Goal: Task Accomplishment & Management: Manage account settings

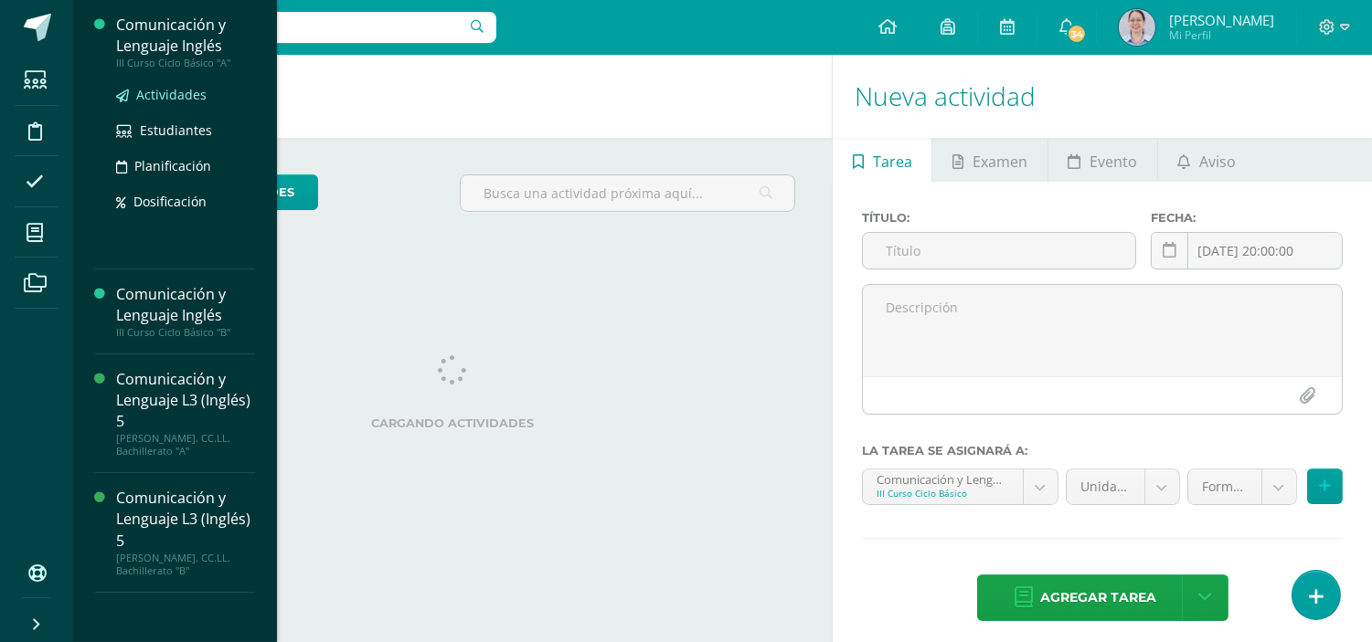
click at [171, 96] on span "Actividades" at bounding box center [171, 94] width 70 height 17
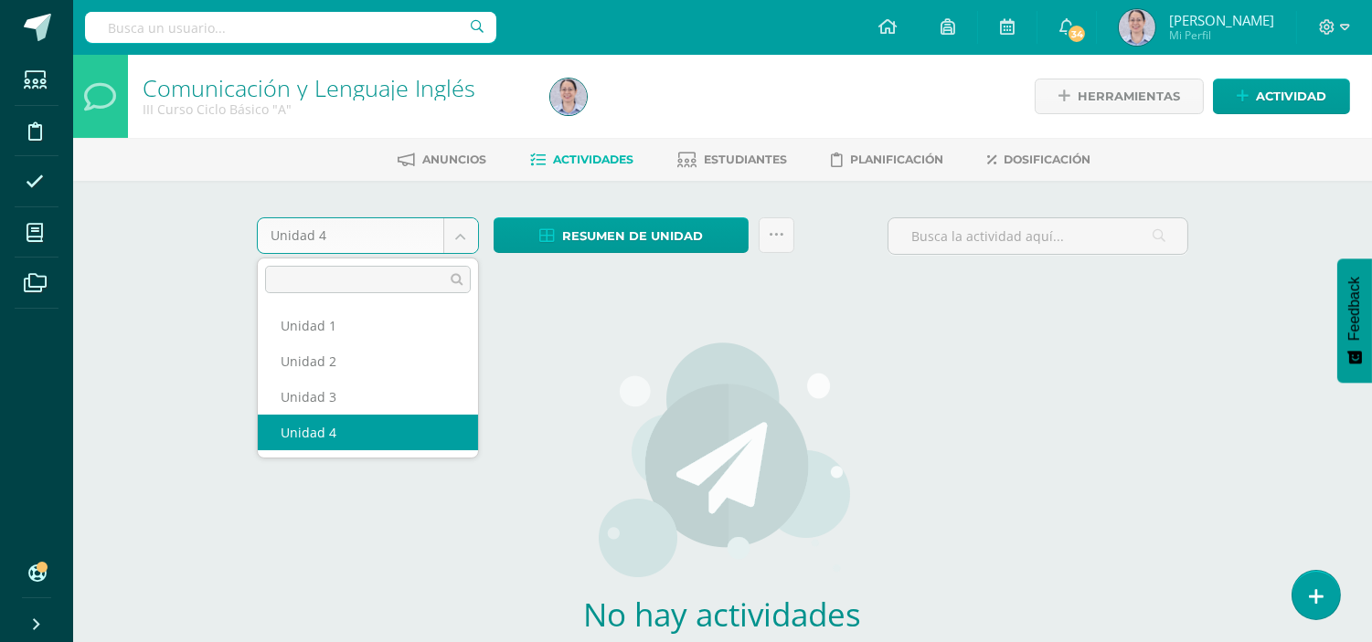
click at [467, 234] on body "Estudiantes Disciplina Asistencia Mis cursos Archivos Soporte Ayuda Reportar un…" at bounding box center [686, 392] width 1372 height 785
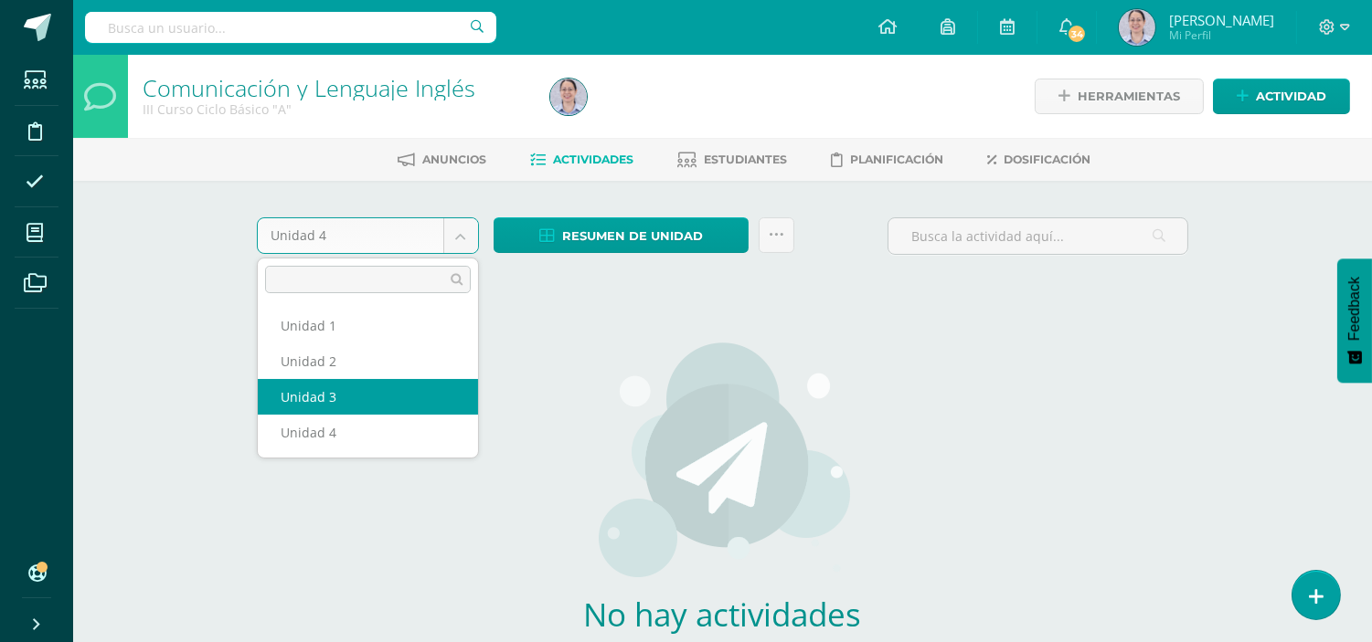
select select "Unidad 3"
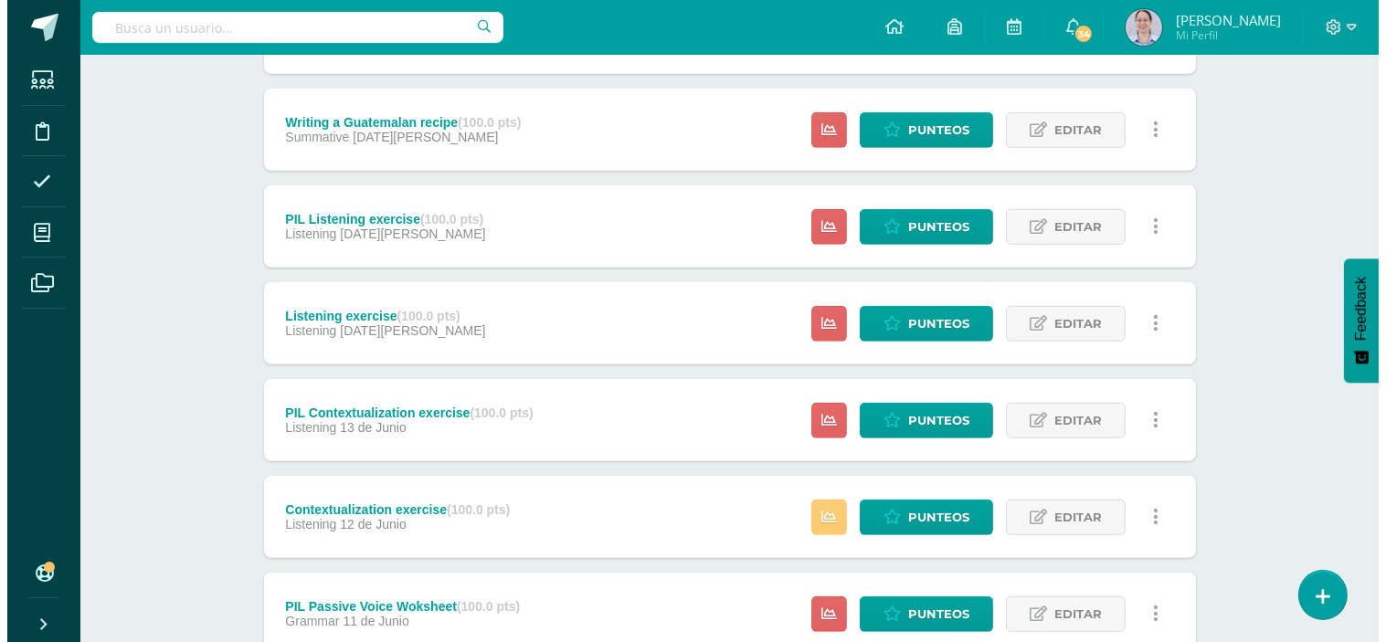
scroll to position [2158, 0]
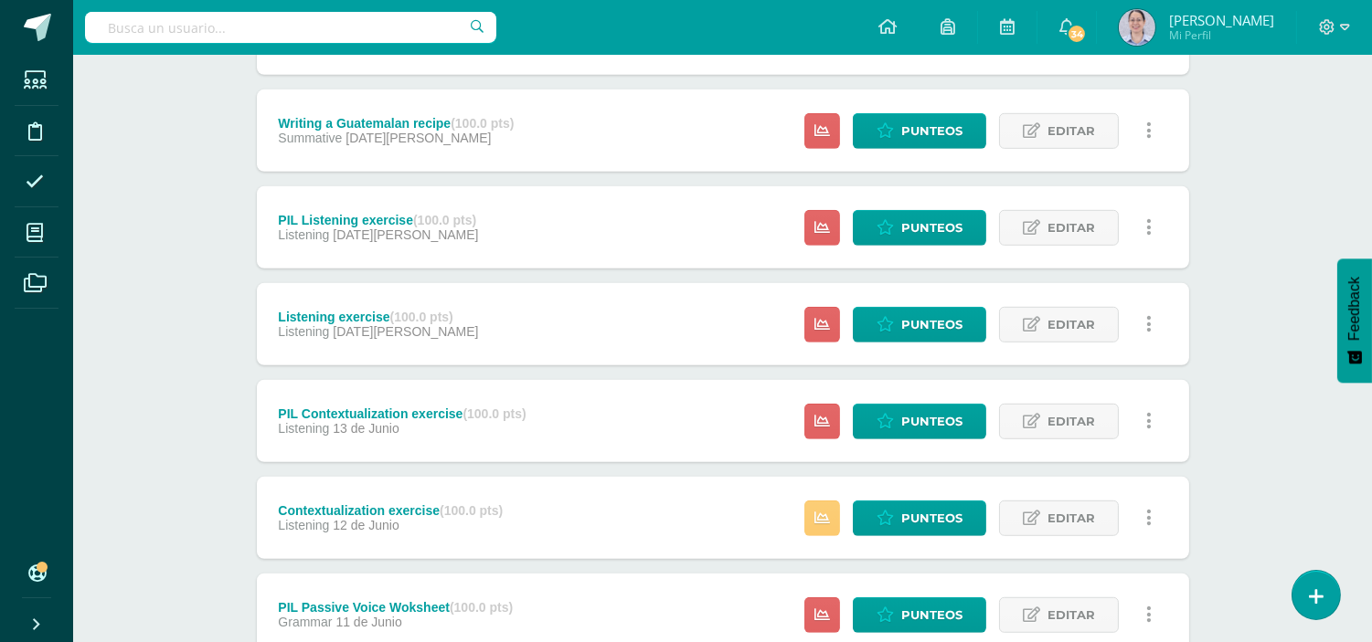
click at [1148, 324] on icon at bounding box center [1148, 324] width 5 height 20
click at [1097, 444] on link "Eliminar" at bounding box center [1114, 439] width 187 height 28
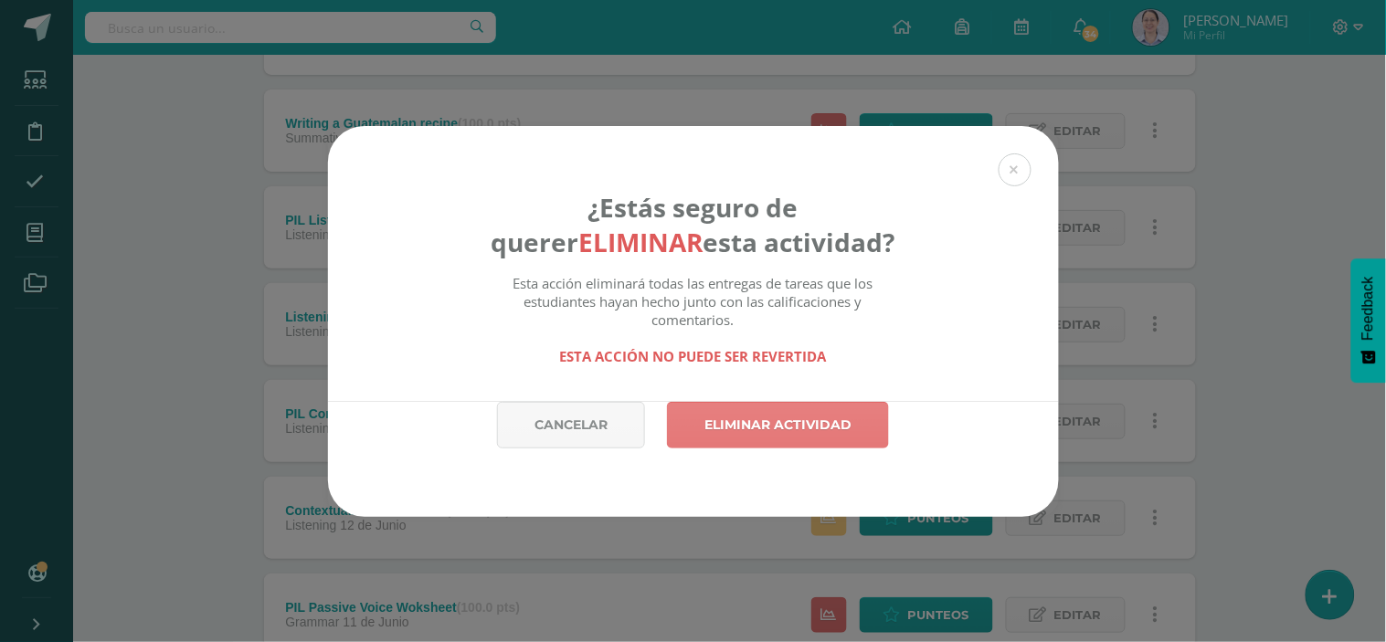
click at [847, 424] on link "Eliminar actividad" at bounding box center [778, 425] width 222 height 47
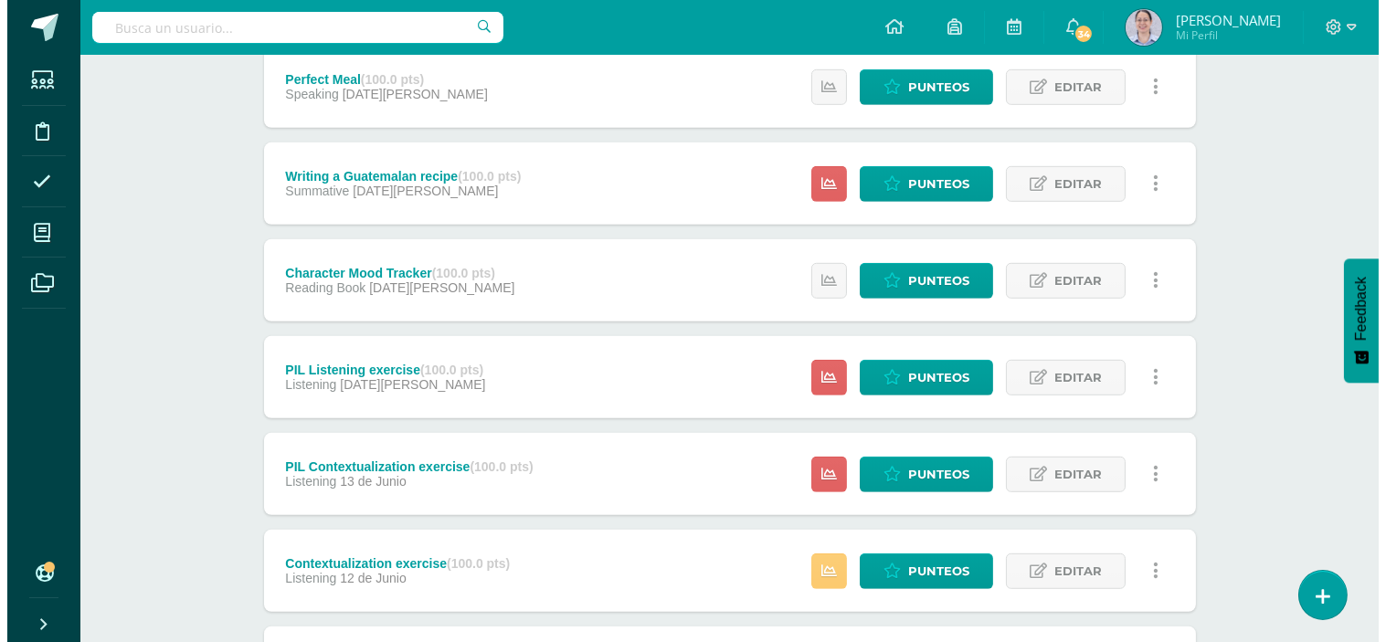
scroll to position [2107, 0]
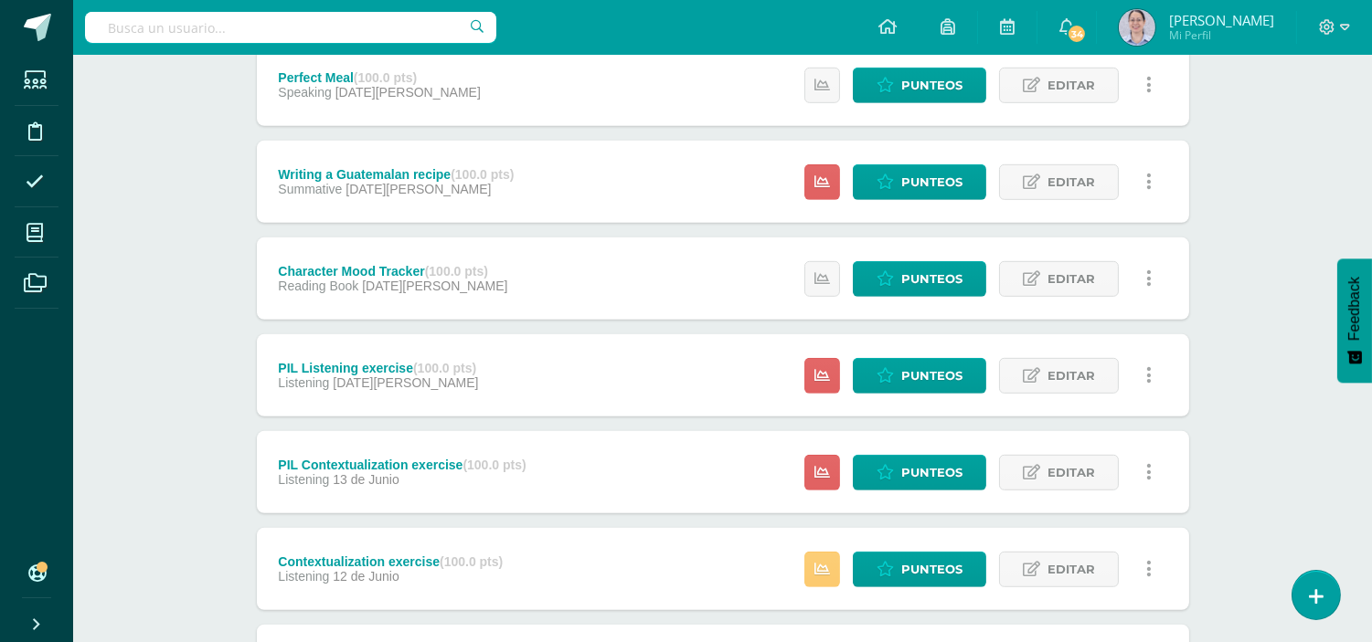
click at [1148, 370] on icon at bounding box center [1148, 376] width 5 height 20
click at [1102, 494] on link "Eliminar" at bounding box center [1114, 490] width 187 height 28
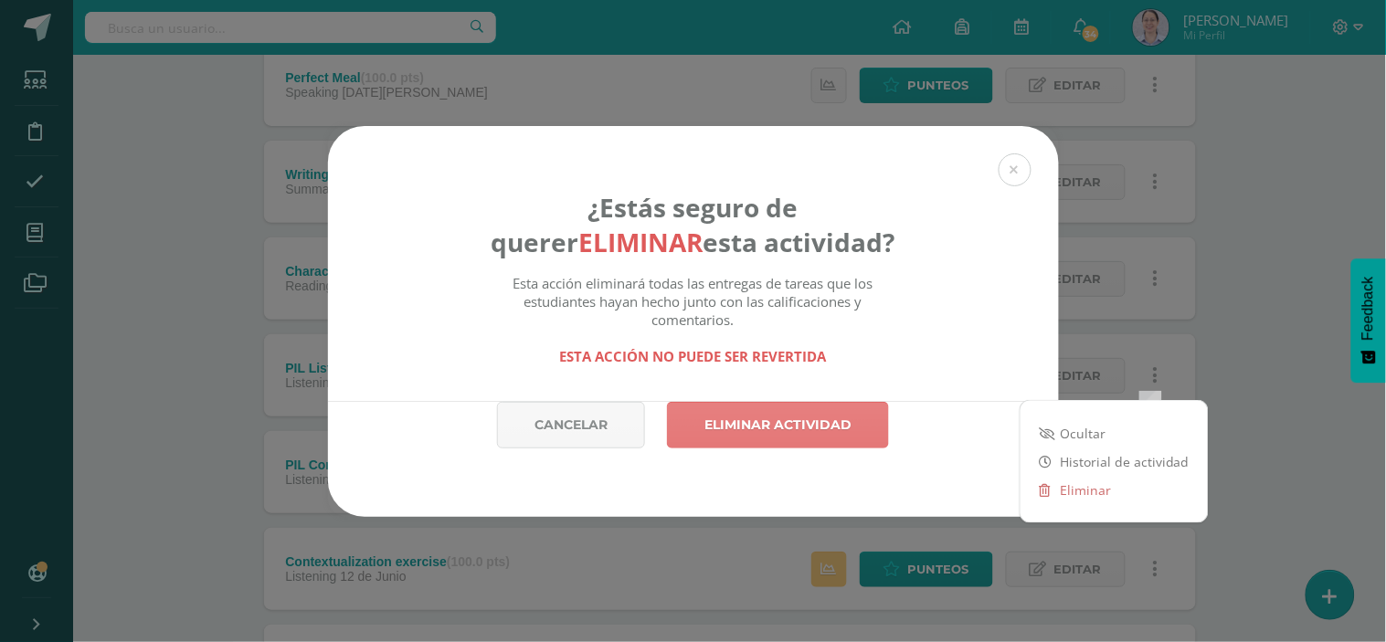
click at [791, 426] on link "Eliminar actividad" at bounding box center [778, 425] width 222 height 47
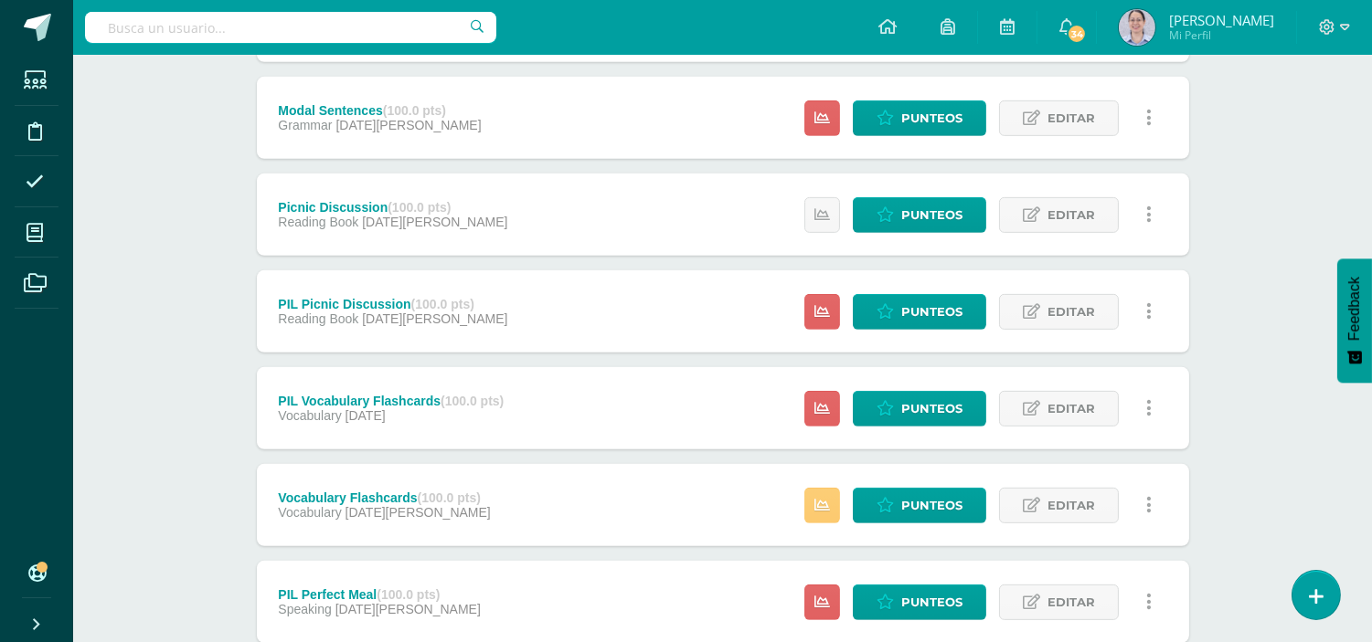
scroll to position [1456, 0]
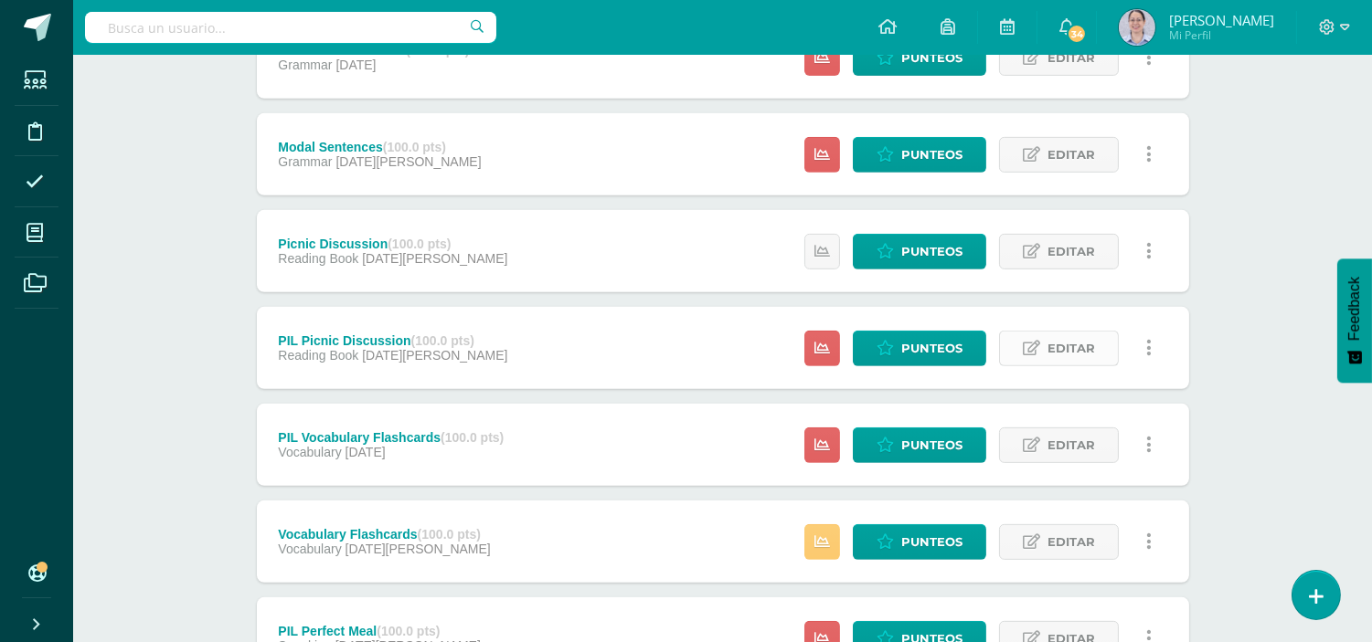
click at [1094, 347] on link "Editar" at bounding box center [1059, 349] width 120 height 36
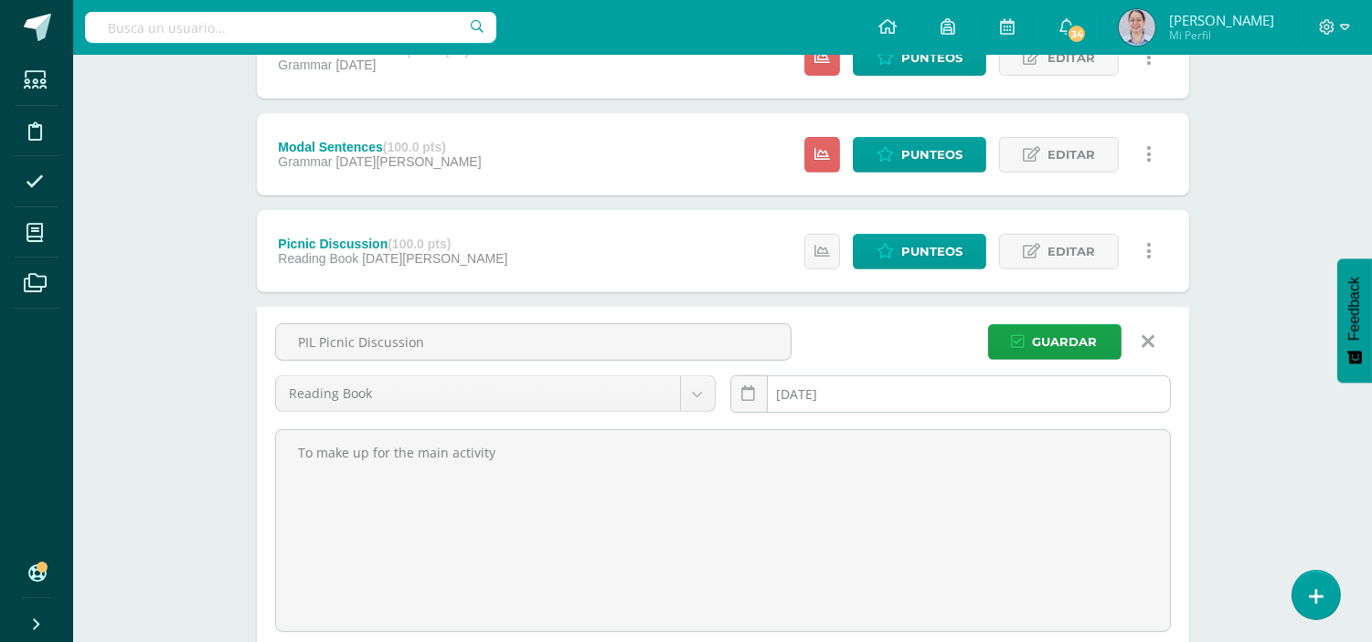
click at [850, 393] on input "[DATE]" at bounding box center [950, 395] width 439 height 36
click at [759, 399] on link at bounding box center [748, 394] width 37 height 37
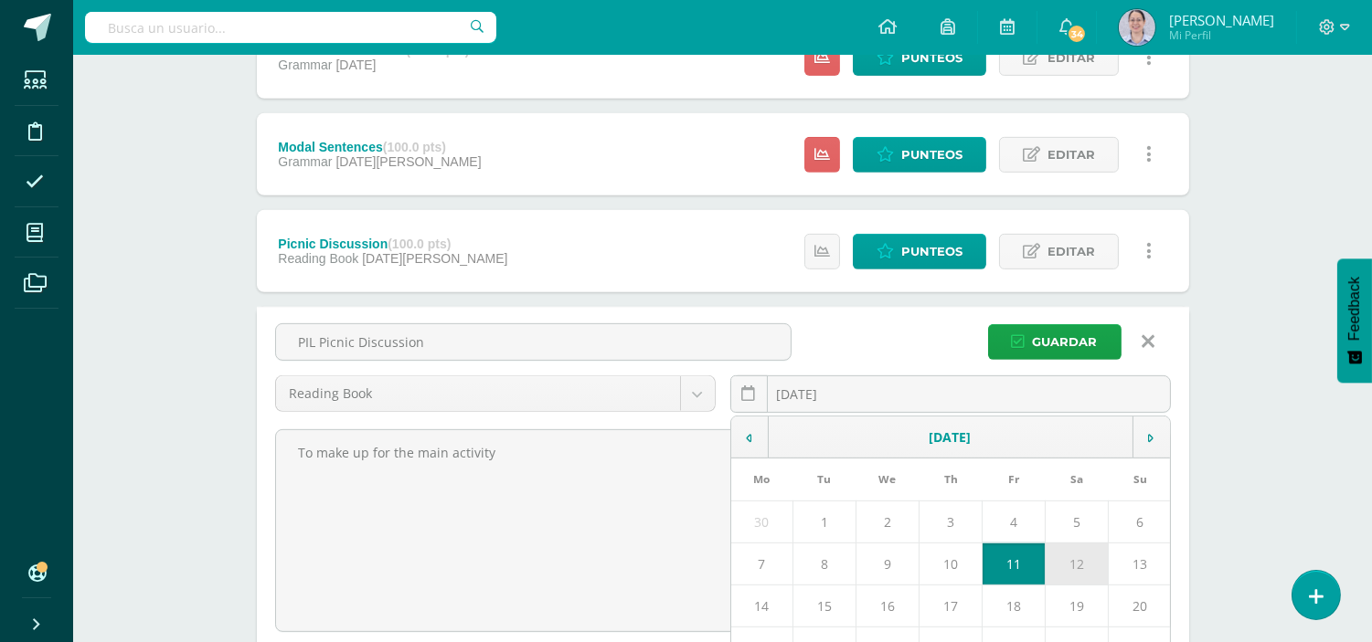
click at [1079, 568] on td "12" at bounding box center [1076, 564] width 63 height 42
type input "[DATE]"
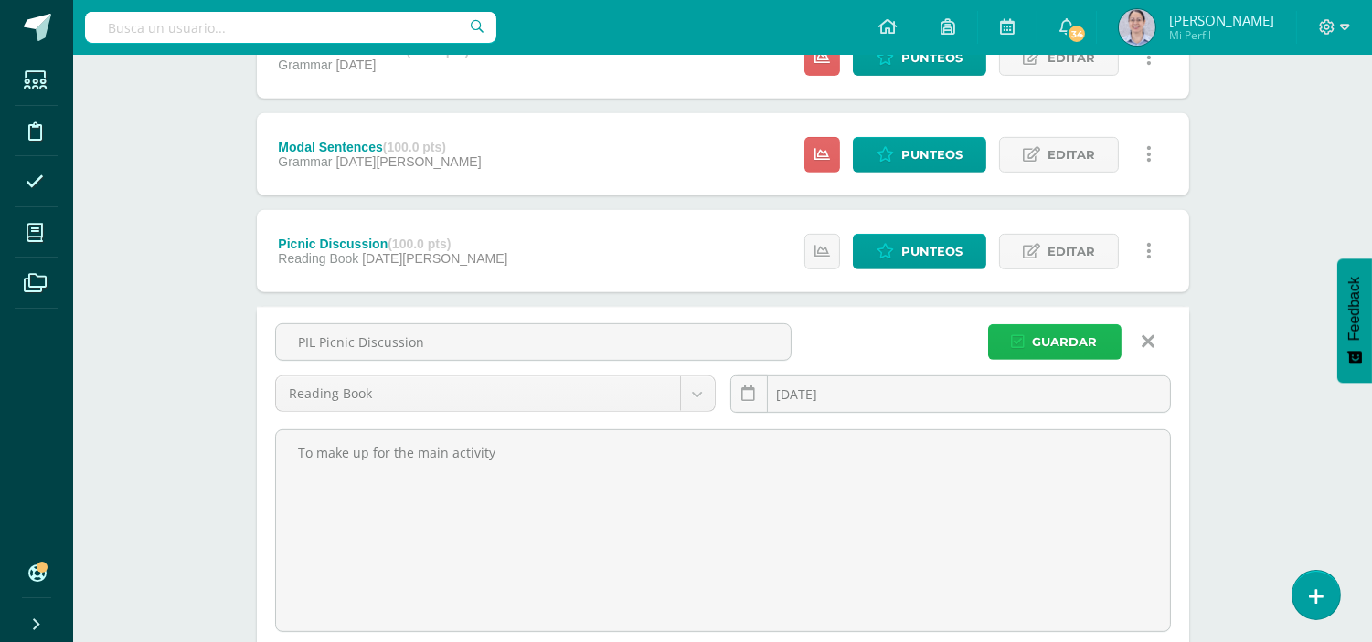
click at [1080, 340] on span "Guardar" at bounding box center [1065, 342] width 65 height 34
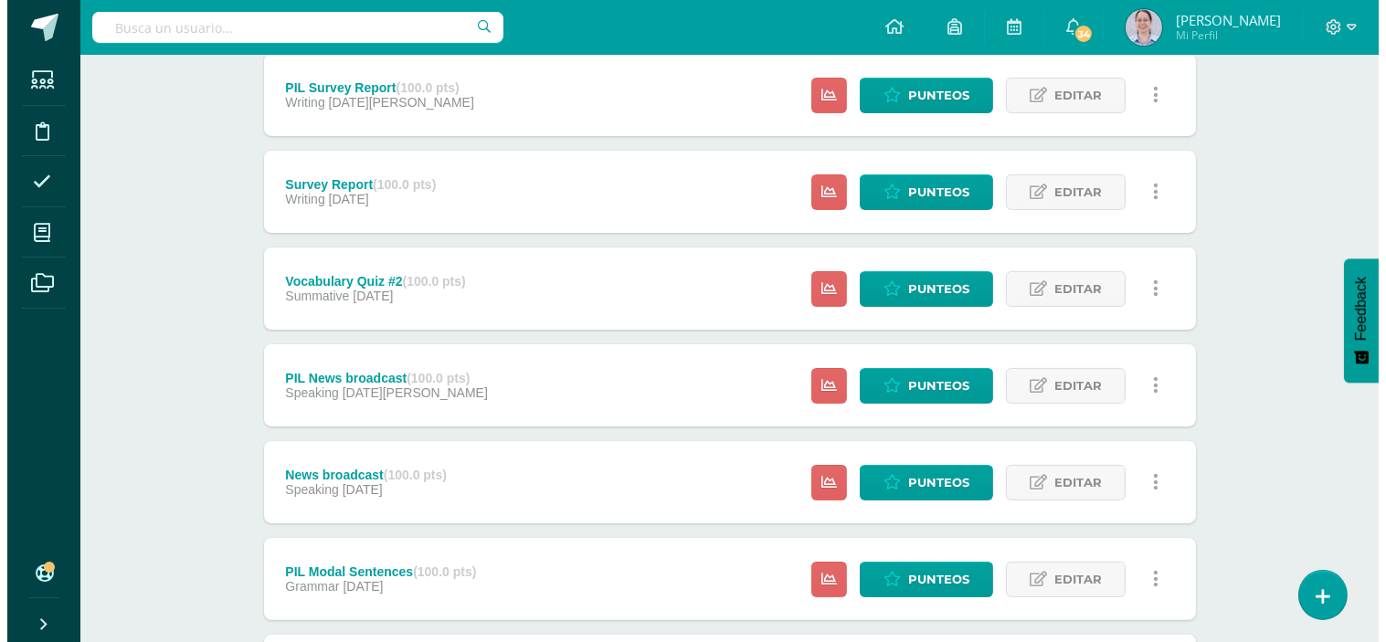
scroll to position [1137, 0]
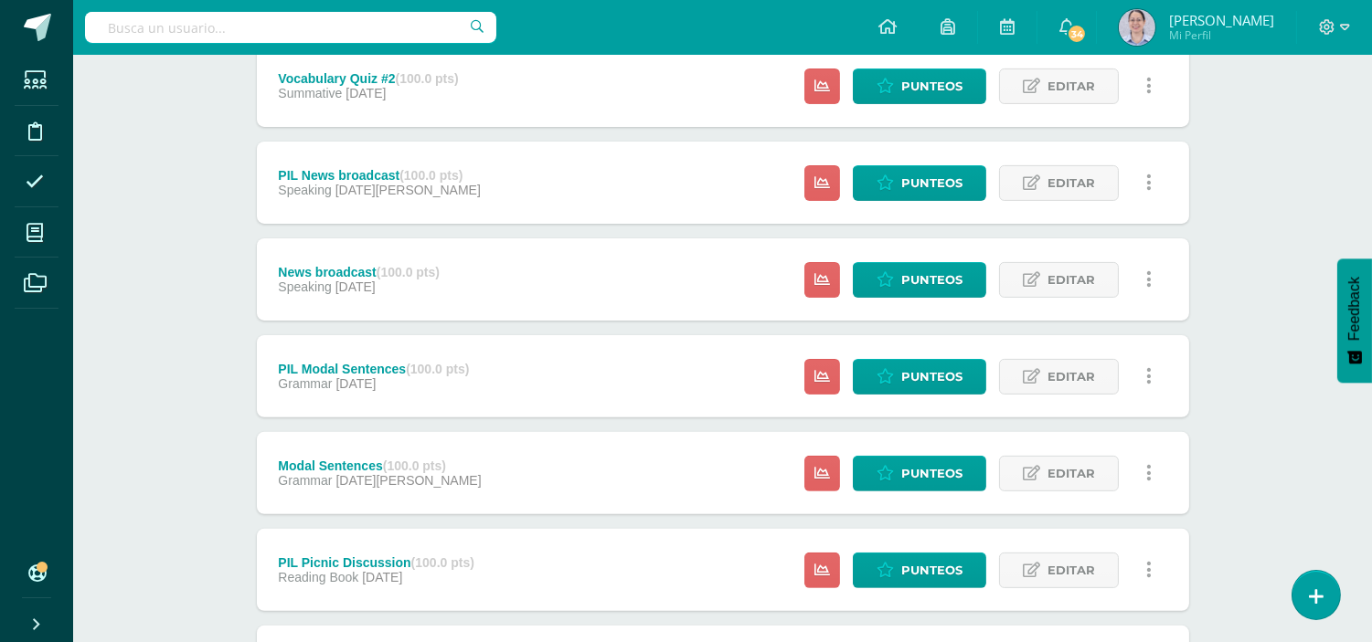
click at [1149, 473] on icon at bounding box center [1148, 473] width 5 height 20
click at [1097, 594] on link "Eliminar" at bounding box center [1114, 588] width 187 height 28
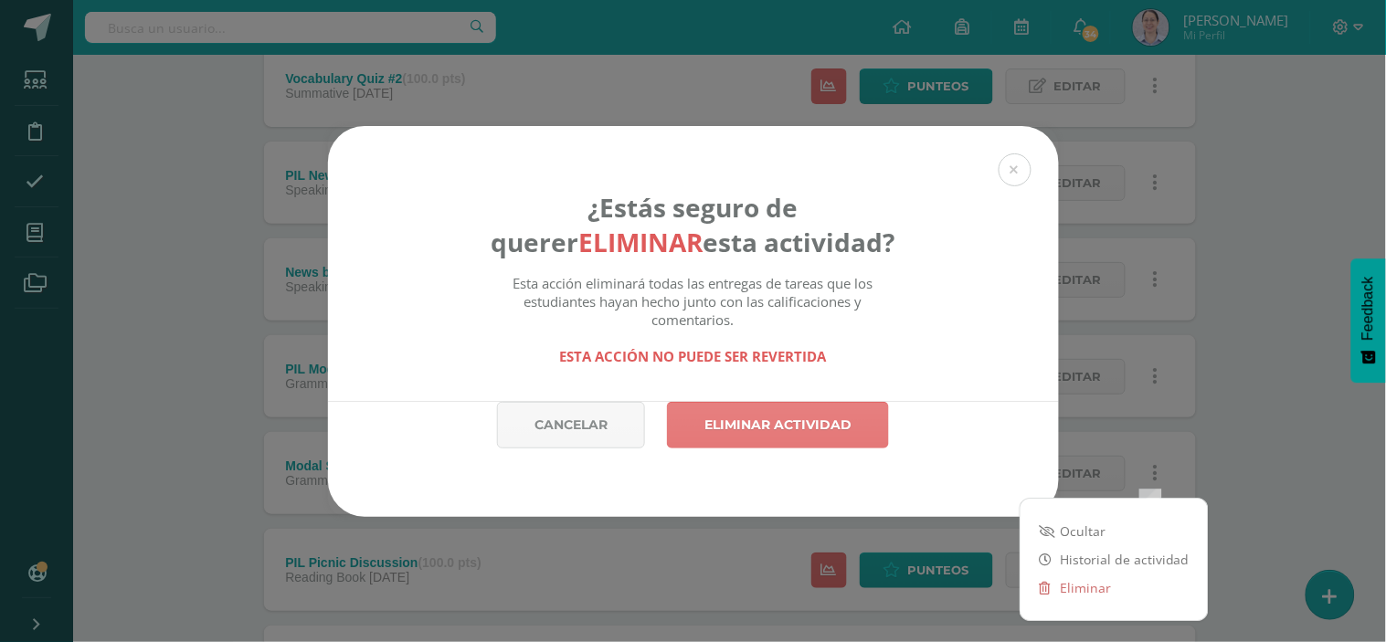
click at [750, 418] on link "Eliminar actividad" at bounding box center [778, 425] width 222 height 47
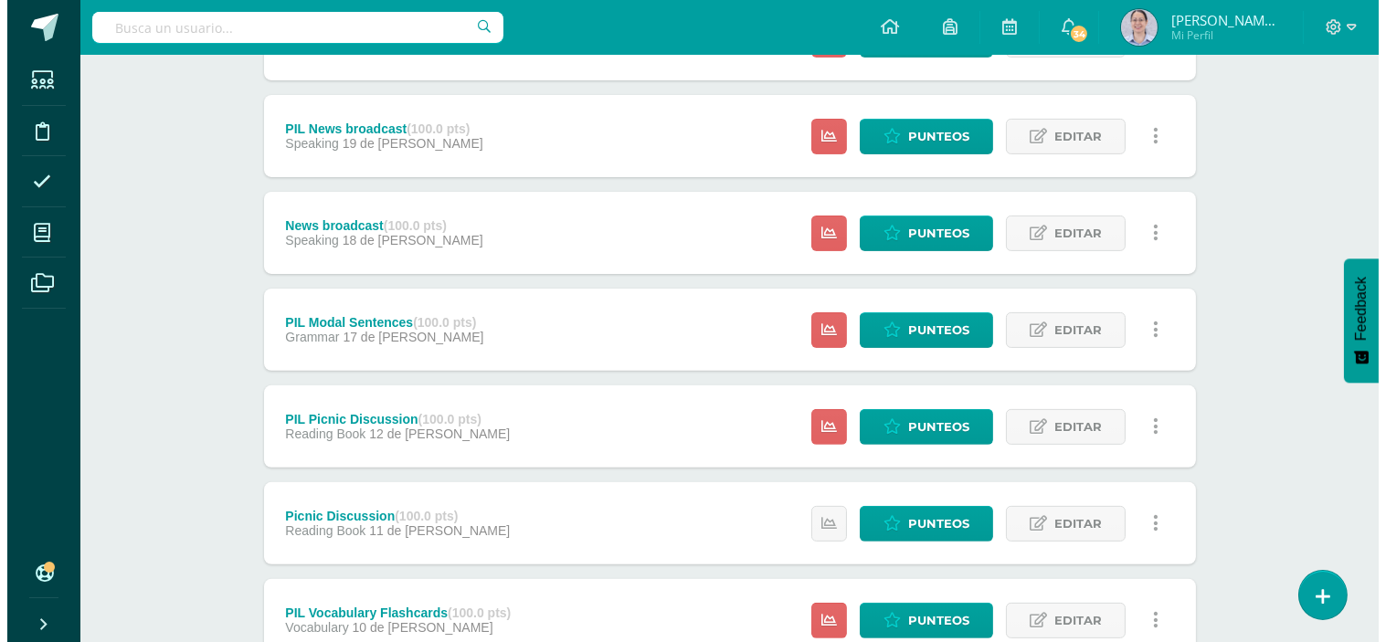
scroll to position [1137, 0]
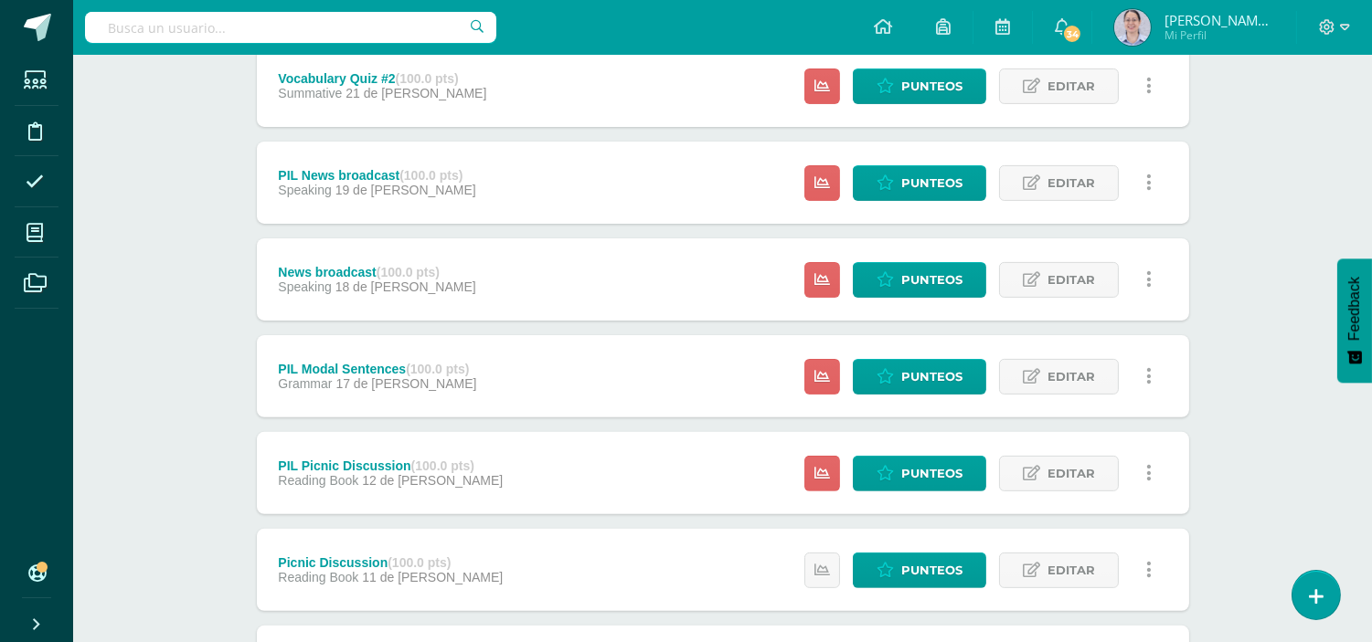
click at [1150, 376] on link at bounding box center [1149, 377] width 36 height 36
click at [1093, 486] on link "Eliminar" at bounding box center [1114, 491] width 187 height 28
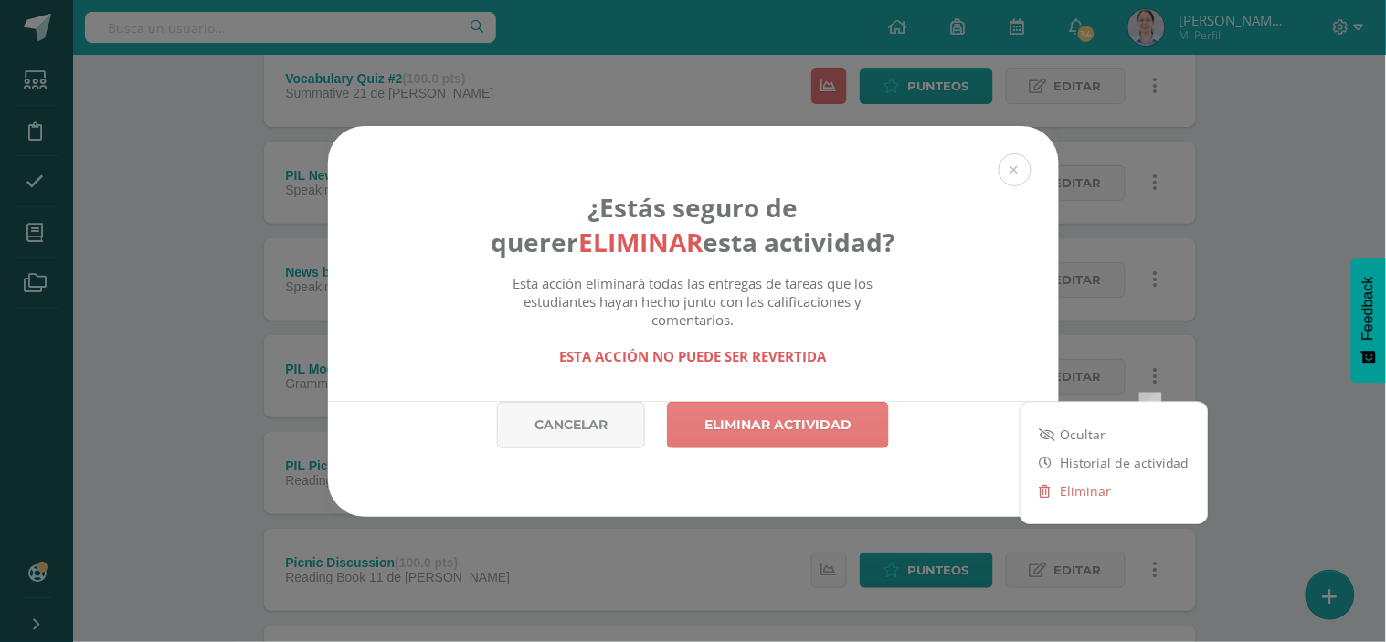
click at [853, 439] on link "Eliminar actividad" at bounding box center [778, 425] width 222 height 47
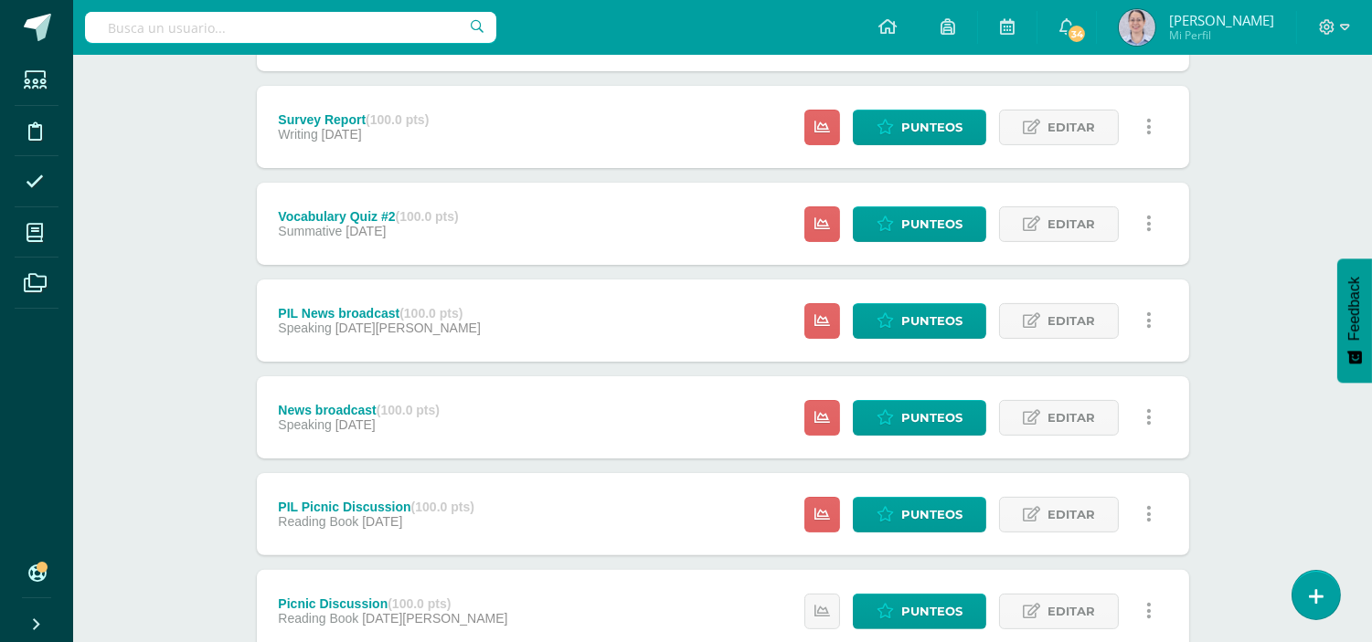
scroll to position [1035, 0]
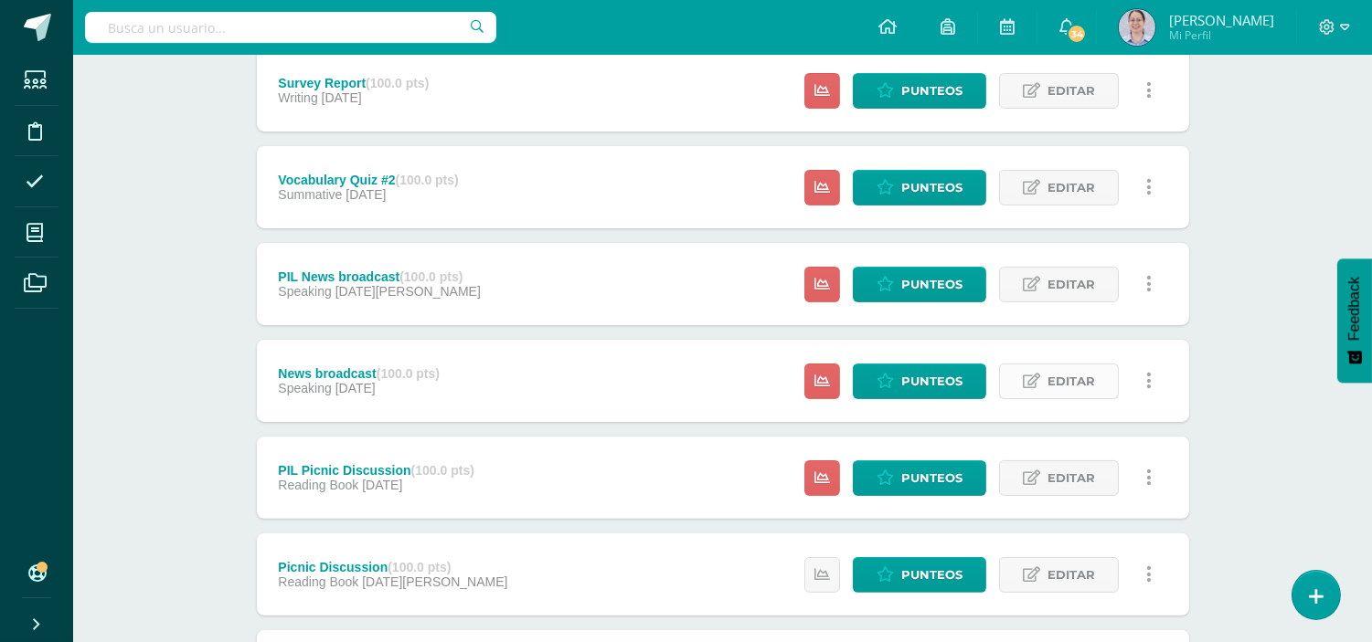
click at [1040, 379] on link "Editar" at bounding box center [1059, 382] width 120 height 36
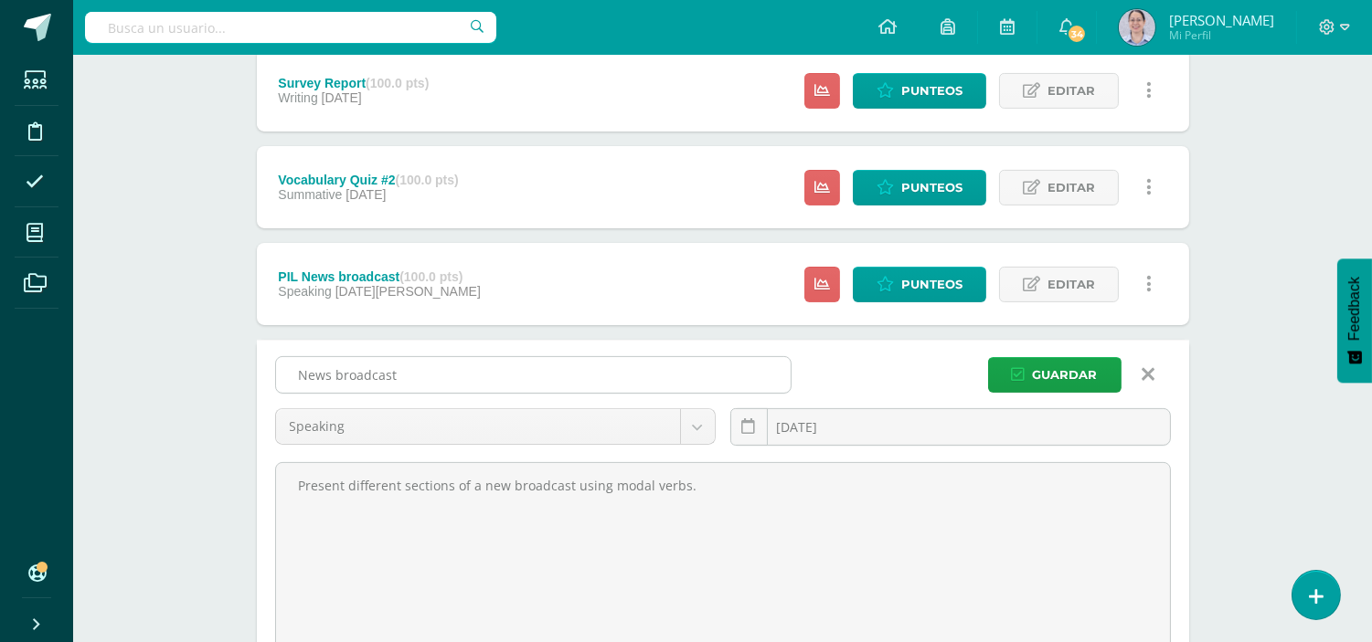
drag, startPoint x: 434, startPoint y: 375, endPoint x: 281, endPoint y: 375, distance: 153.5
click at [281, 375] on input "News broadcast" at bounding box center [533, 375] width 515 height 36
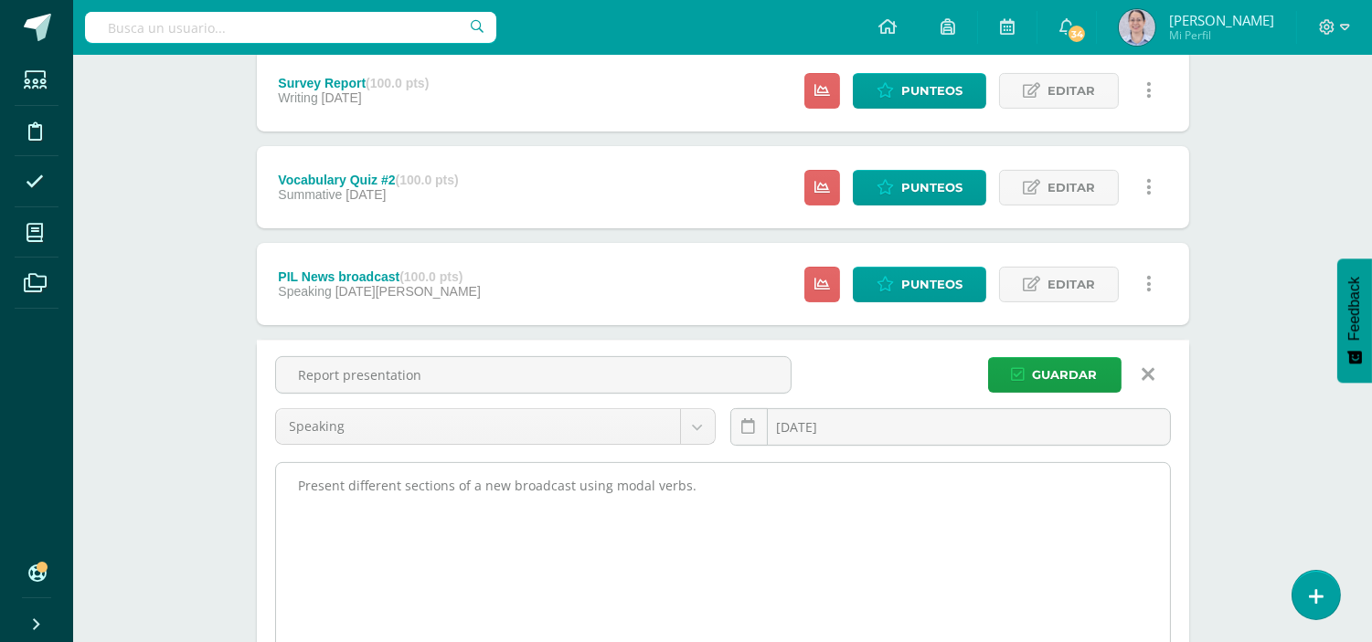
type input "Report presentation"
drag, startPoint x: 351, startPoint y: 484, endPoint x: 716, endPoint y: 494, distance: 364.8
click at [716, 494] on textarea "Present different sections of a new broadcast using modal verbs." at bounding box center [723, 563] width 894 height 201
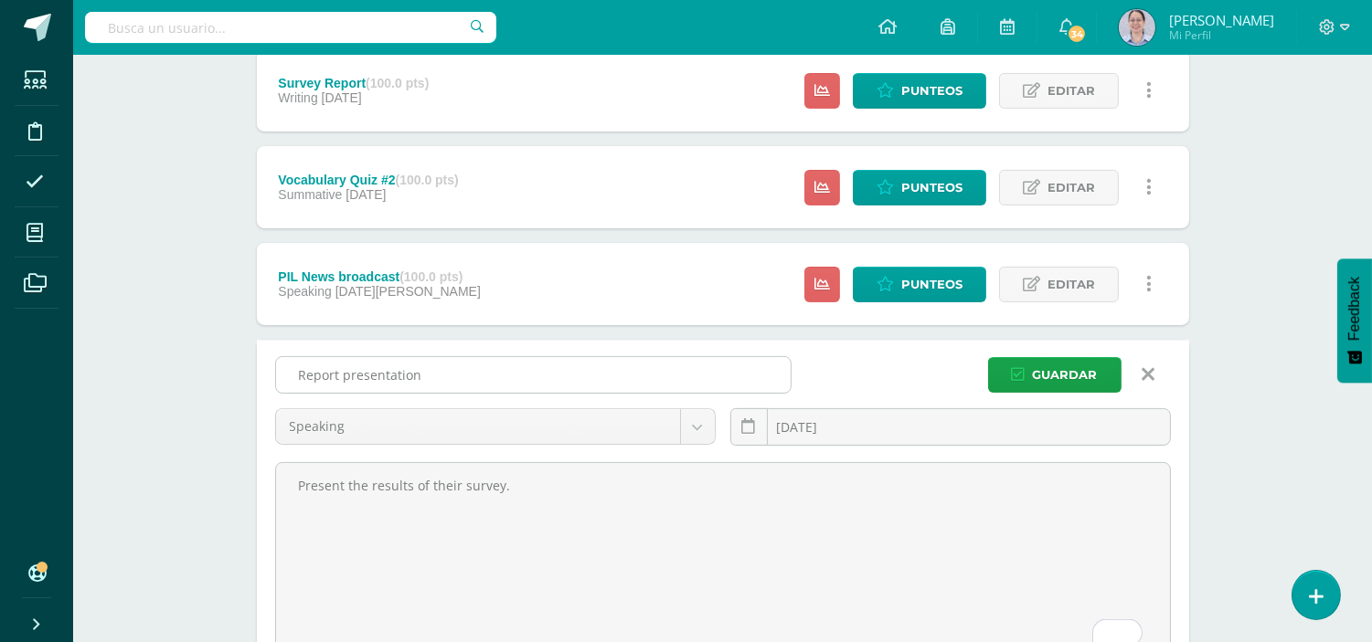
type textarea "Present the results of their survey."
drag, startPoint x: 439, startPoint y: 370, endPoint x: 279, endPoint y: 377, distance: 160.1
click at [279, 377] on input "Report presentation" at bounding box center [533, 375] width 515 height 36
click at [1057, 379] on span "Guardar" at bounding box center [1065, 375] width 65 height 34
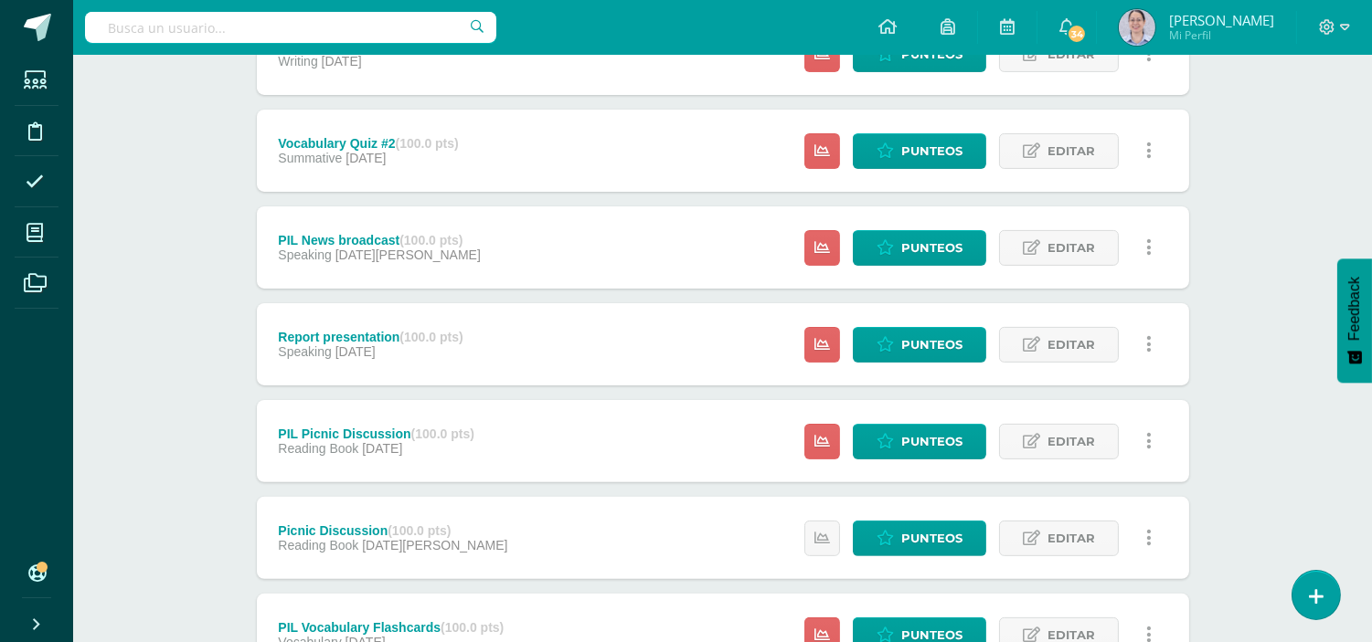
scroll to position [1035, 0]
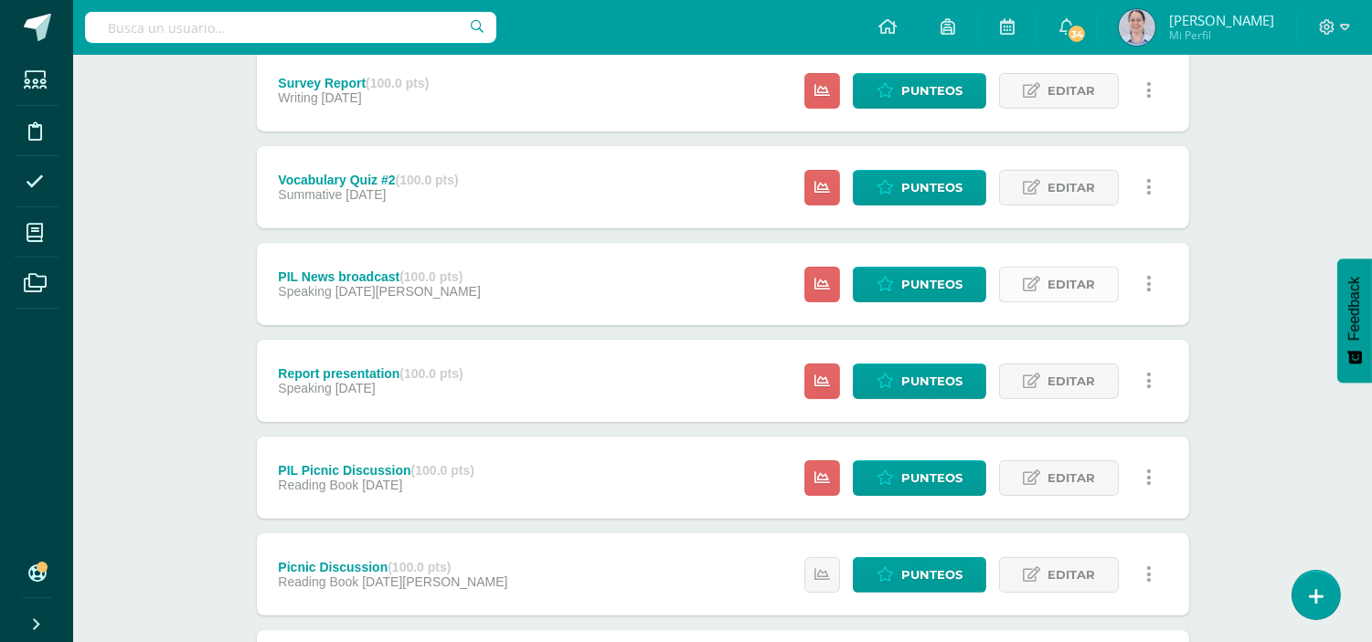
click at [1055, 283] on span "Editar" at bounding box center [1071, 285] width 48 height 34
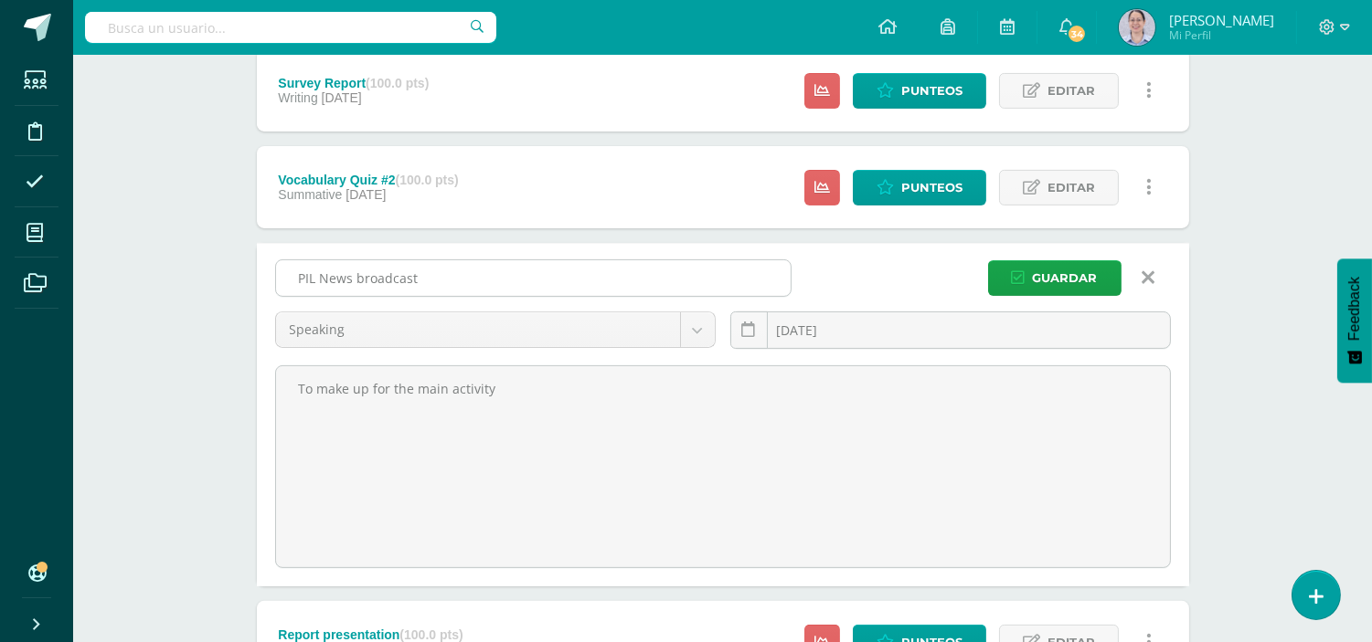
drag, startPoint x: 432, startPoint y: 272, endPoint x: 321, endPoint y: 281, distance: 111.9
click at [321, 281] on input "PIL News broadcast" at bounding box center [533, 278] width 515 height 36
paste input "Report presentation"
type input "PIL Report presentation"
click at [1086, 283] on span "Guardar" at bounding box center [1065, 278] width 65 height 34
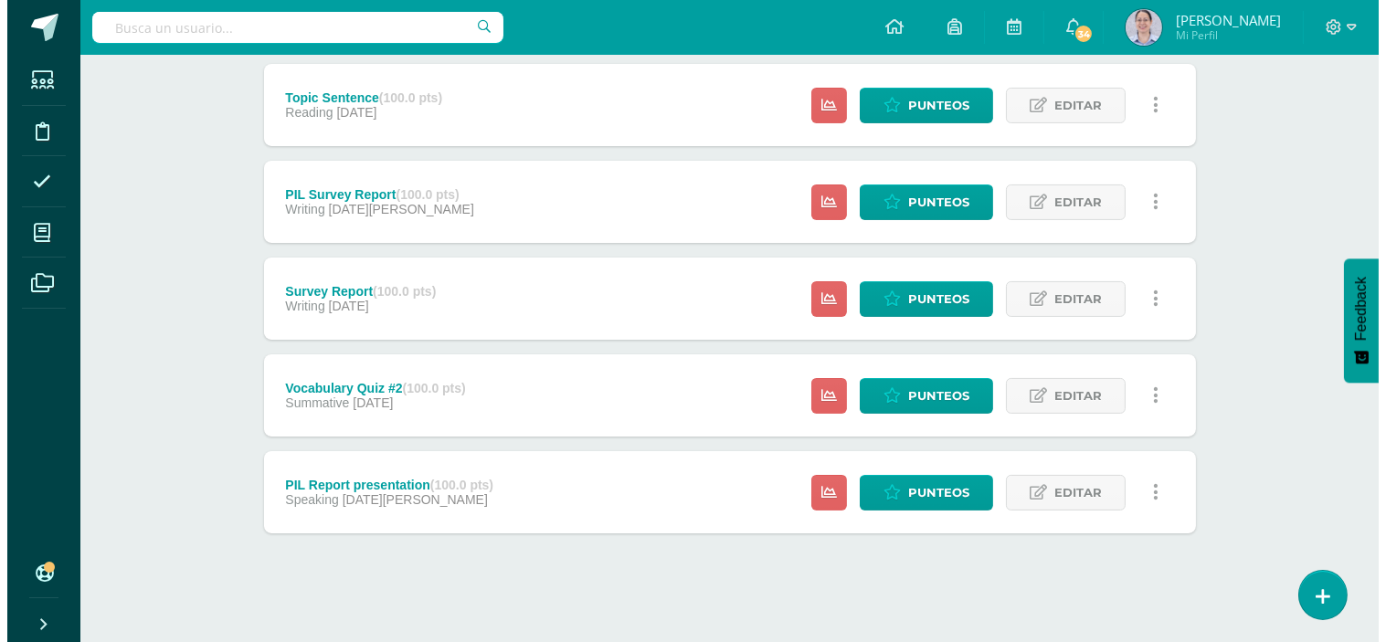
scroll to position [833, 0]
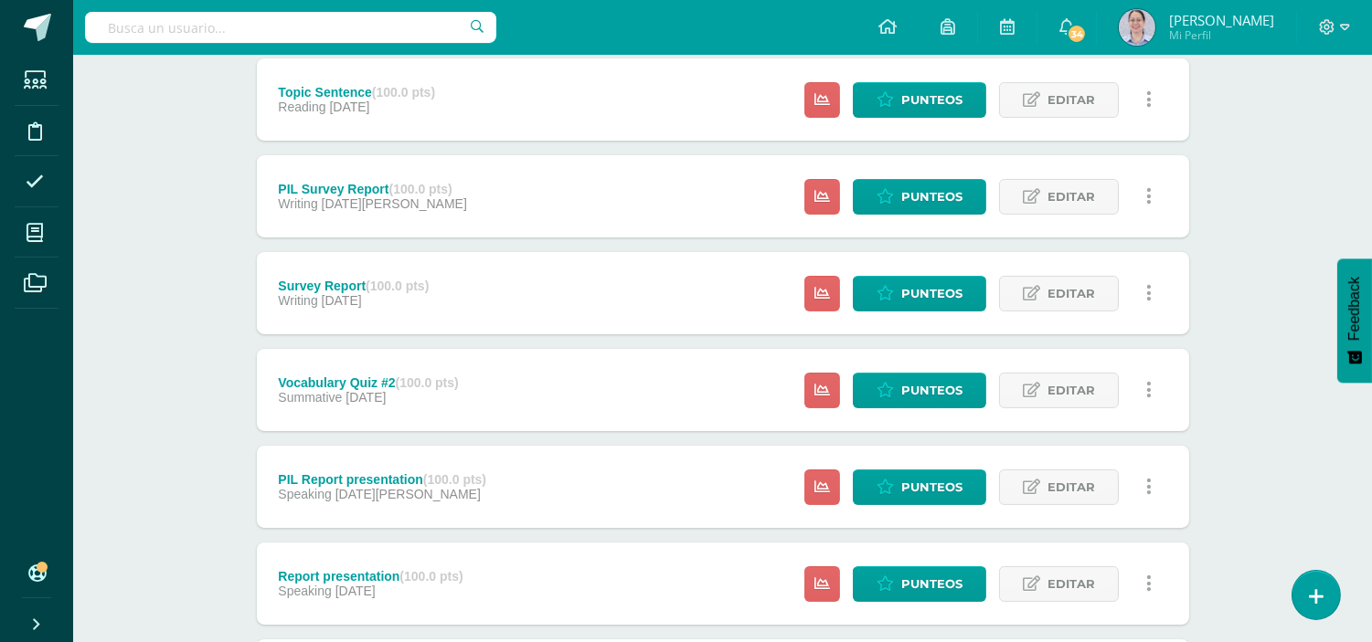
click at [1155, 395] on link at bounding box center [1149, 391] width 36 height 36
click at [1095, 506] on link "Eliminar" at bounding box center [1114, 505] width 187 height 28
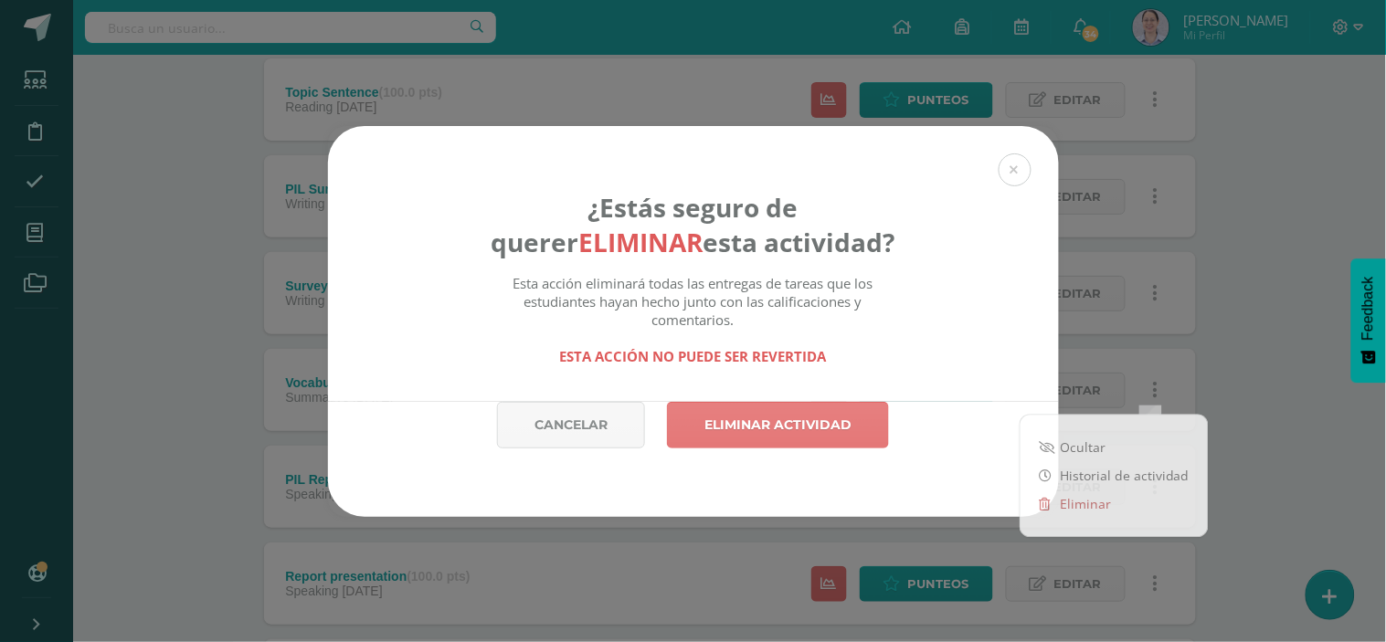
click at [829, 418] on link "Eliminar actividad" at bounding box center [778, 425] width 222 height 47
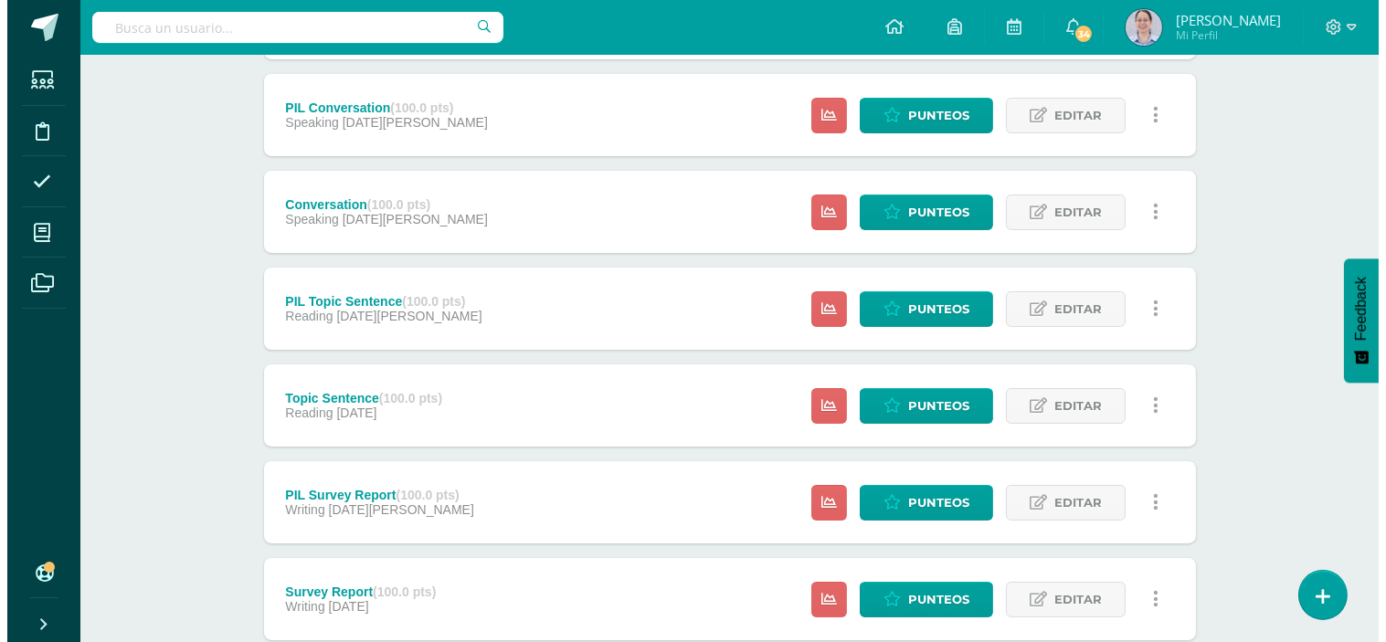
scroll to position [507, 0]
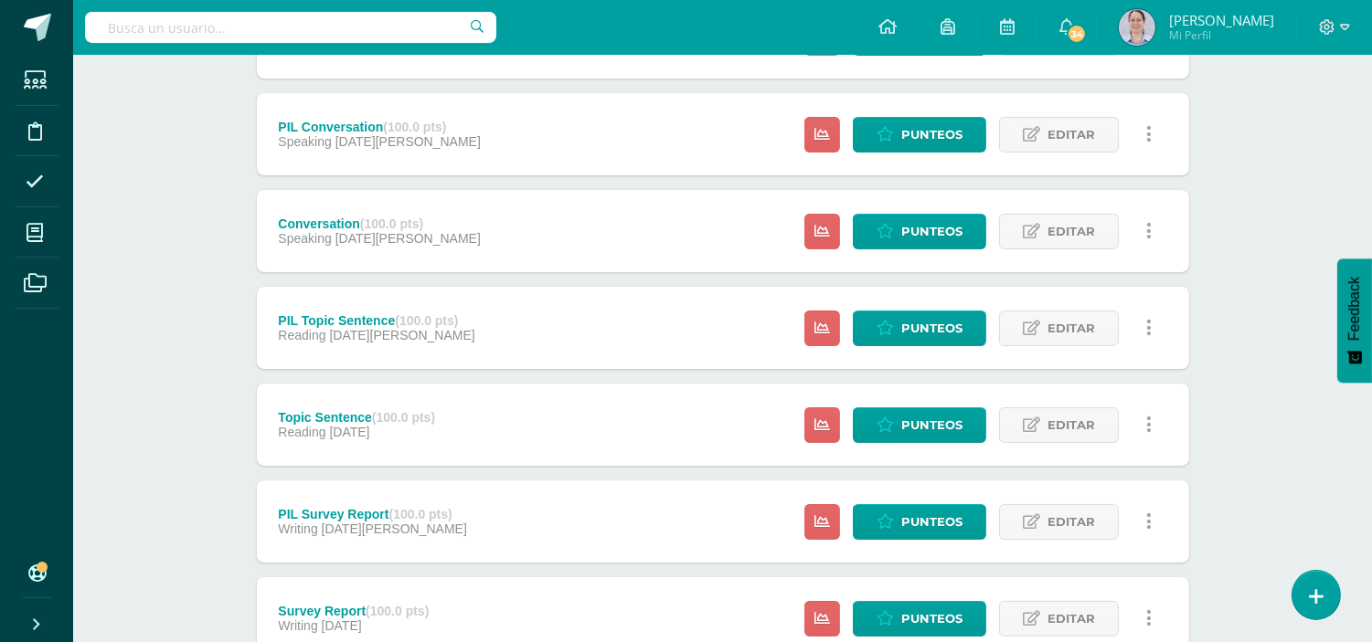
click at [1146, 426] on icon at bounding box center [1148, 425] width 5 height 20
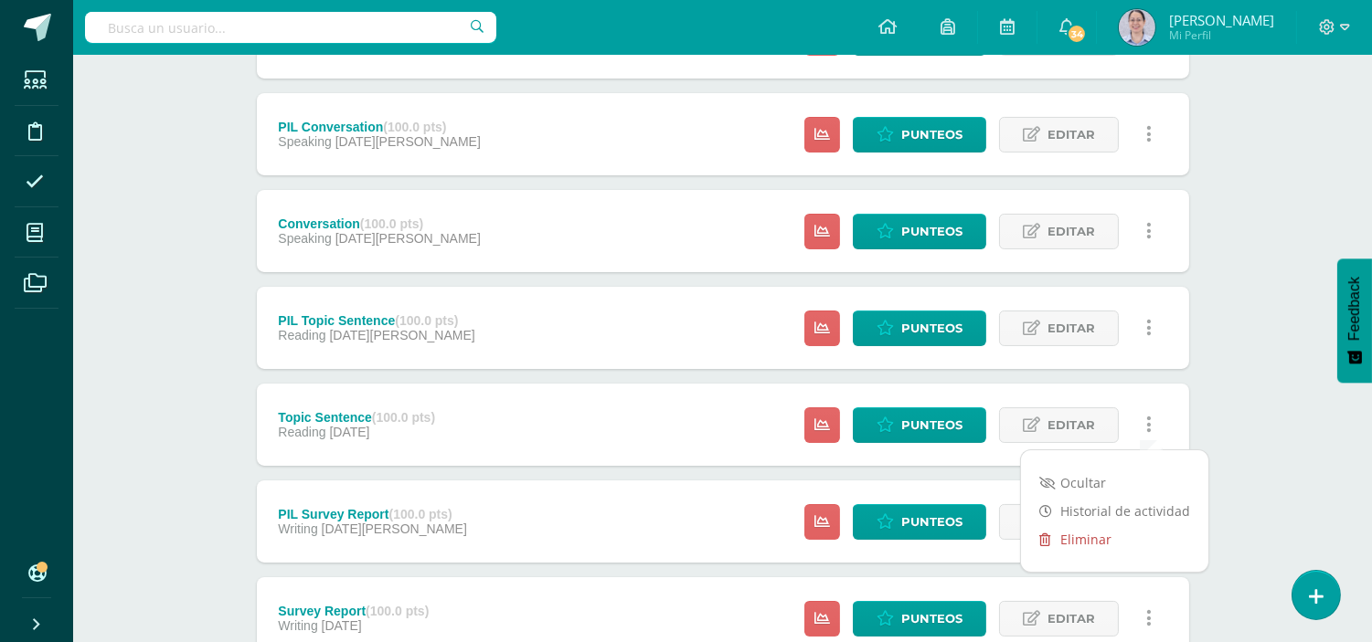
click at [1098, 535] on link "Eliminar" at bounding box center [1114, 539] width 187 height 28
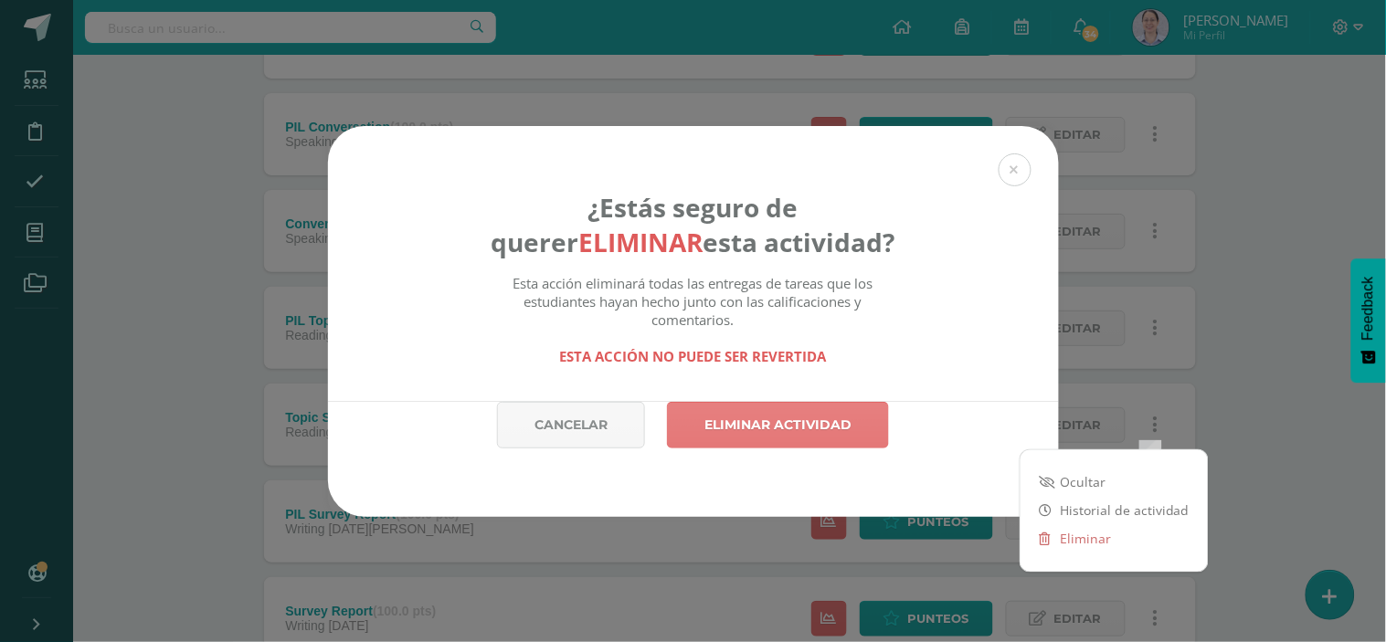
click at [823, 424] on link "Eliminar actividad" at bounding box center [778, 425] width 222 height 47
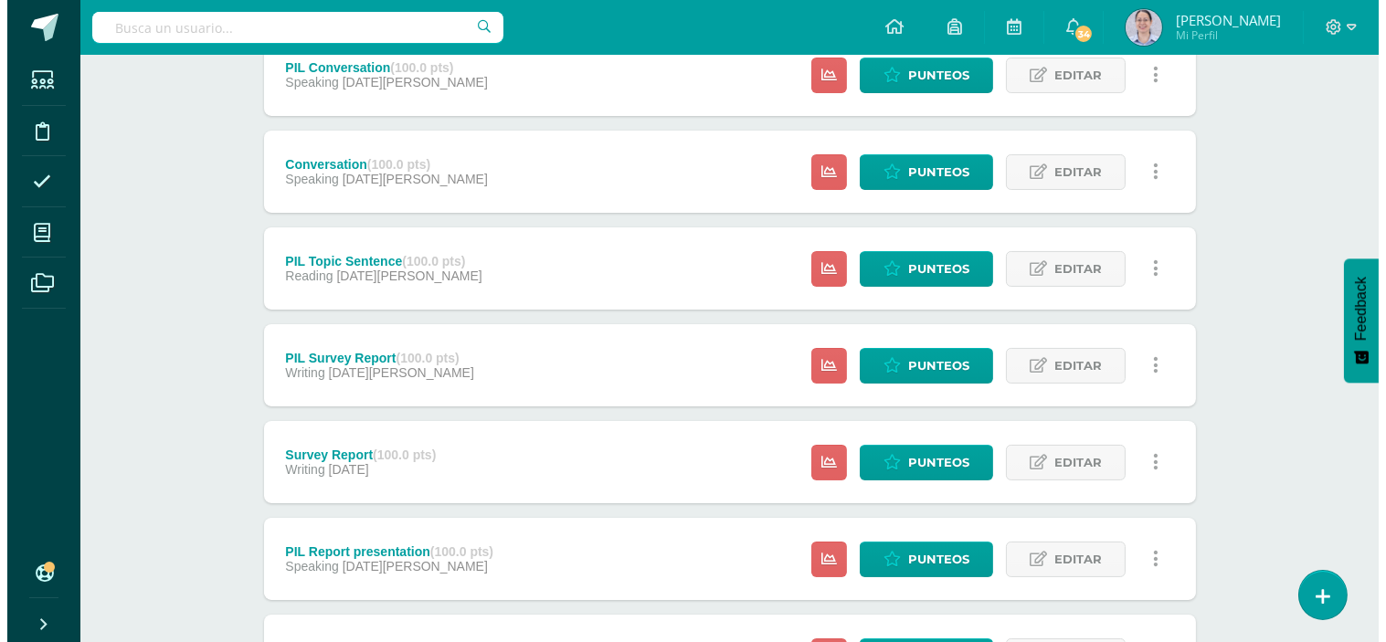
scroll to position [609, 0]
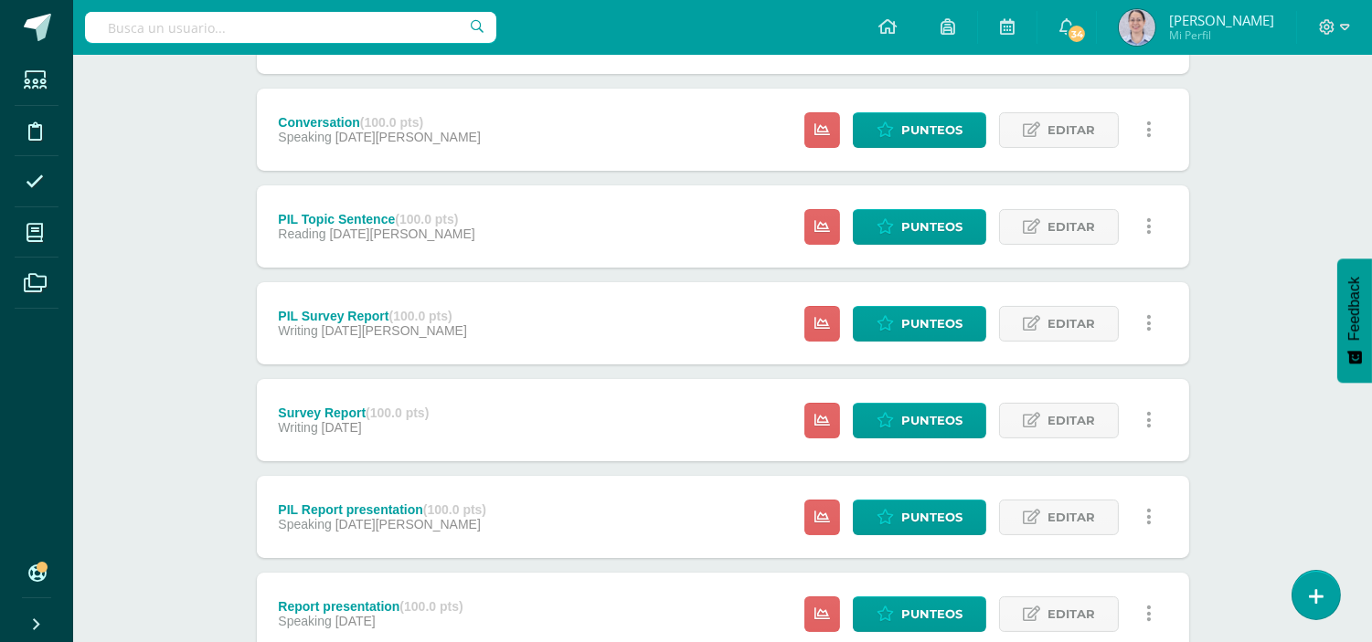
click at [1164, 218] on link at bounding box center [1149, 227] width 36 height 36
click at [1144, 233] on link at bounding box center [1149, 227] width 36 height 36
click at [1100, 340] on link "Eliminar" at bounding box center [1114, 341] width 187 height 28
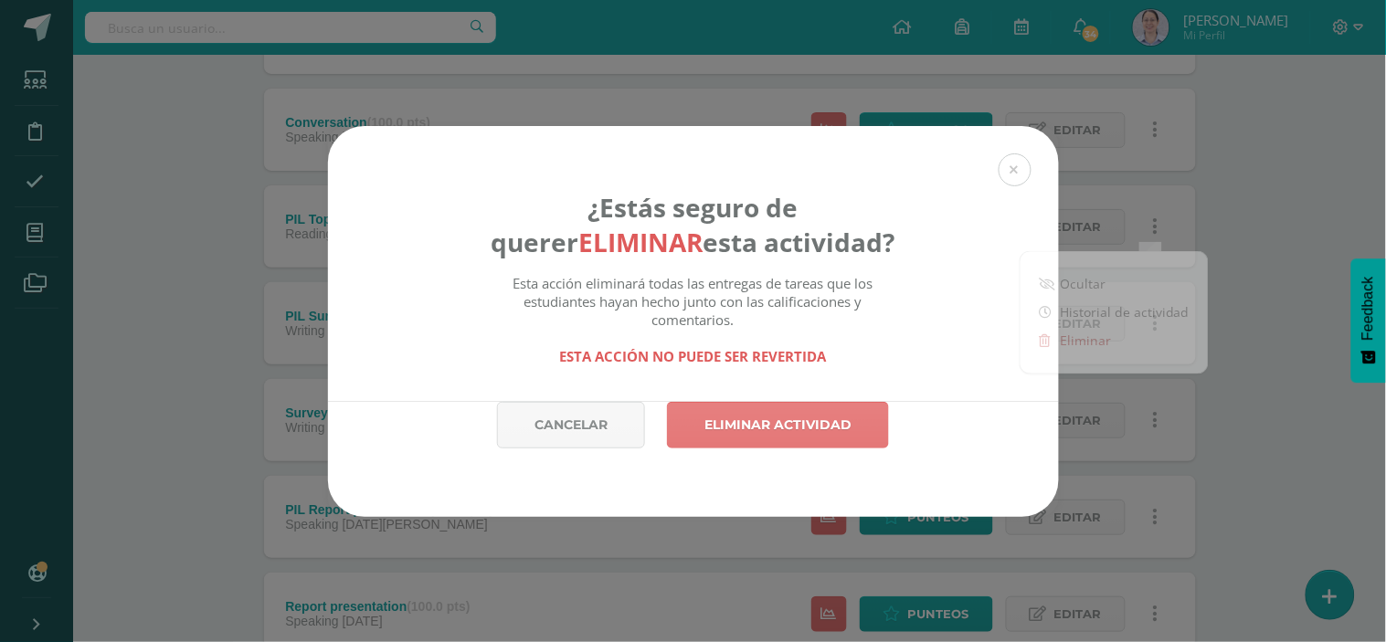
click at [832, 443] on link "Eliminar actividad" at bounding box center [778, 425] width 222 height 47
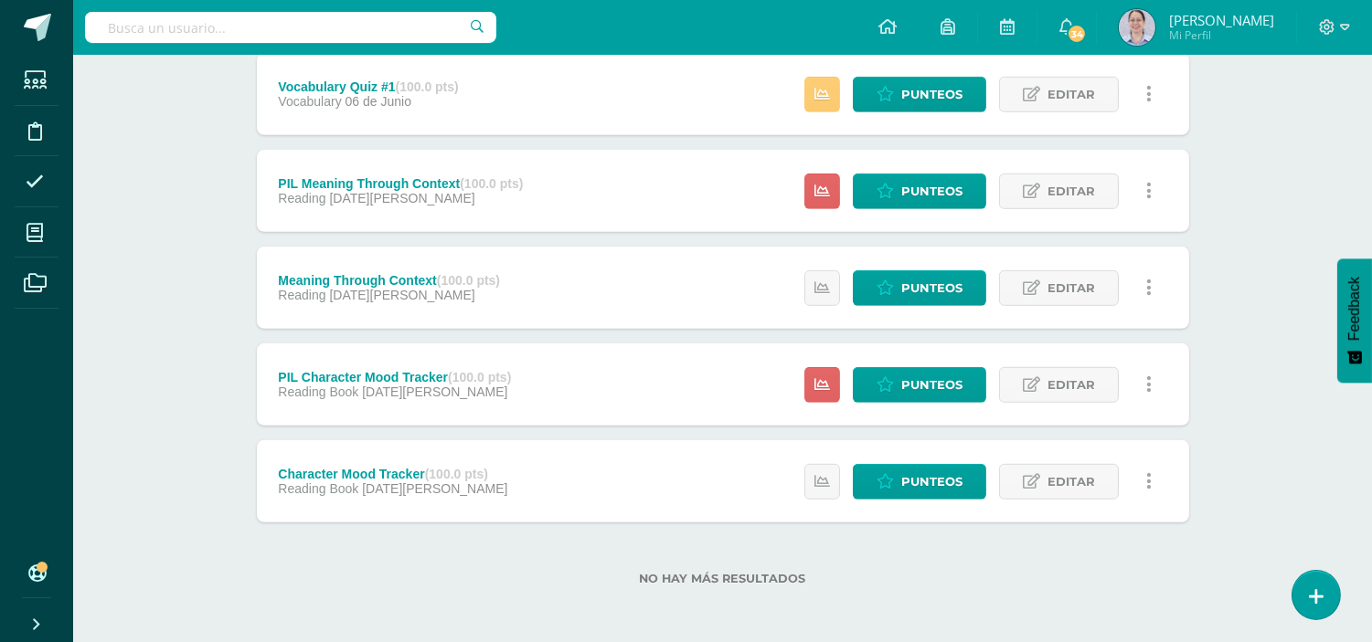
scroll to position [2190, 0]
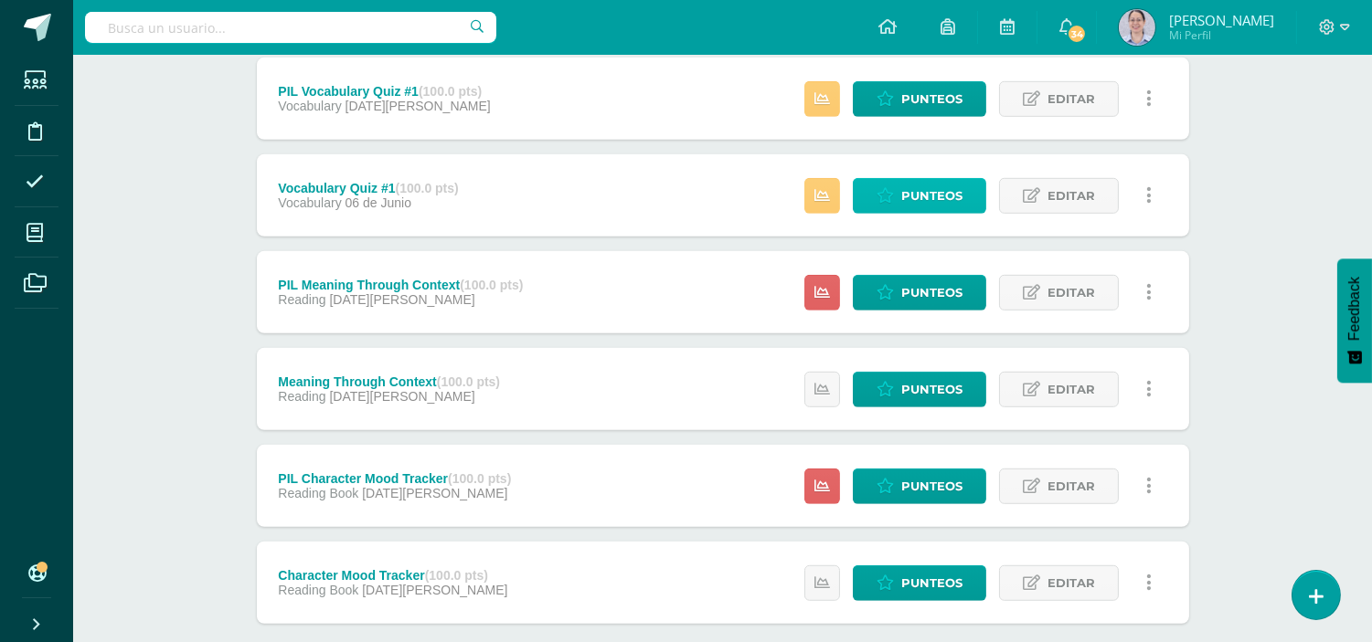
click at [972, 202] on link "Punteos" at bounding box center [919, 196] width 133 height 36
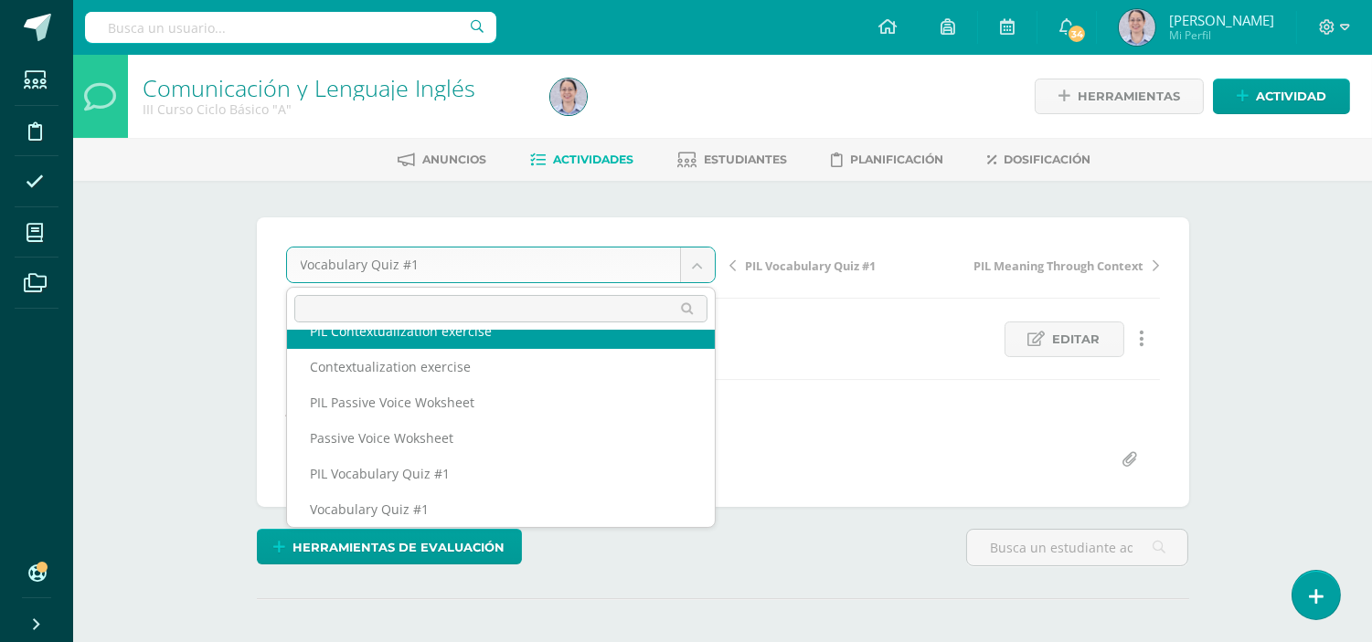
scroll to position [542, 0]
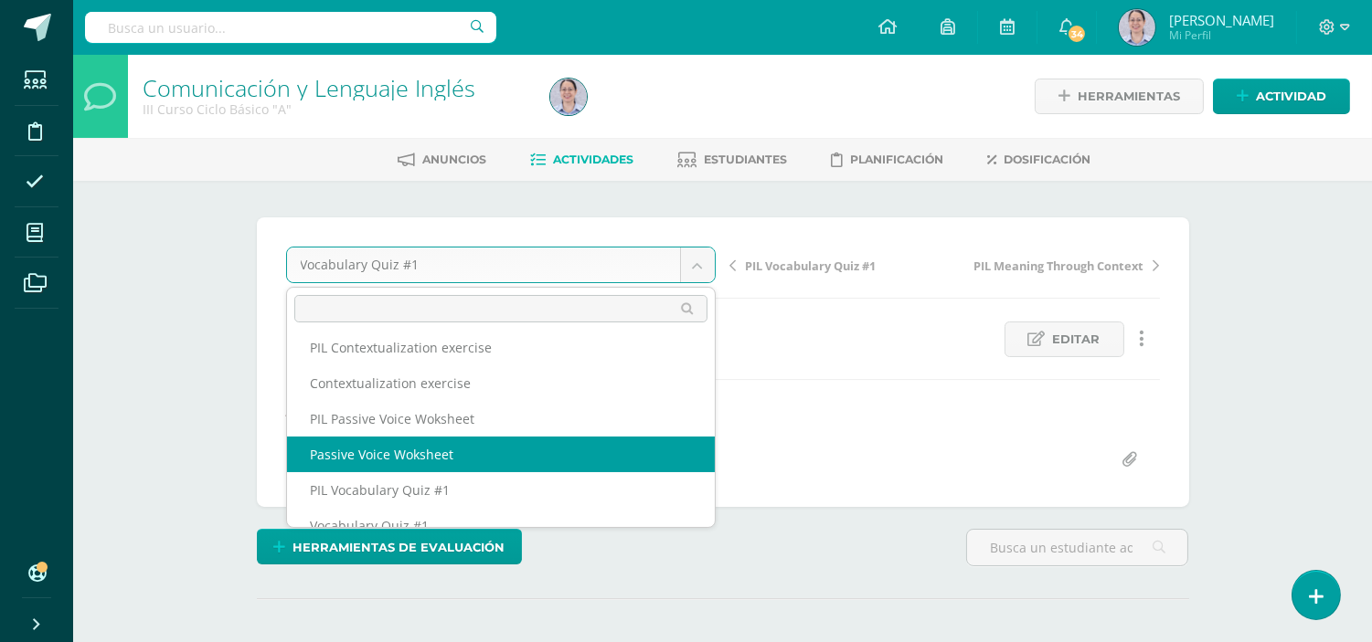
select select "/dashboard/teacher/grade-activity/253138/"
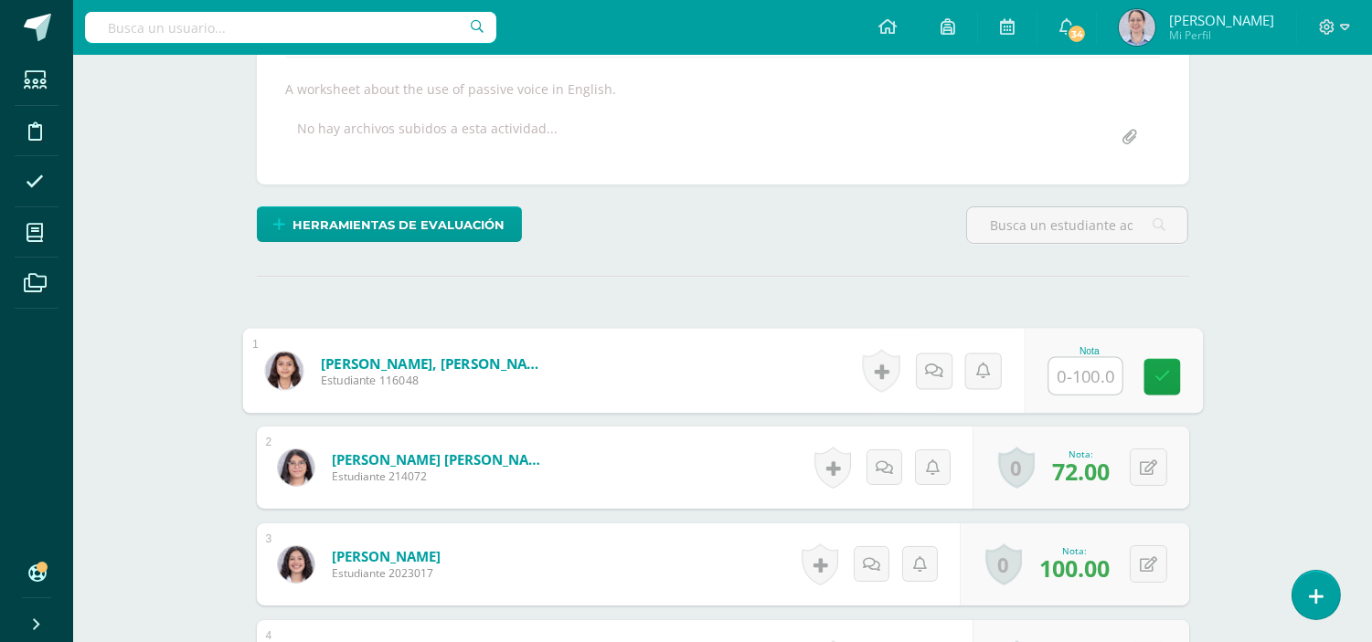
scroll to position [324, 0]
click at [1063, 366] on input "text" at bounding box center [1084, 375] width 73 height 37
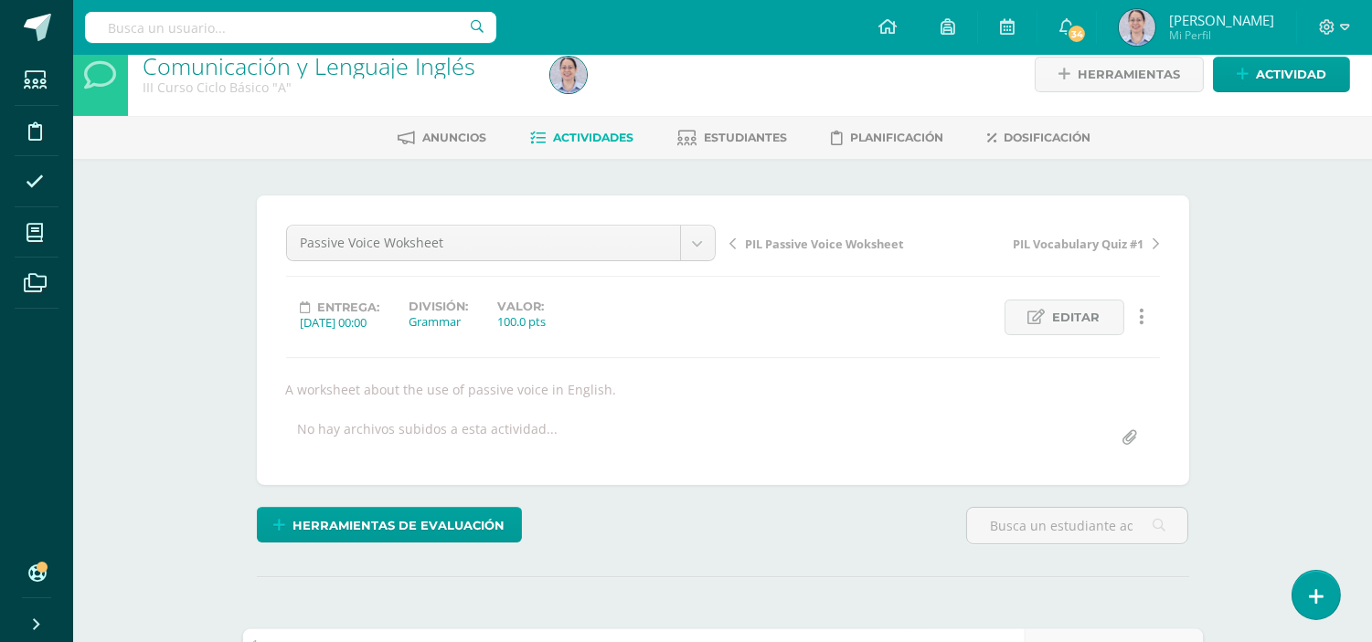
scroll to position [0, 0]
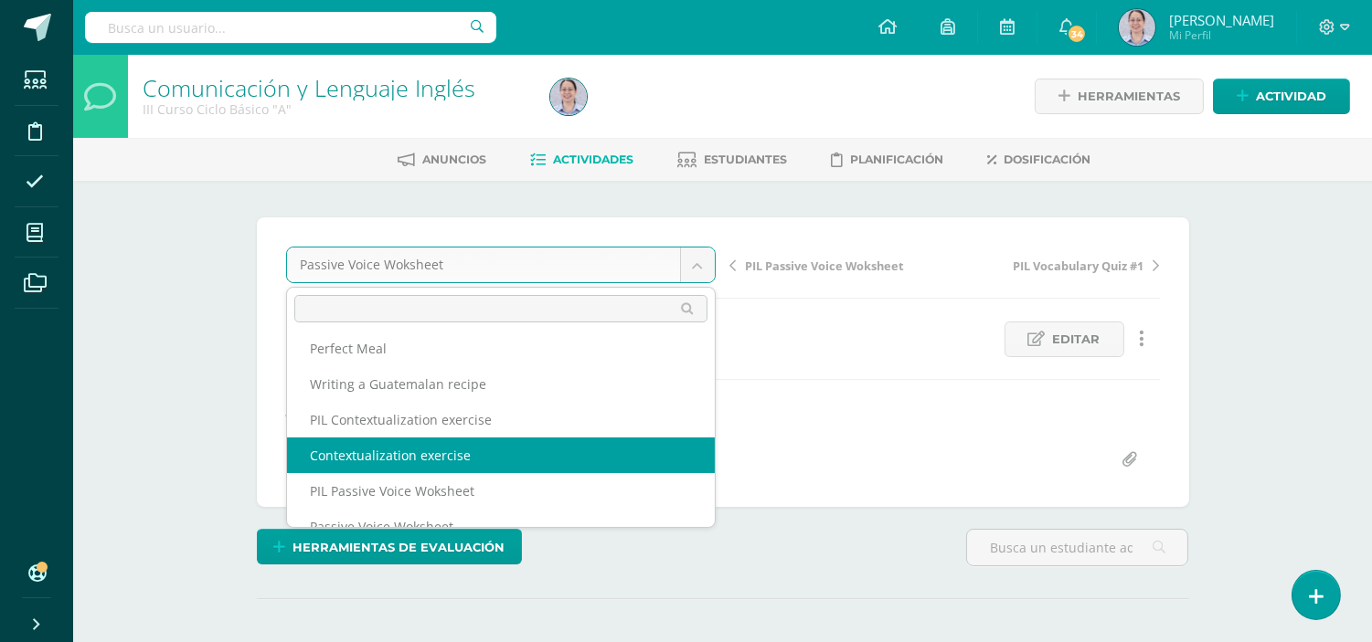
scroll to position [368, 0]
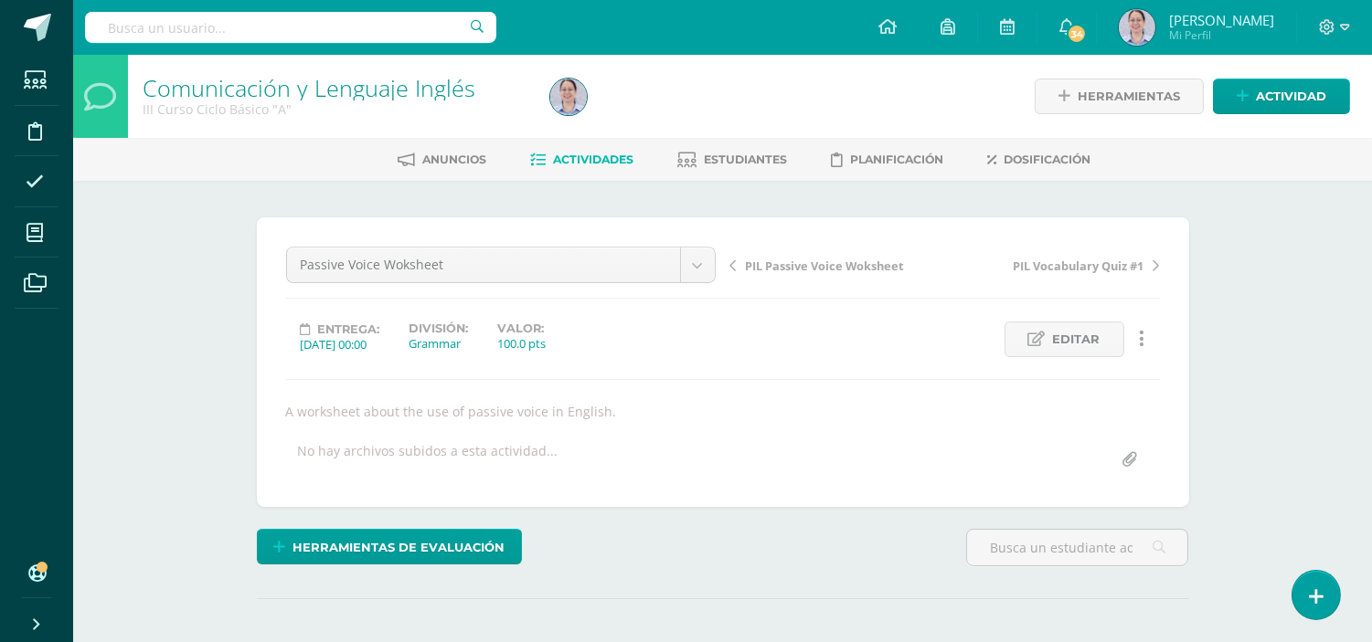
click at [589, 147] on link "Actividades" at bounding box center [582, 159] width 103 height 29
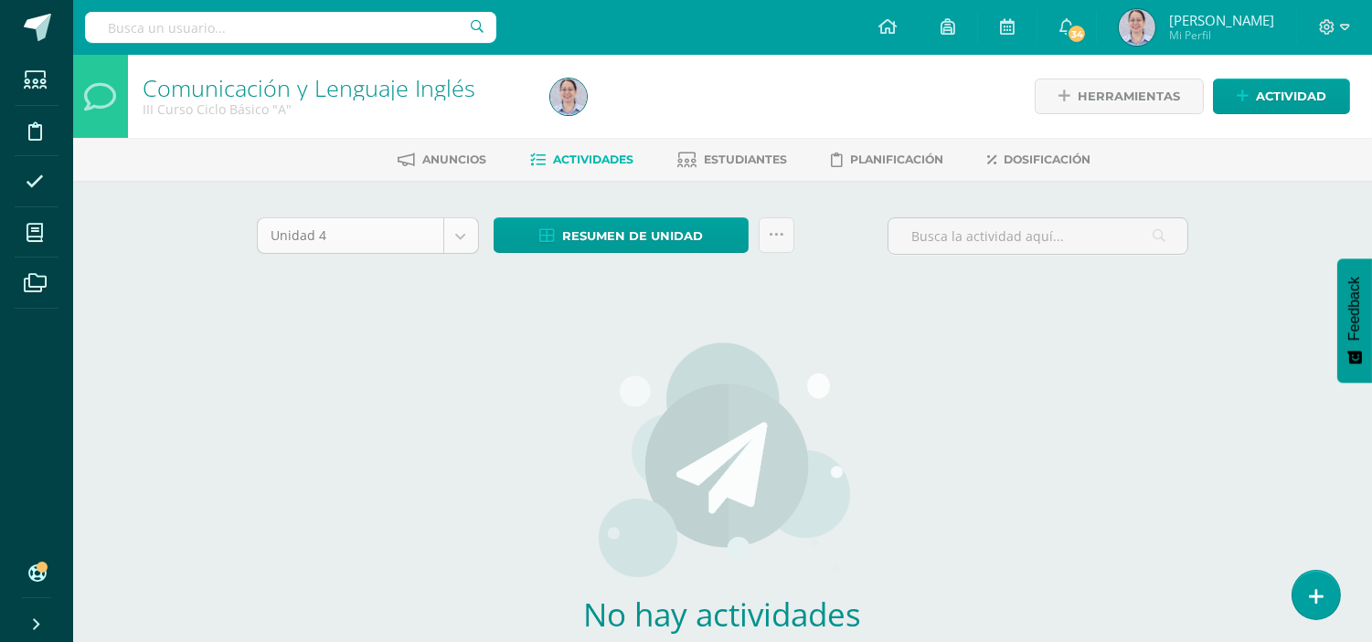
click at [472, 225] on body "Estudiantes Disciplina Asistencia Mis cursos Archivos Soporte Ayuda Reportar un…" at bounding box center [686, 392] width 1372 height 785
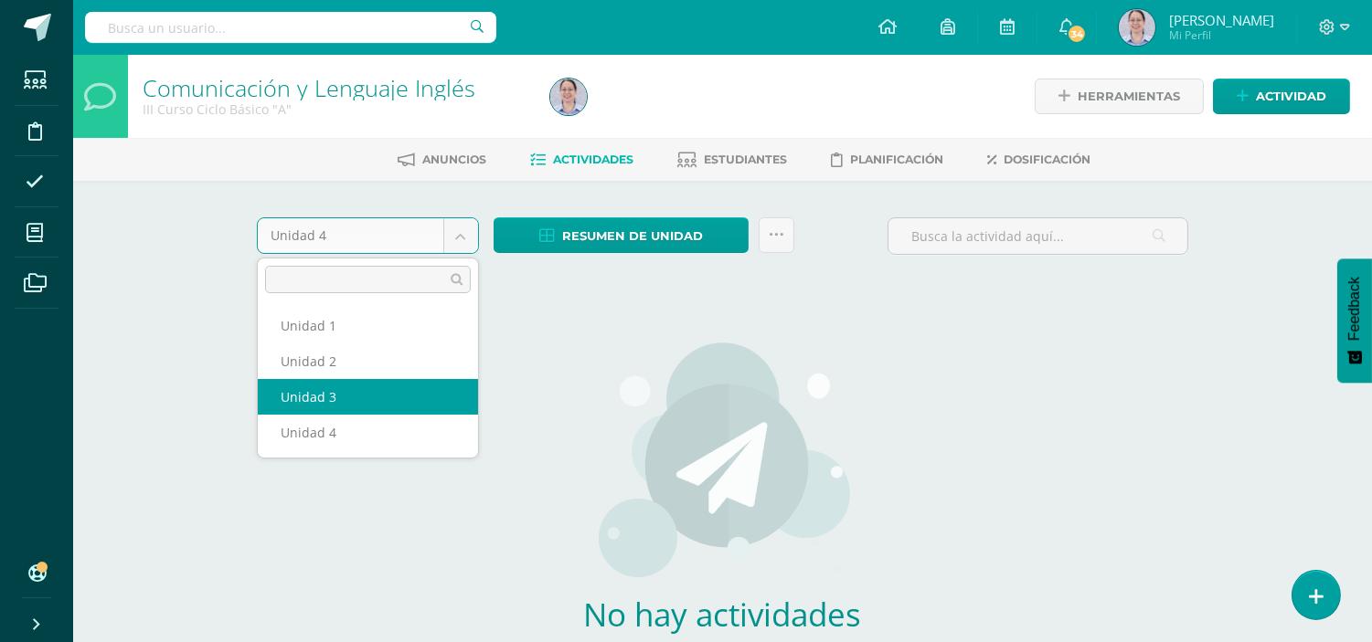
select select "Unidad 3"
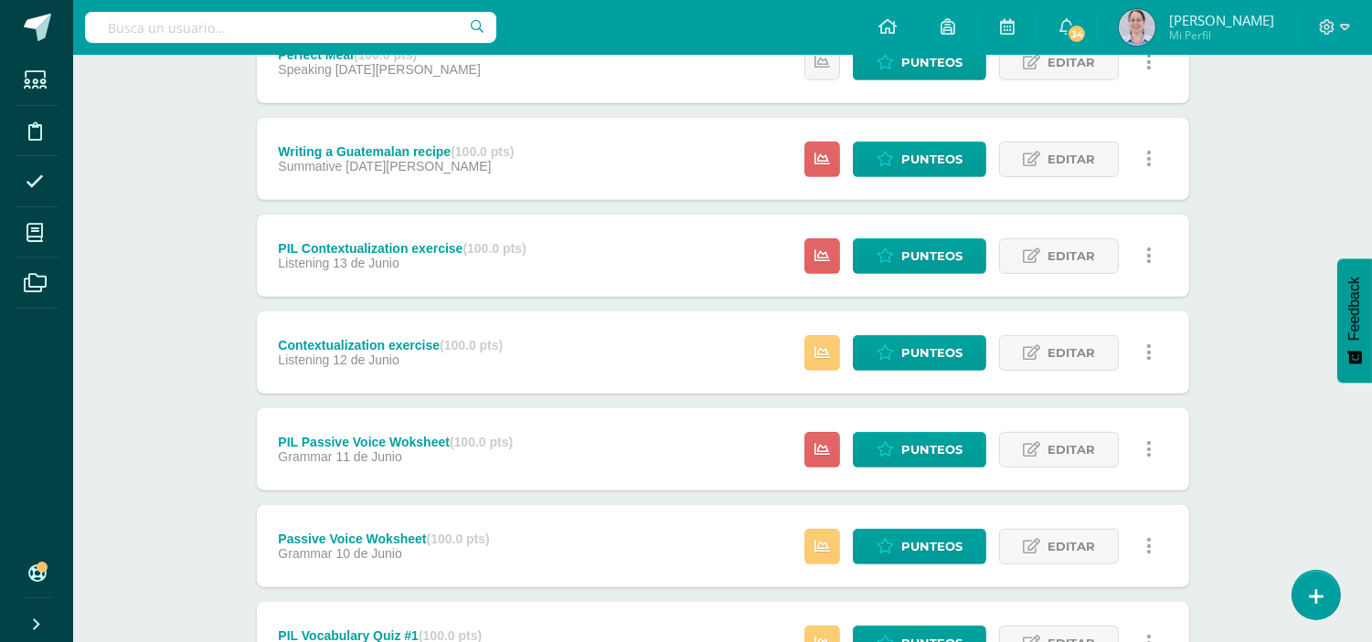
scroll to position [1746, 0]
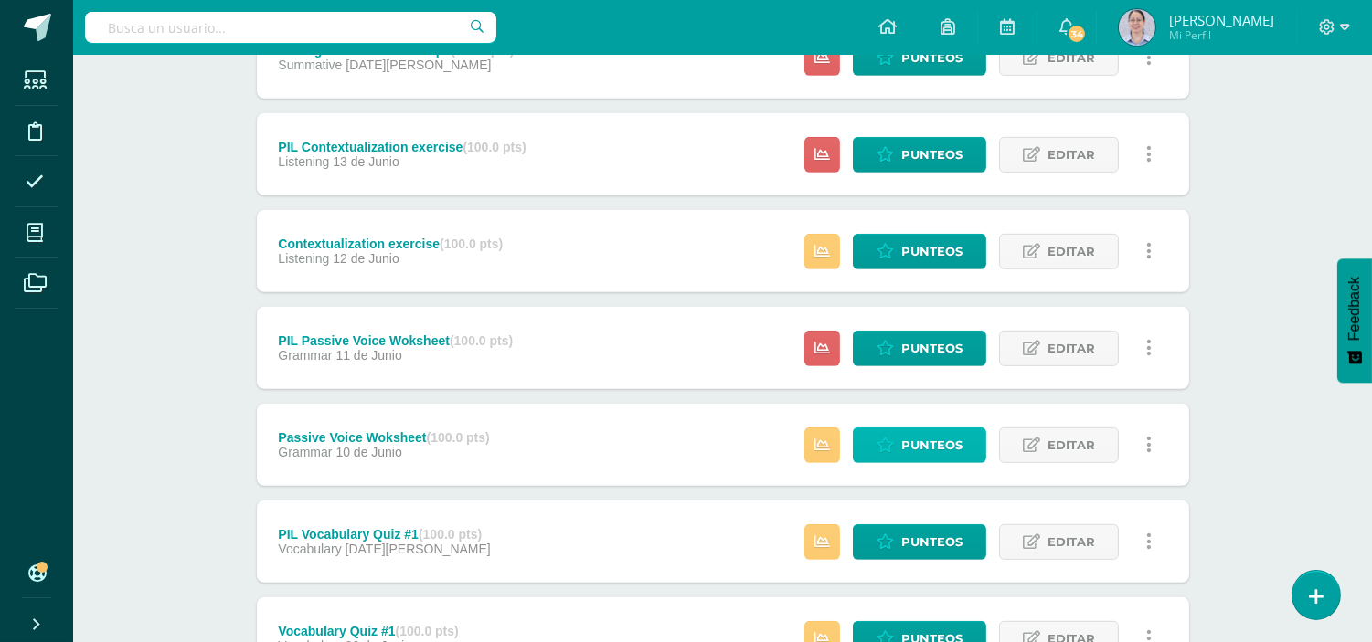
click at [939, 451] on span "Punteos" at bounding box center [931, 446] width 61 height 34
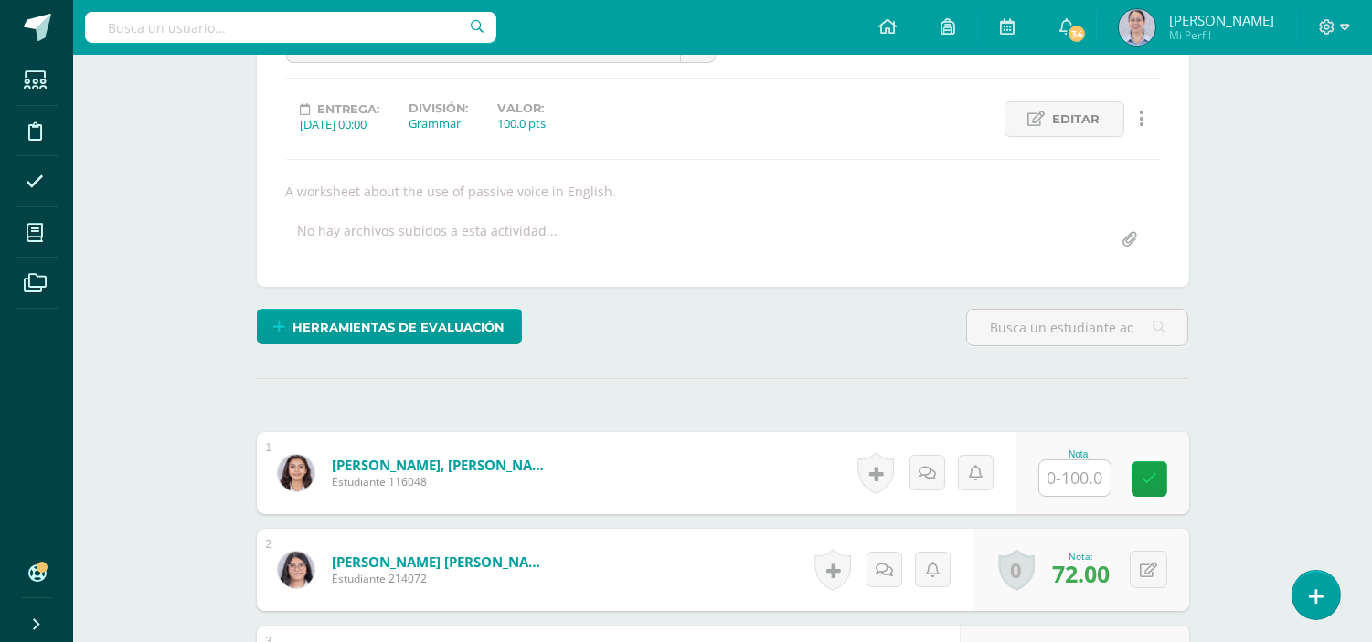
scroll to position [221, 0]
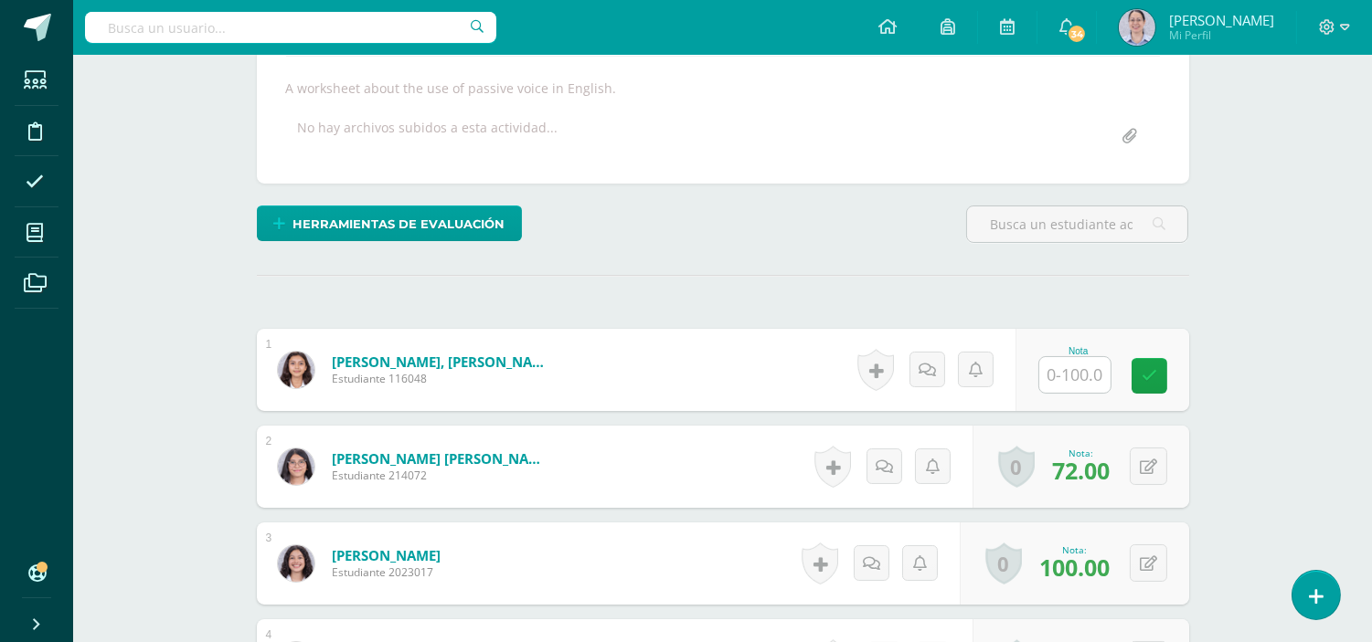
click at [1073, 384] on input "text" at bounding box center [1074, 375] width 71 height 36
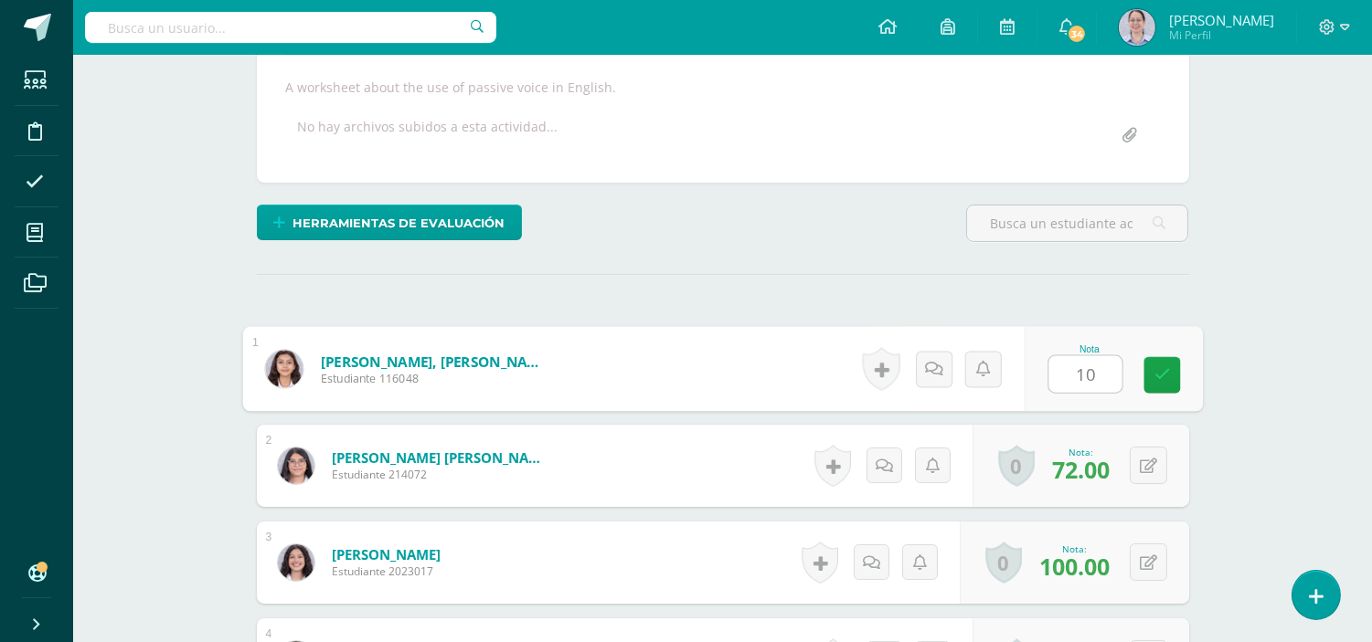
type input "100"
click at [1155, 379] on icon at bounding box center [1161, 375] width 16 height 16
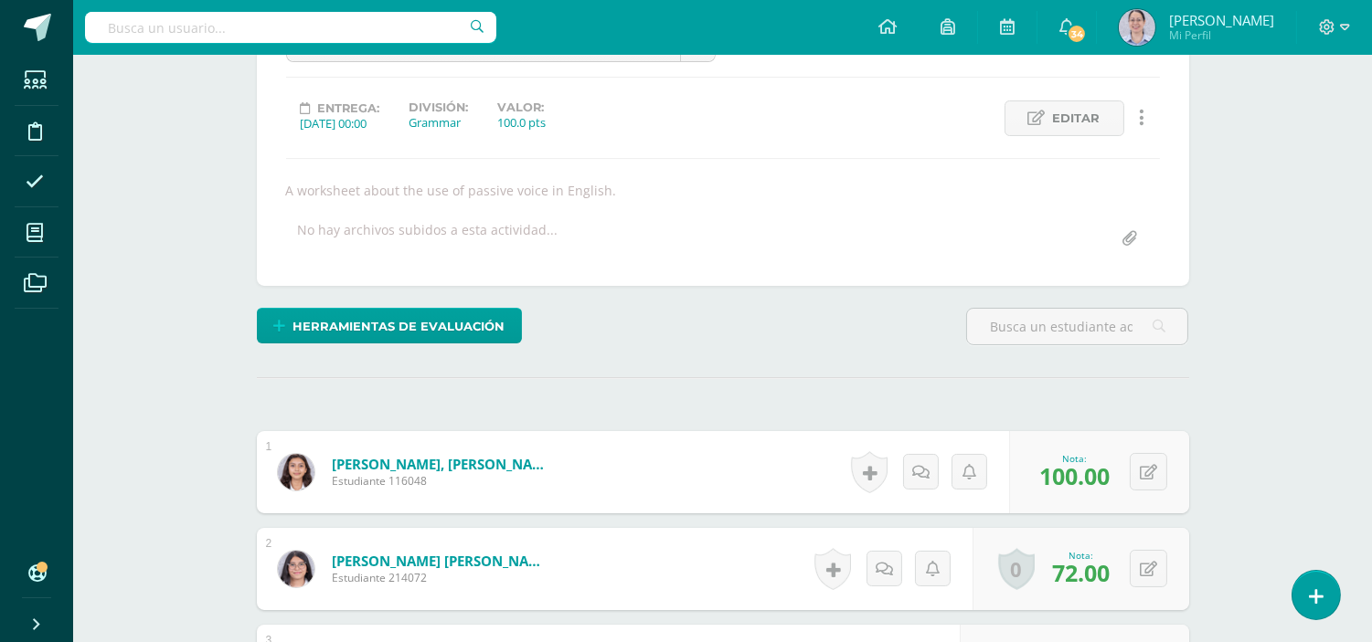
scroll to position [20, 0]
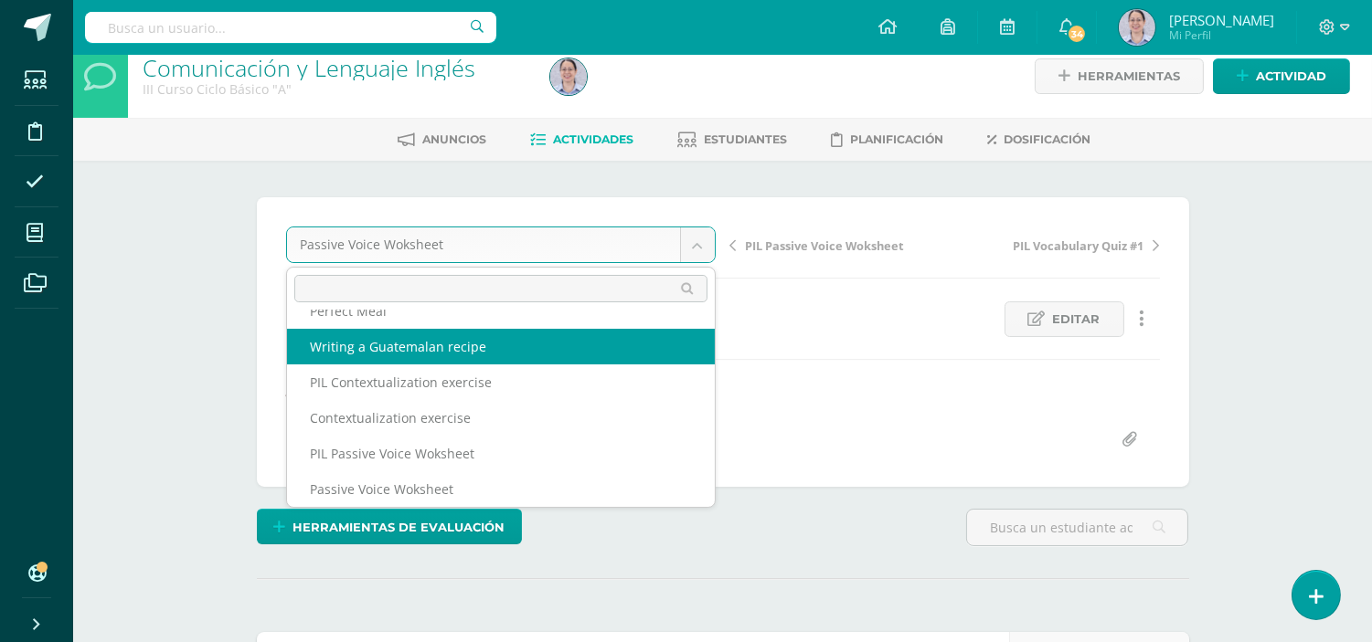
scroll to position [470, 0]
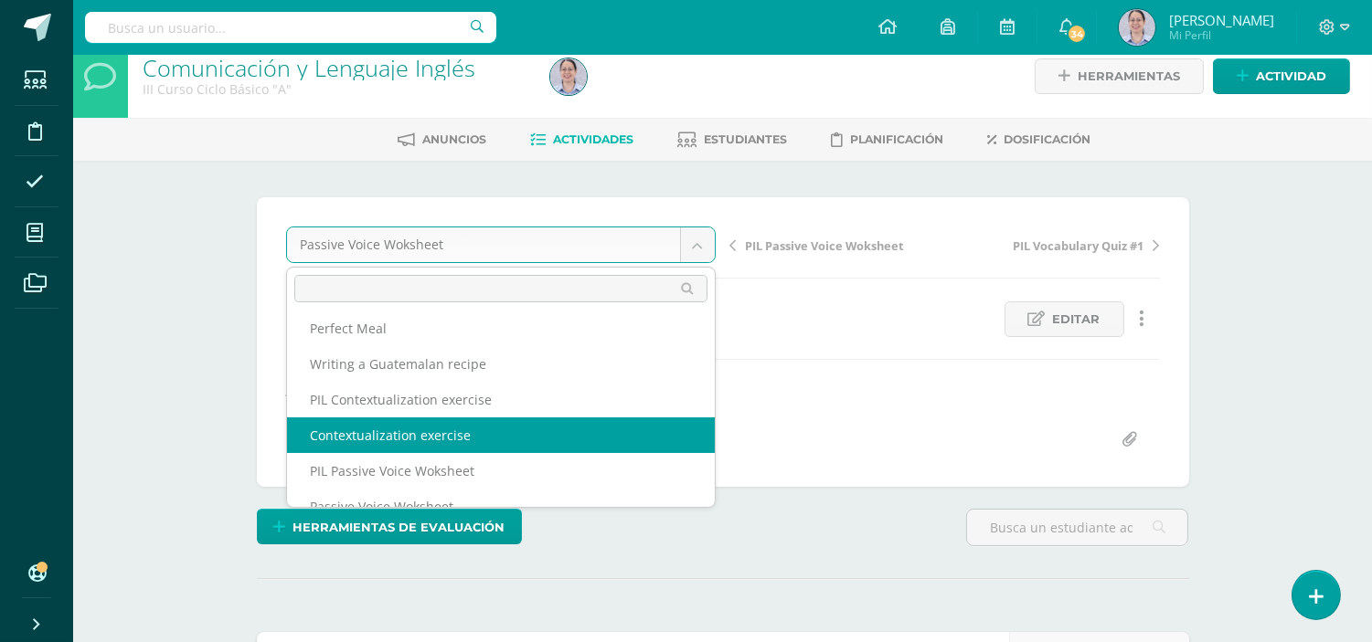
select select "/dashboard/teacher/grade-activity/253149/"
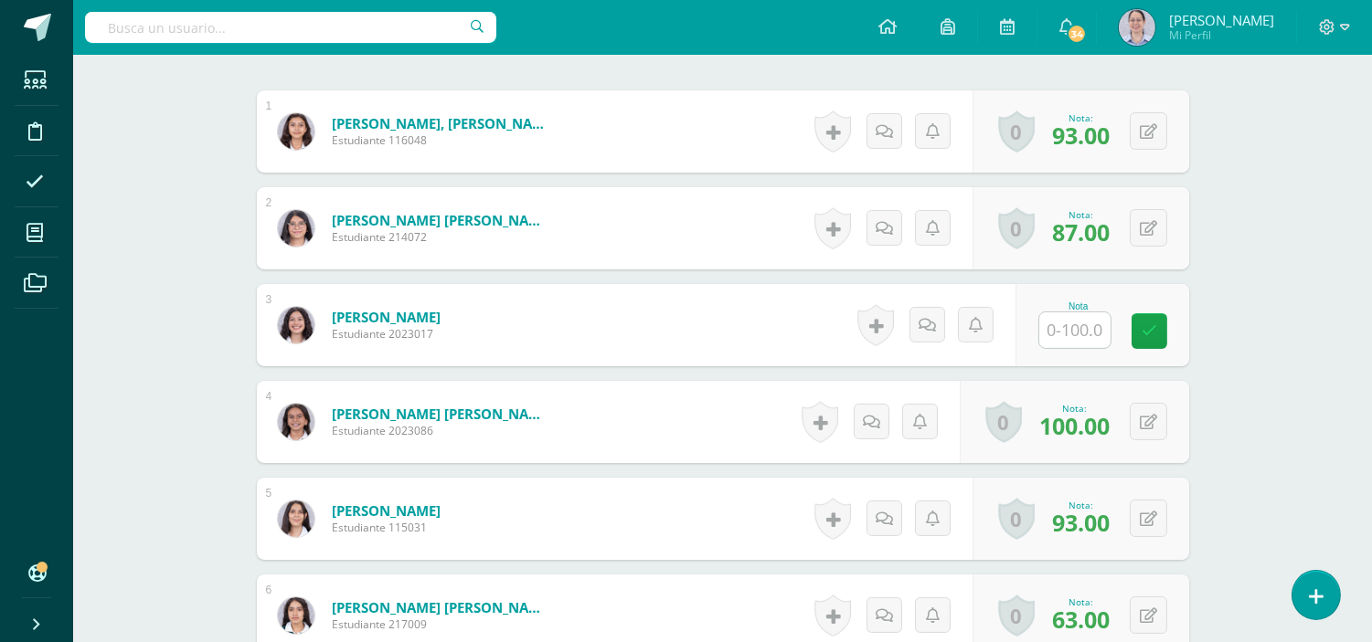
scroll to position [525, 0]
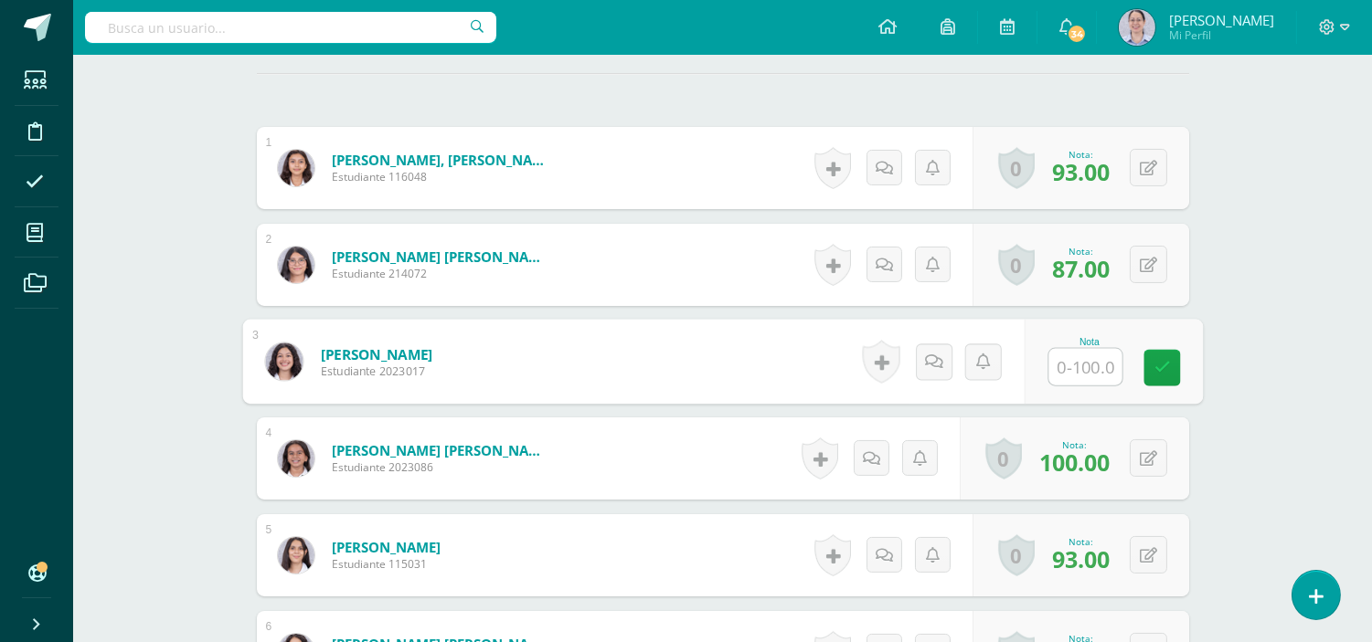
click at [1048, 366] on input "text" at bounding box center [1084, 367] width 73 height 37
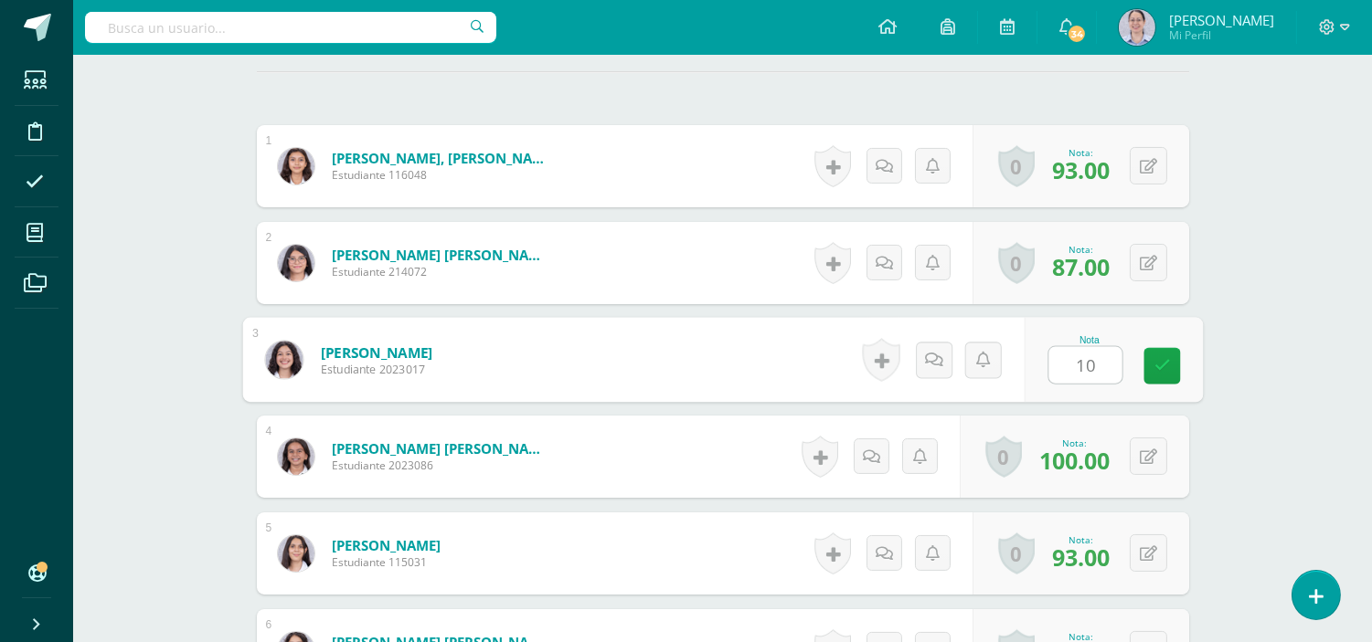
type input "100"
click at [1159, 369] on icon at bounding box center [1161, 366] width 16 height 16
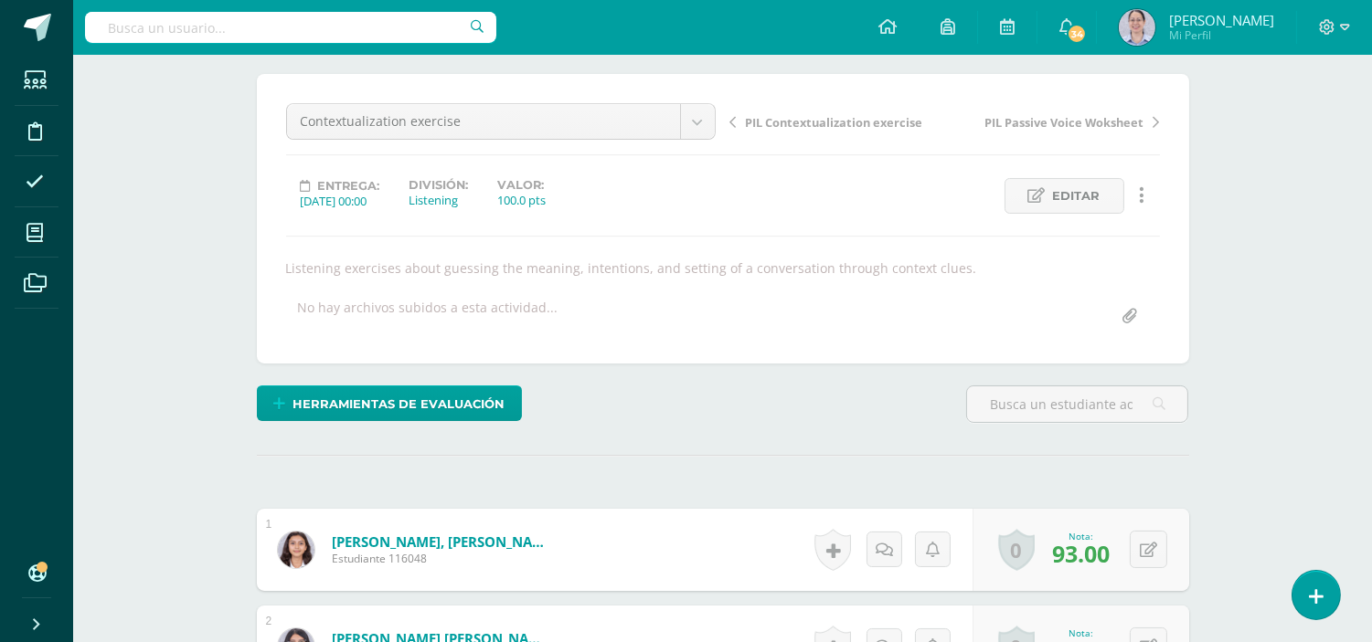
scroll to position [0, 0]
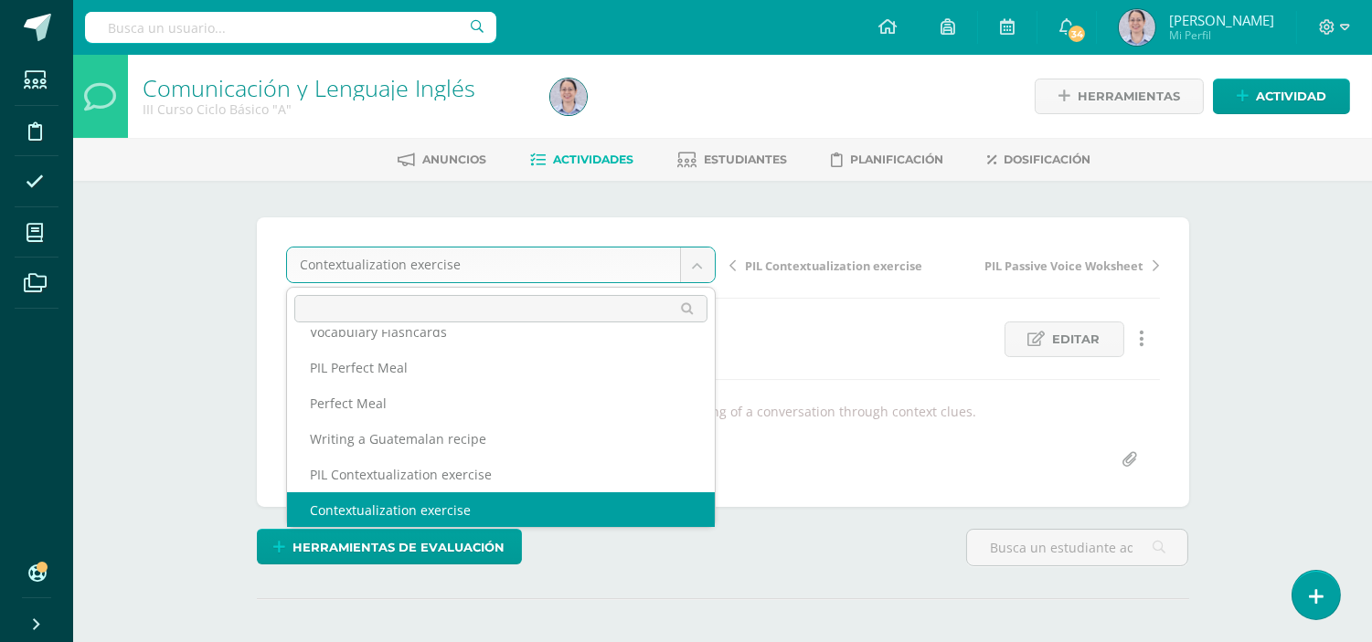
scroll to position [398, 0]
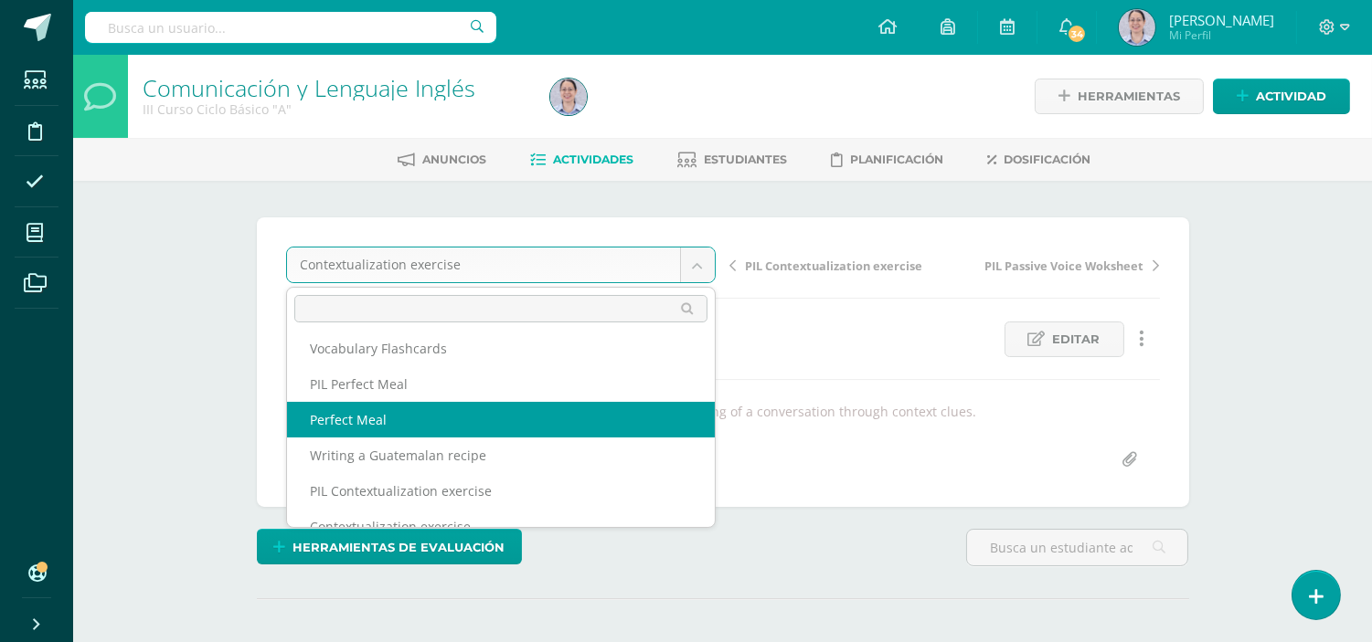
select select "/dashboard/teacher/grade-activity/253844/"
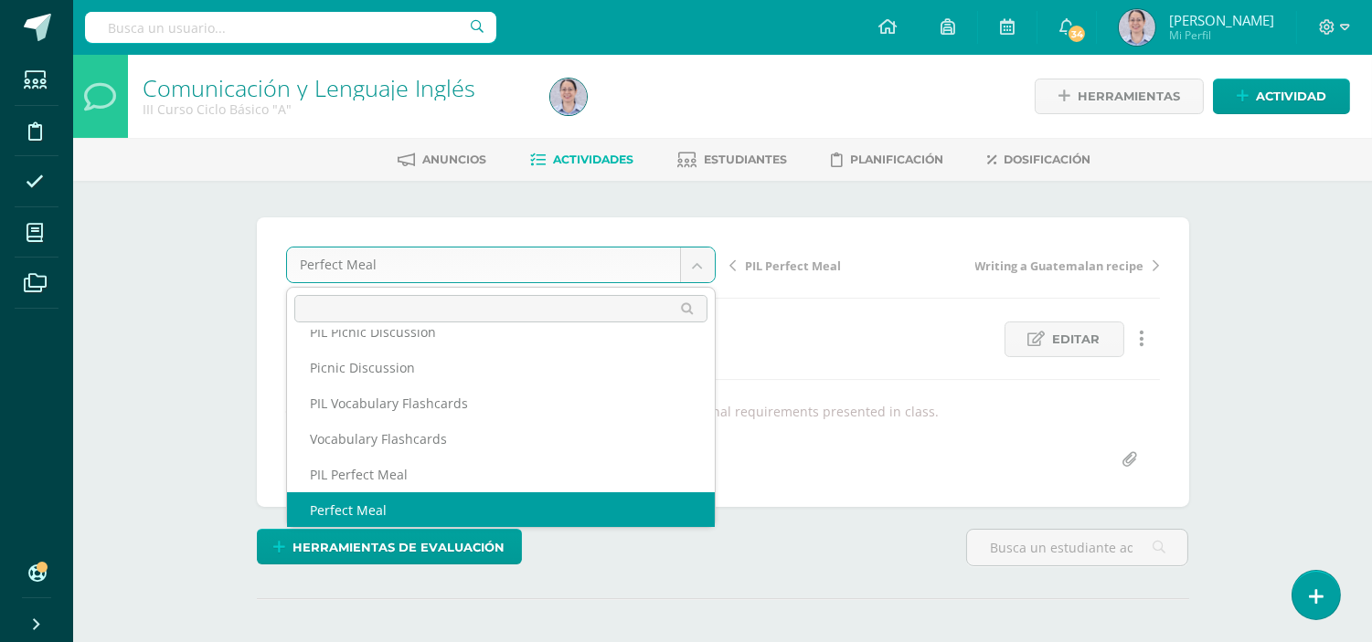
scroll to position [292, 0]
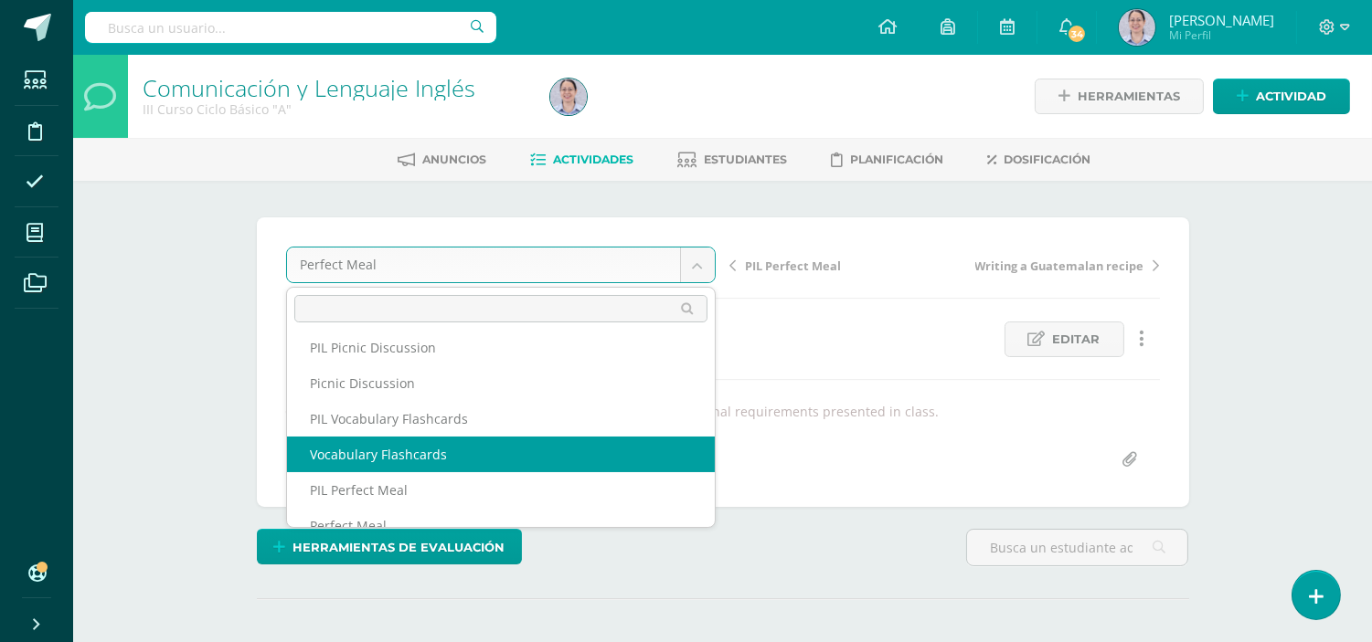
select select "/dashboard/teacher/grade-activity/253849/"
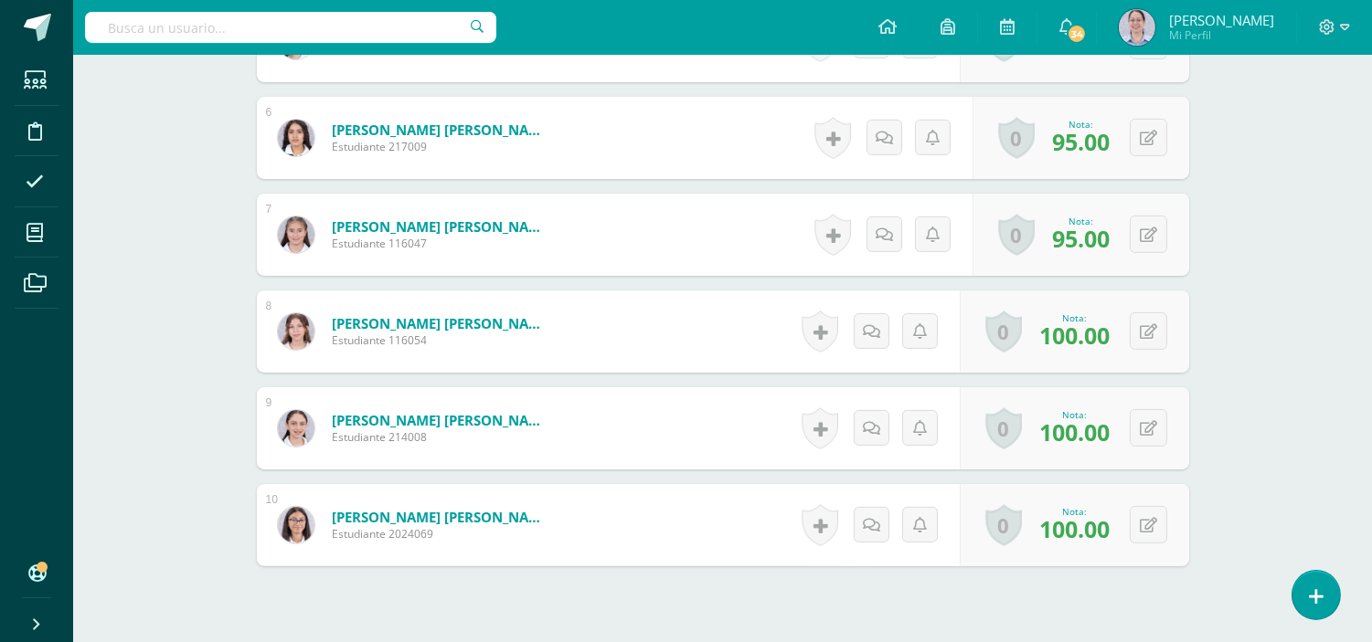
scroll to position [1166, 0]
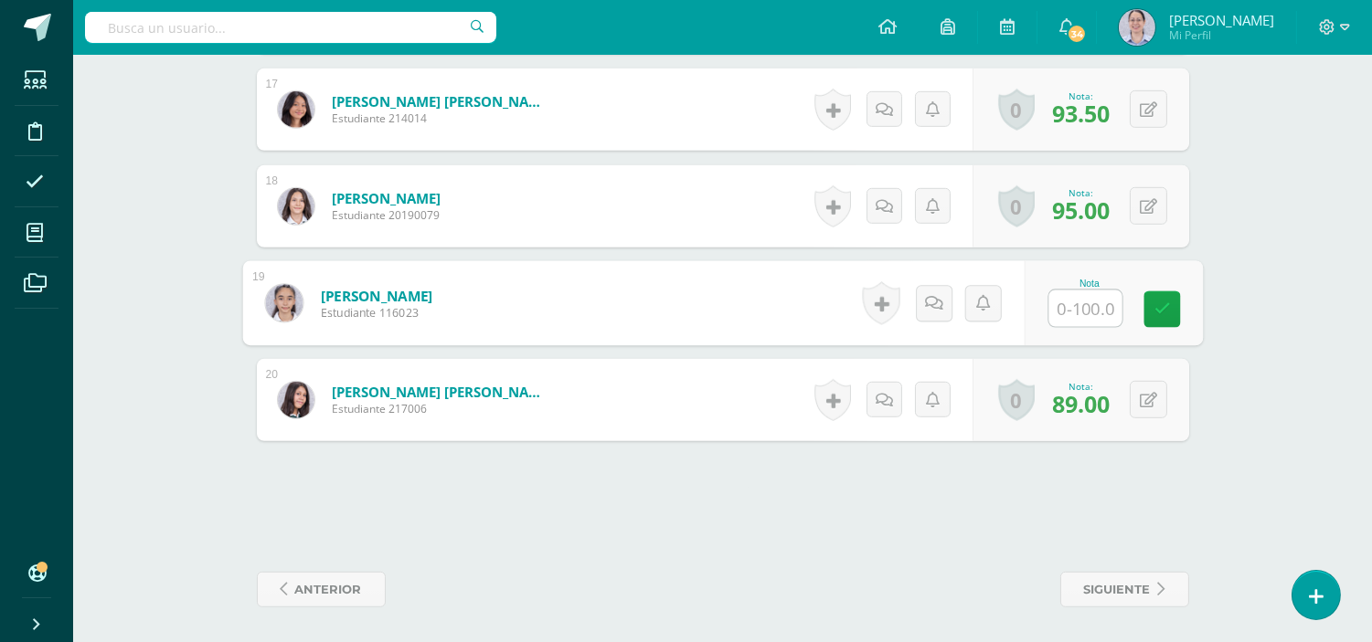
click at [1054, 303] on input "text" at bounding box center [1084, 309] width 73 height 37
type input "95"
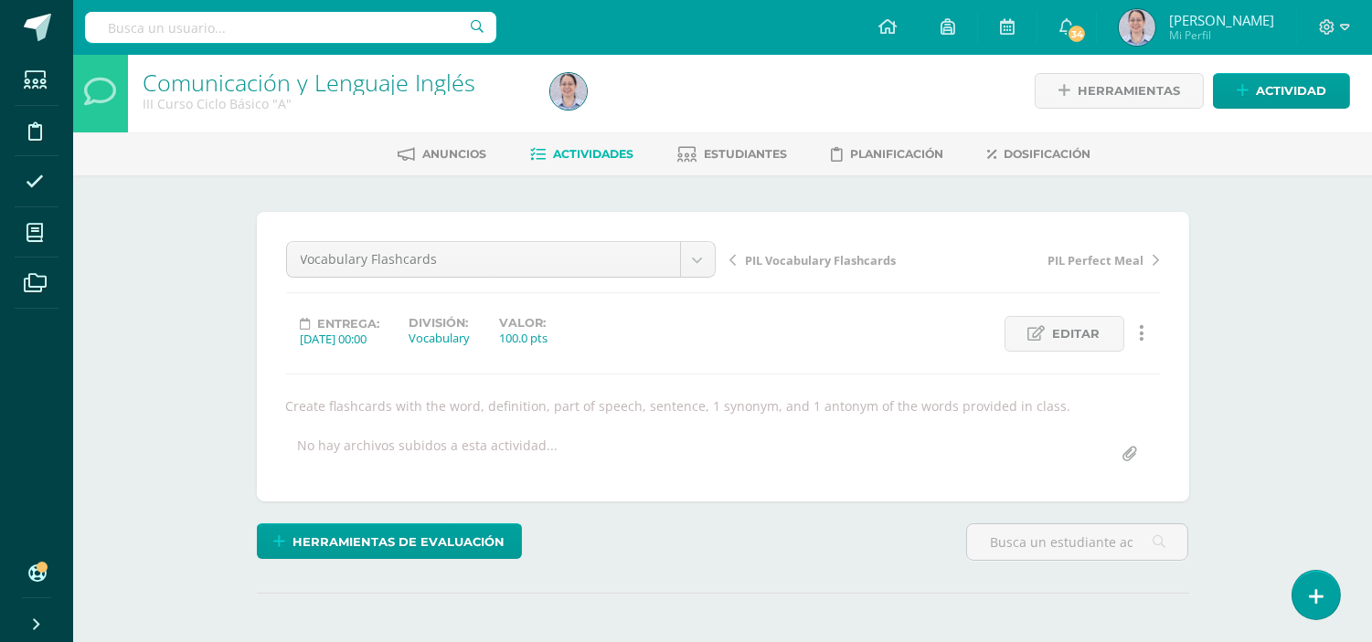
scroll to position [0, 0]
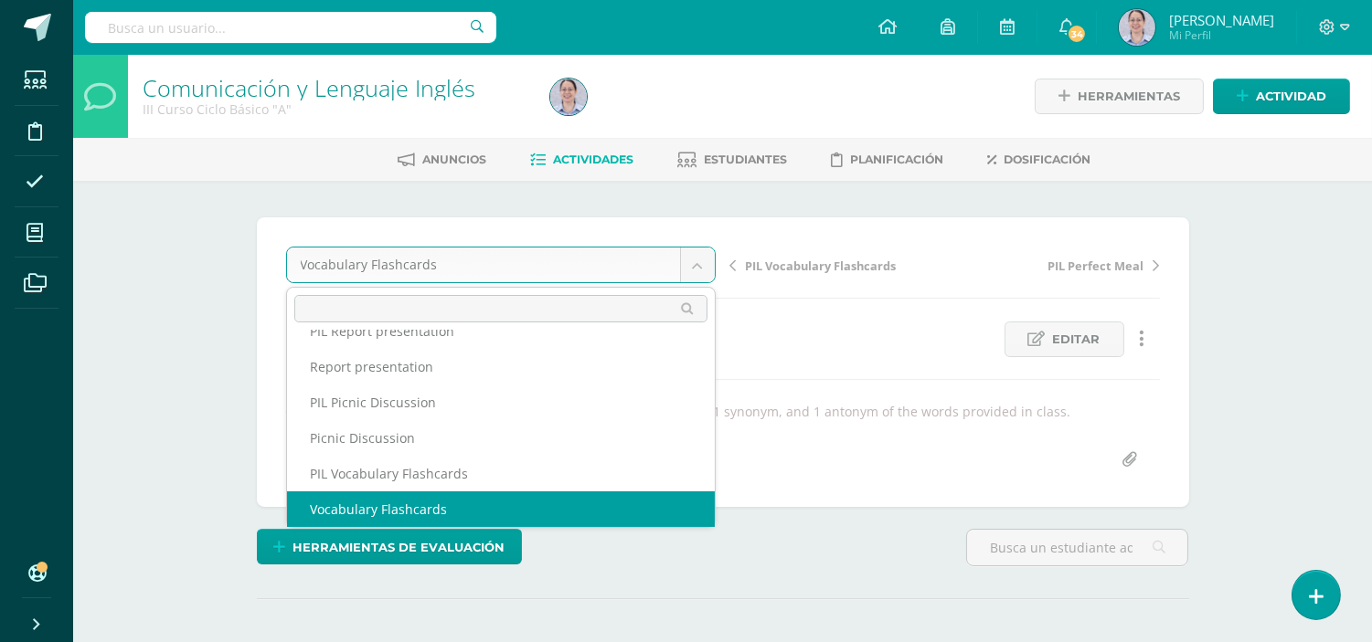
scroll to position [221, 0]
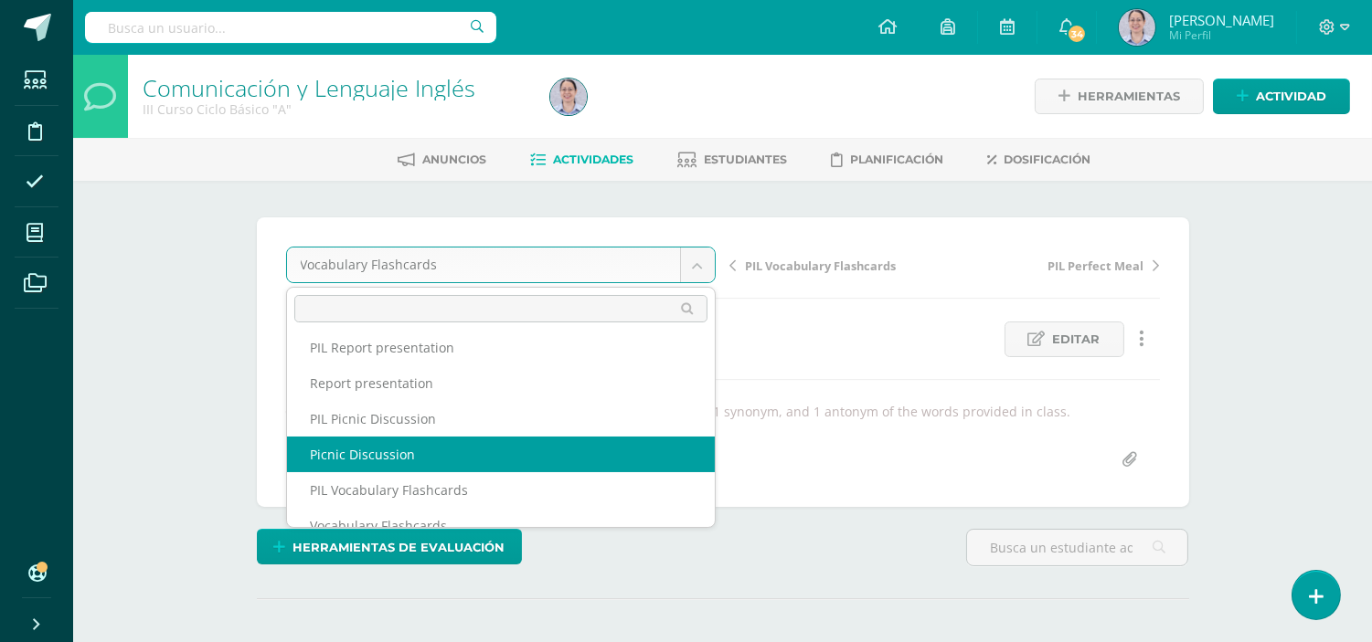
select select "/dashboard/teacher/grade-activity/253852/"
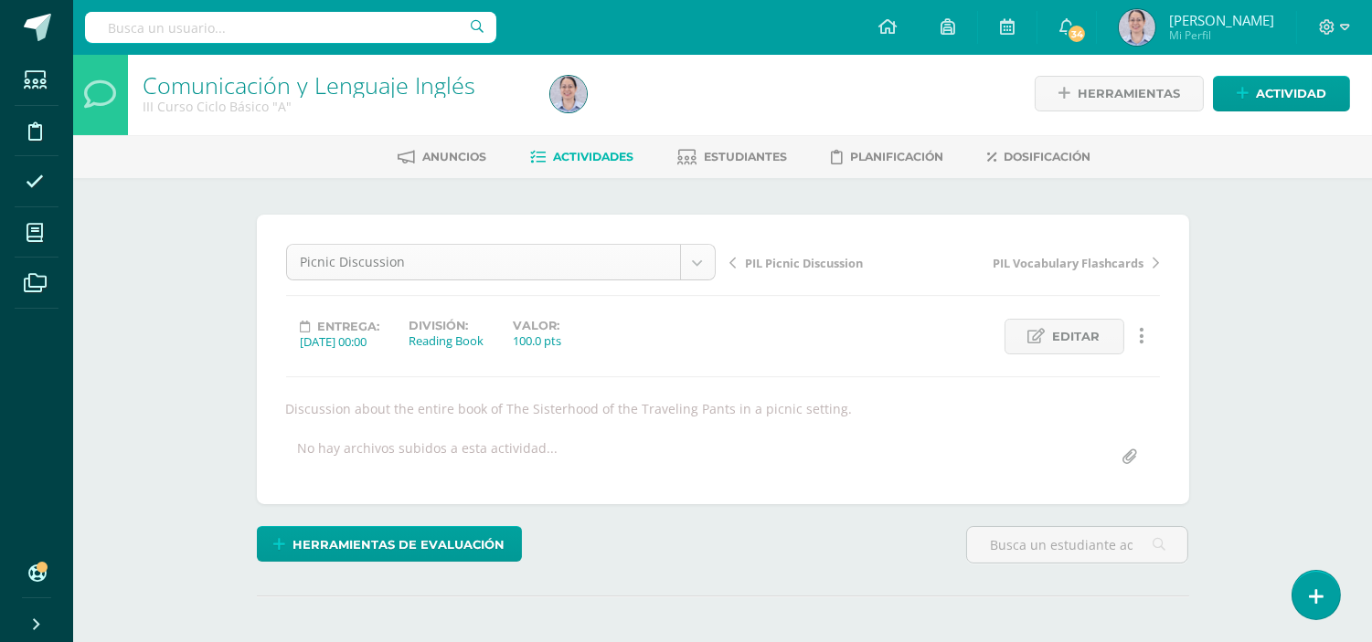
scroll to position [166, 0]
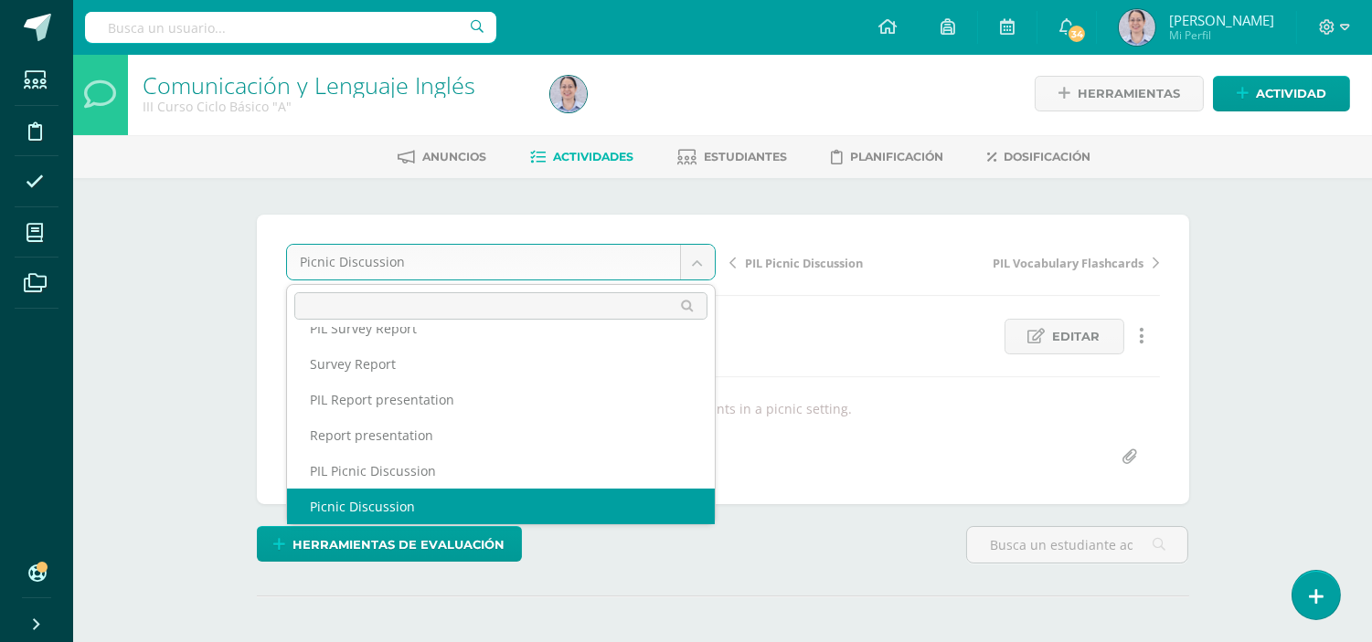
scroll to position [150, 0]
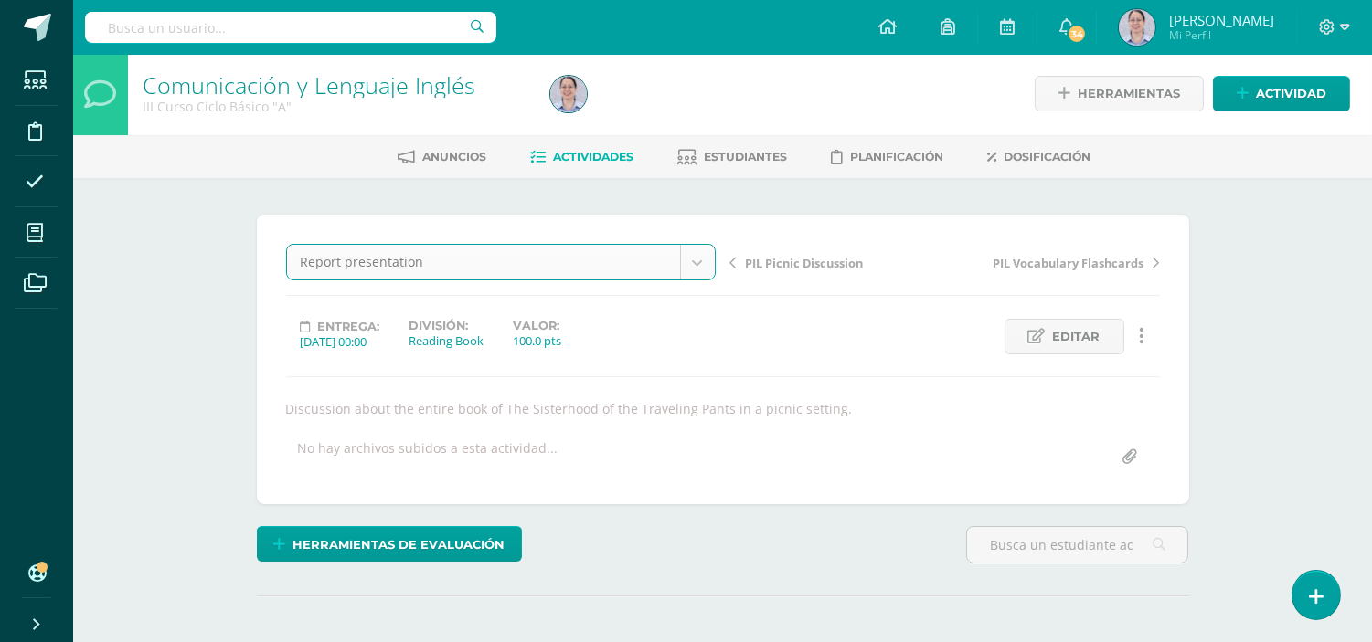
select select "/dashboard/teacher/grade-activity/253872/"
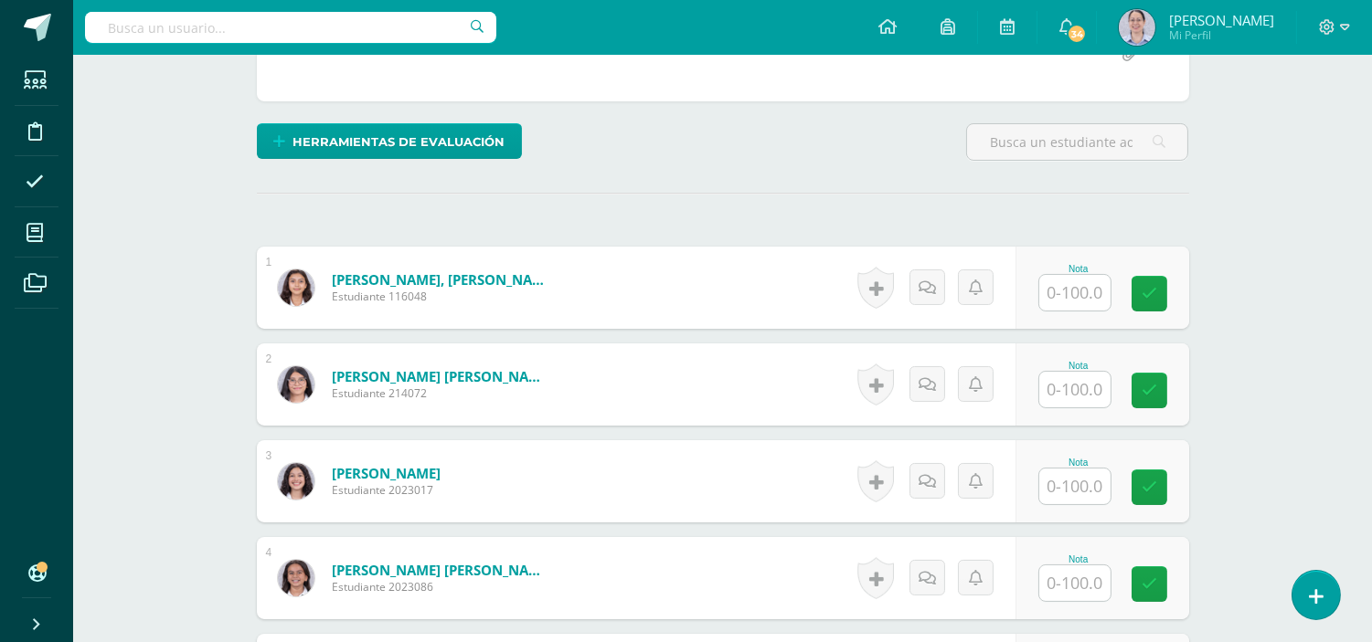
scroll to position [407, 0]
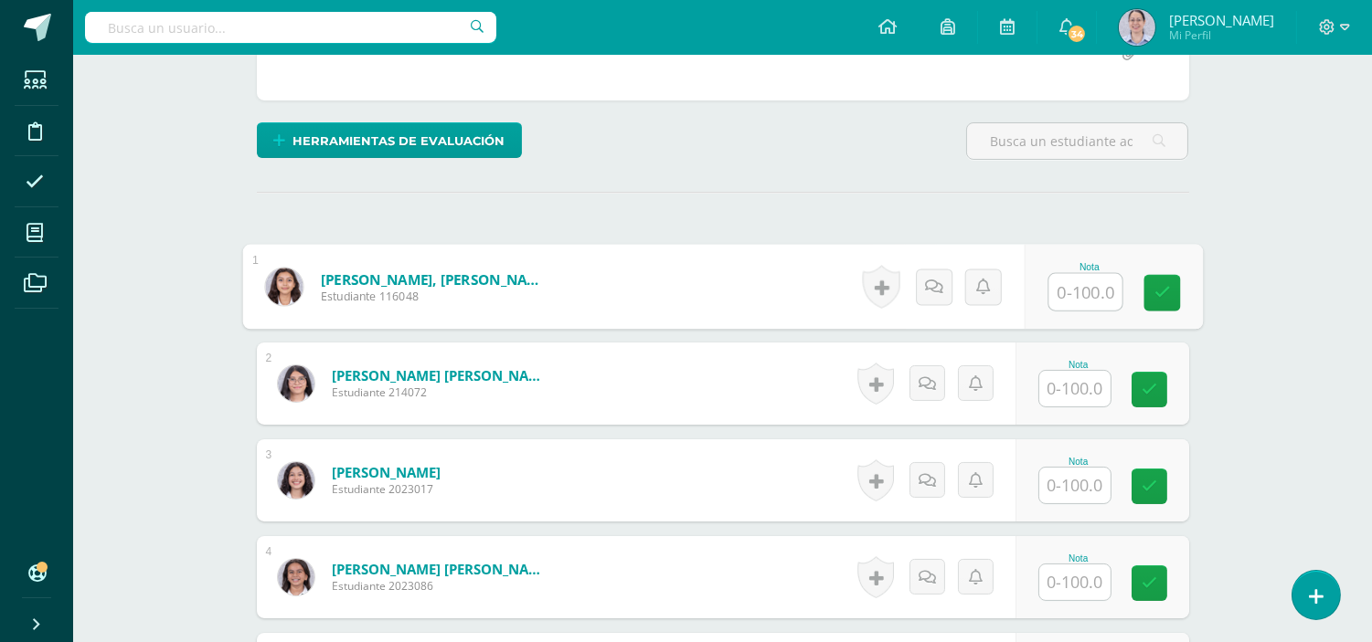
click at [1075, 281] on input "text" at bounding box center [1084, 292] width 73 height 37
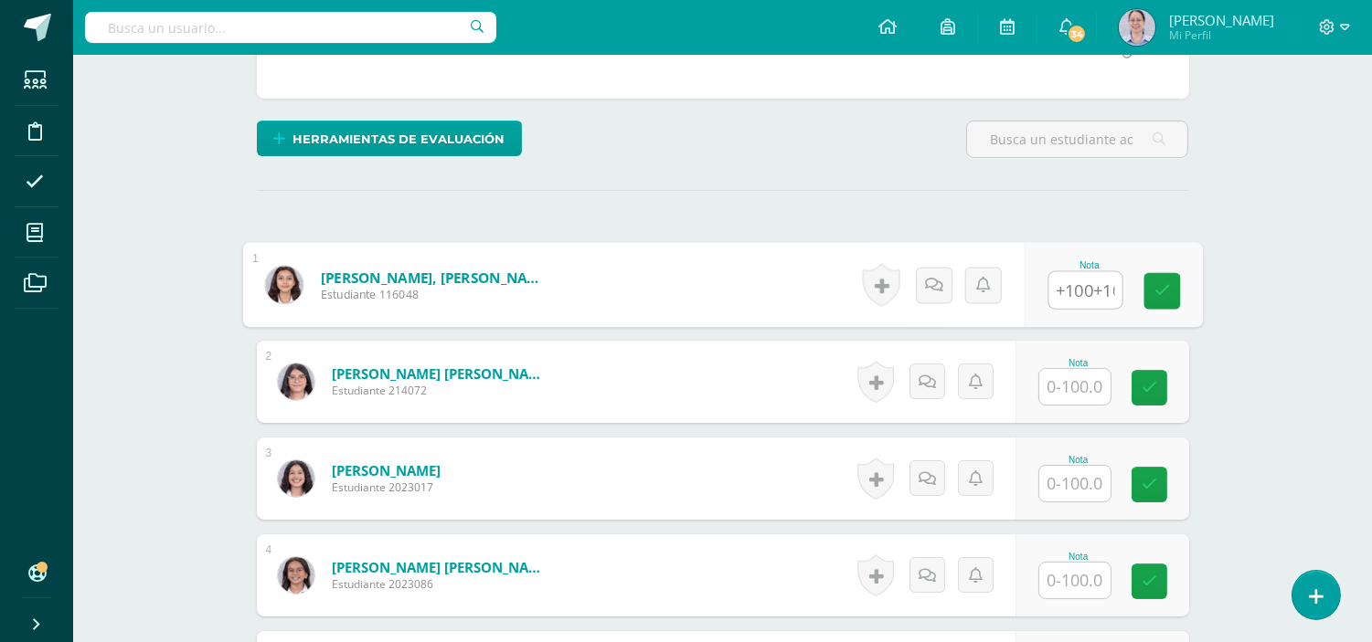
scroll to position [0, 74]
type input "100+95+100+100"
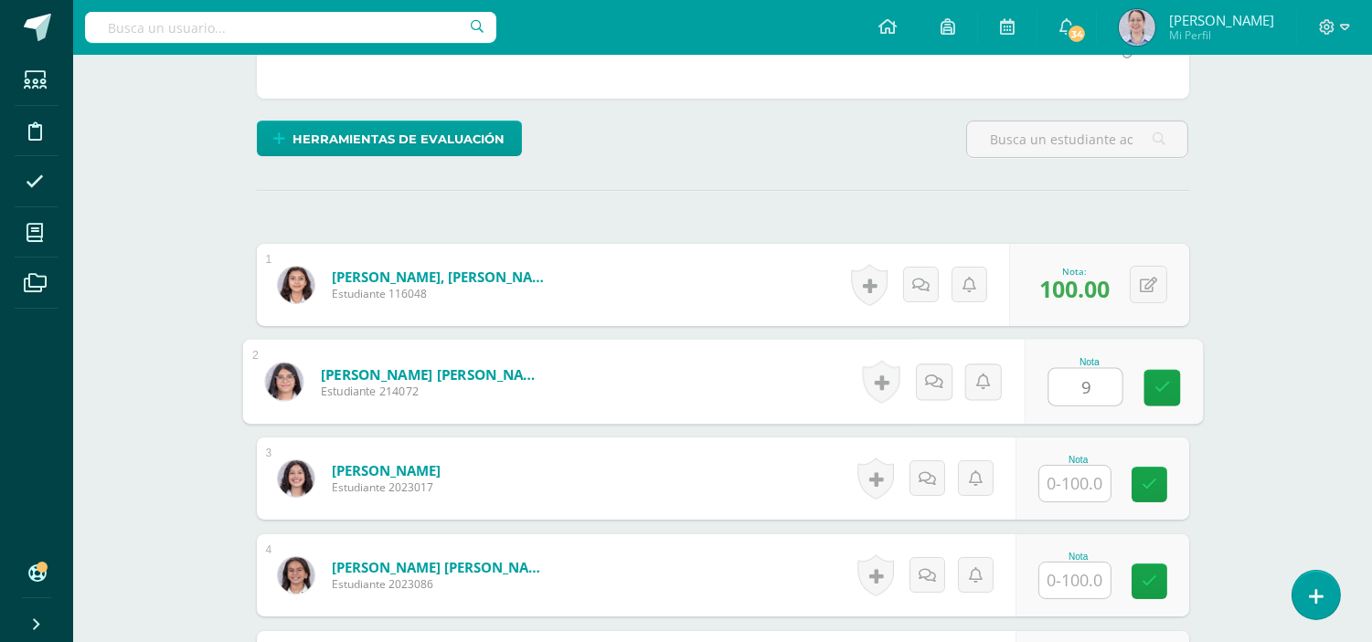
type input "95"
click at [1155, 387] on icon at bounding box center [1161, 388] width 16 height 16
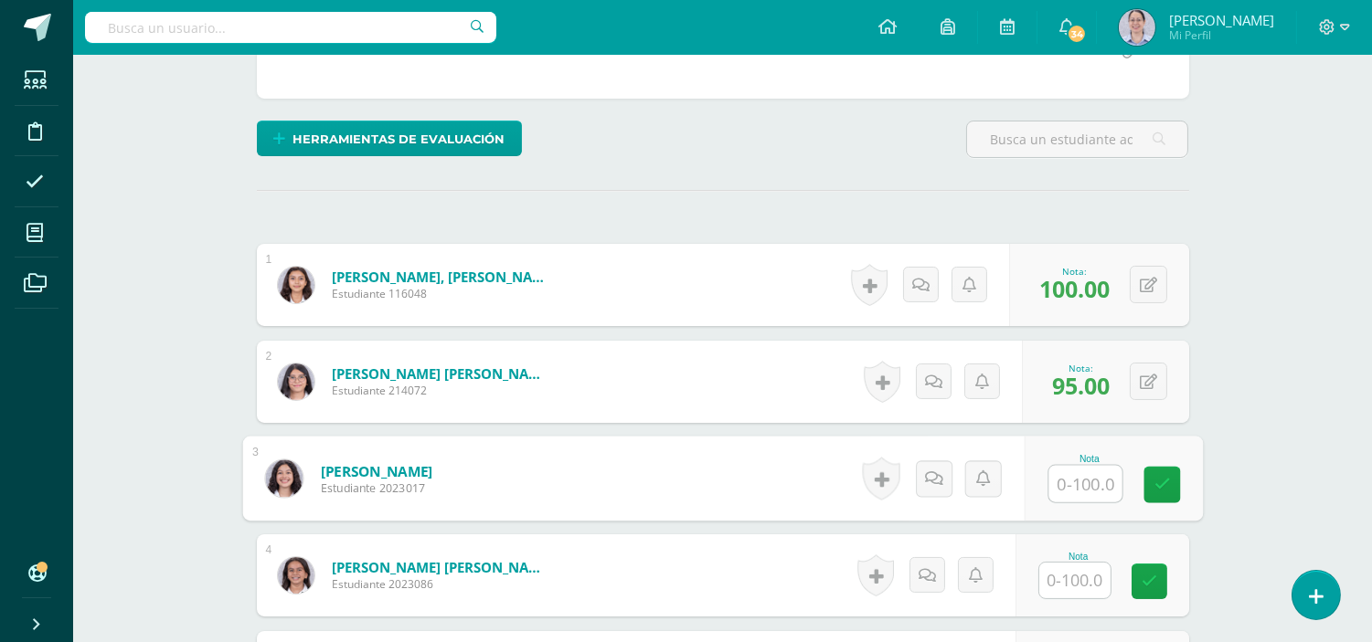
click at [1092, 473] on input "text" at bounding box center [1084, 484] width 73 height 37
type input "100"
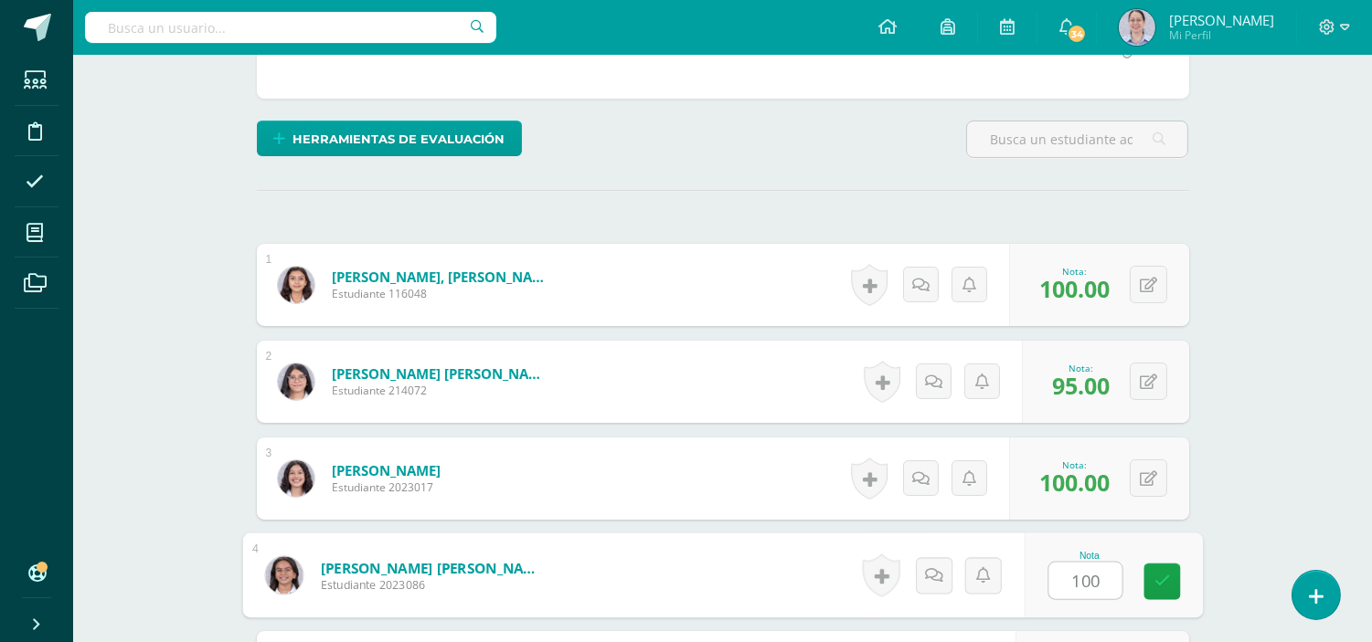
type input "100"
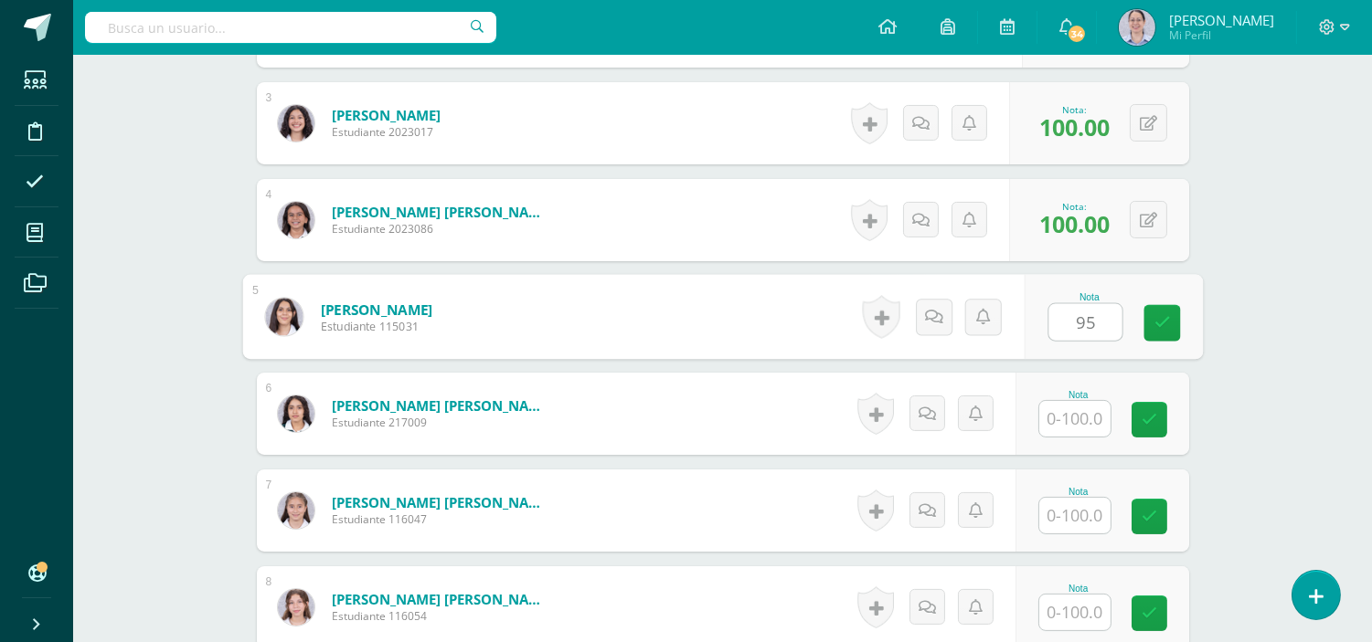
type input "95"
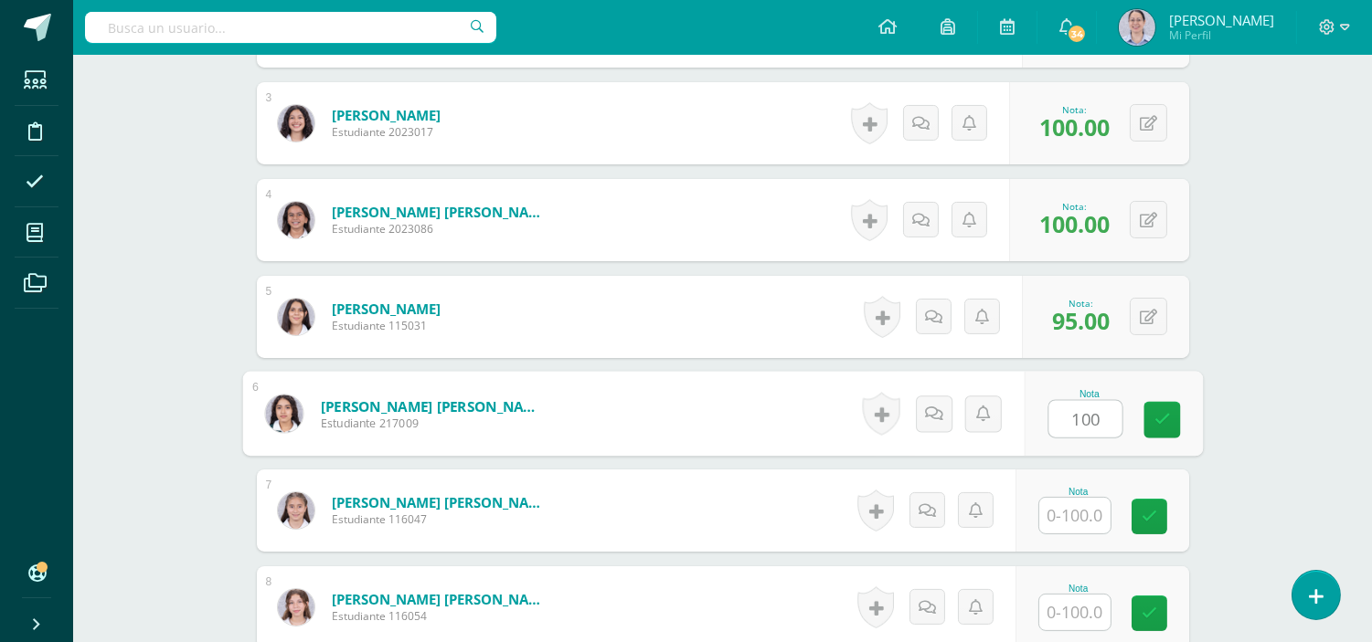
type input "100"
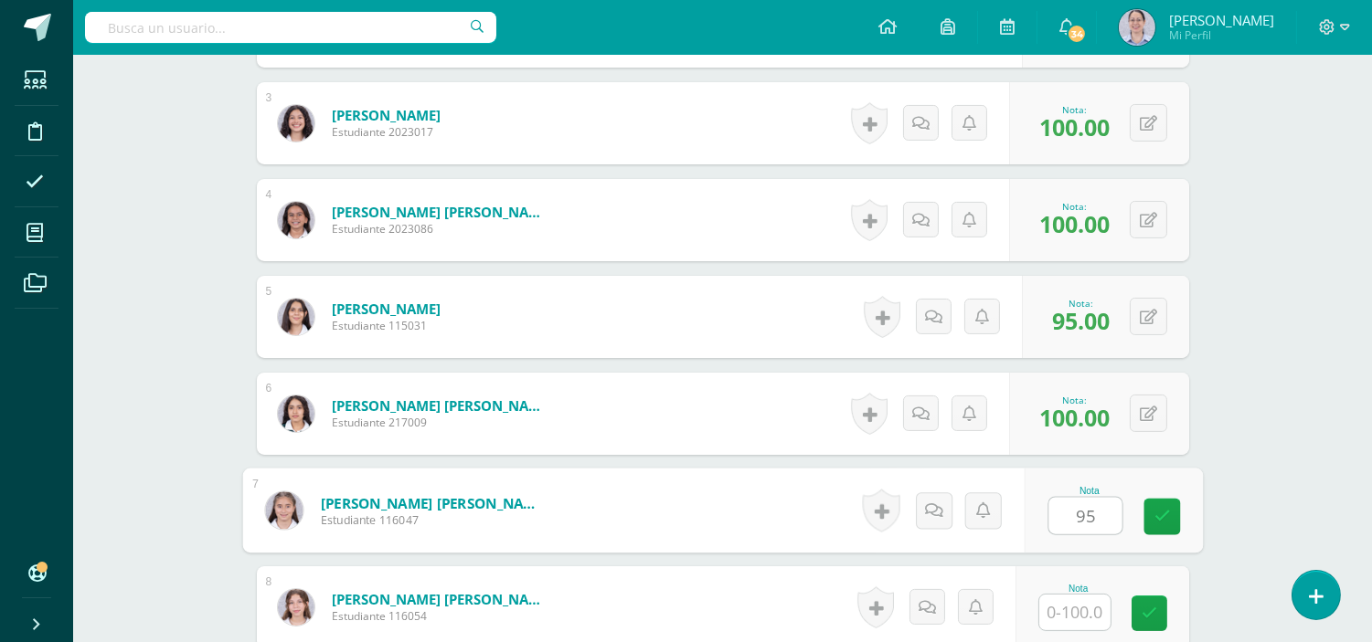
type input "95"
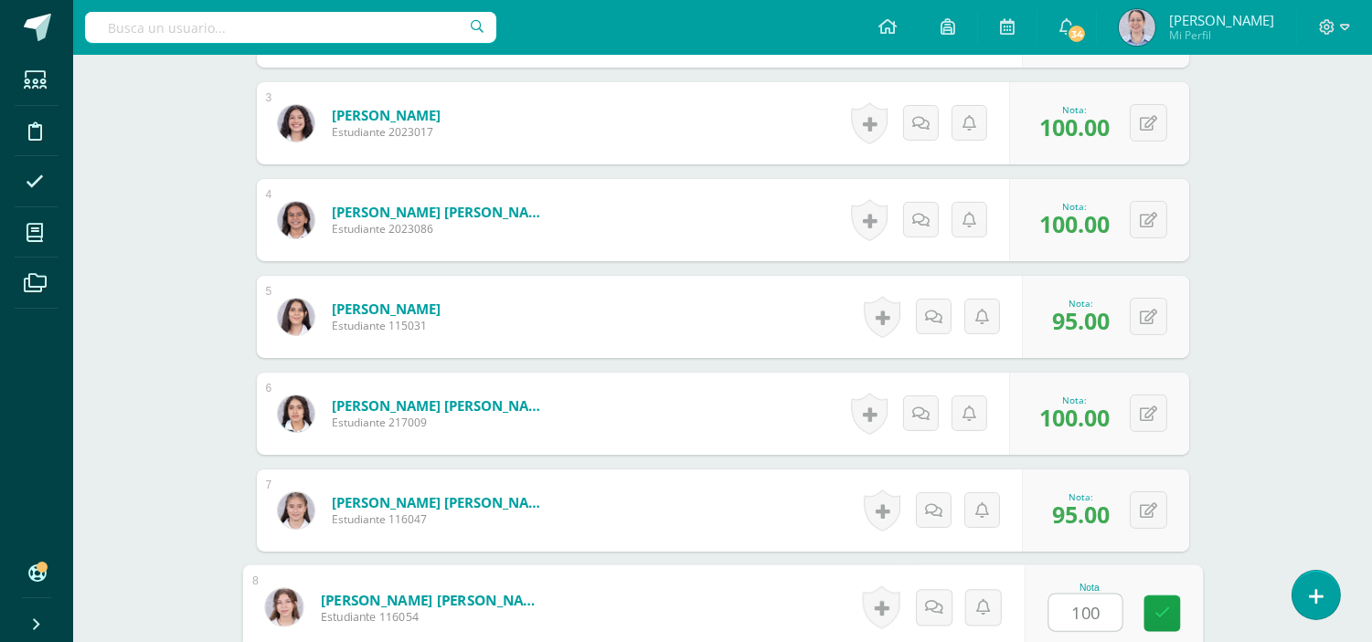
type input "100"
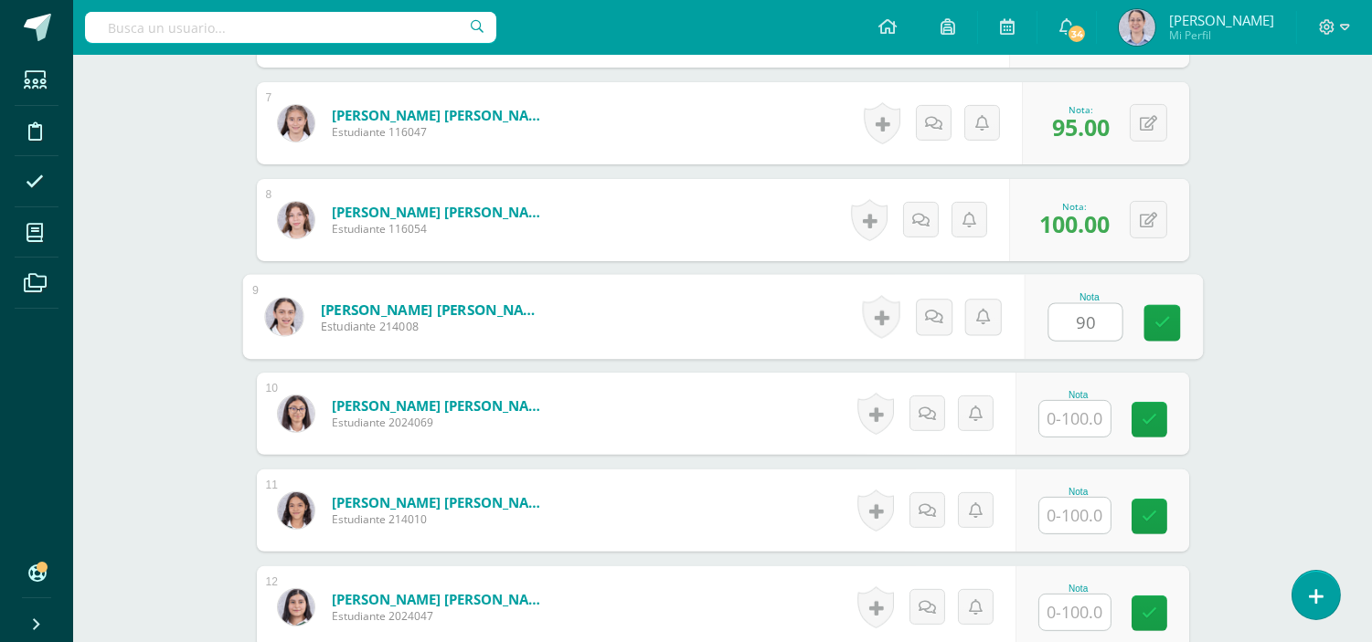
type input "90"
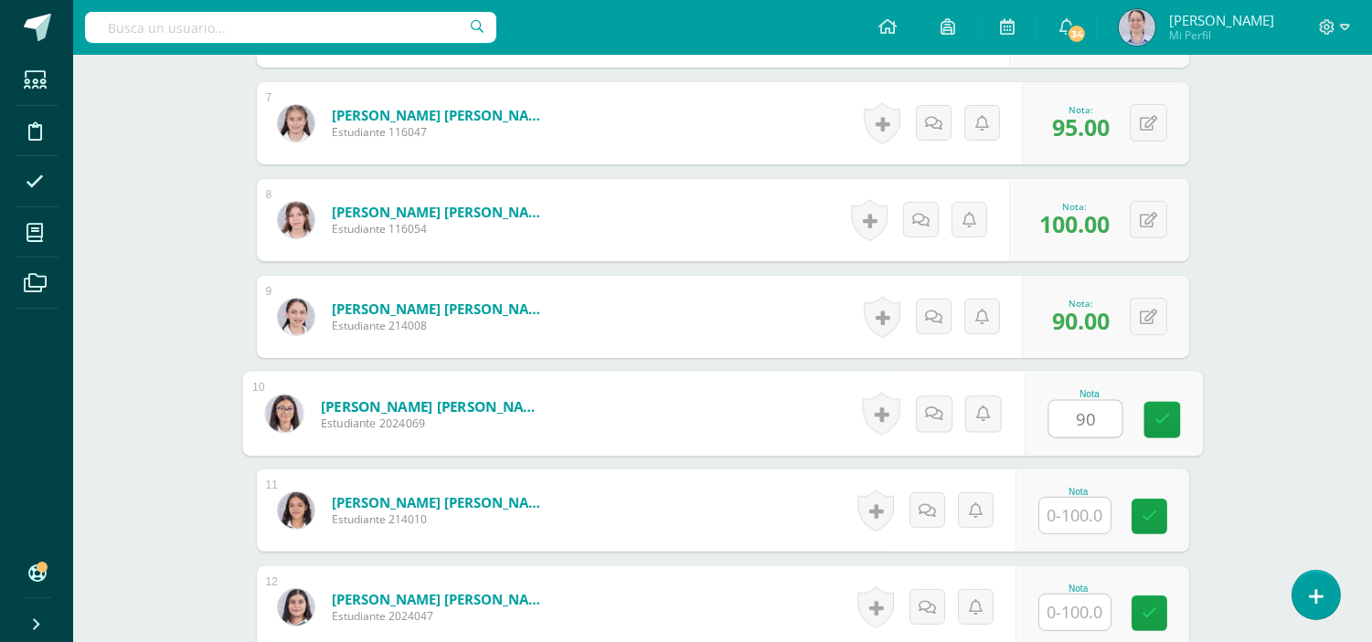
type input "90"
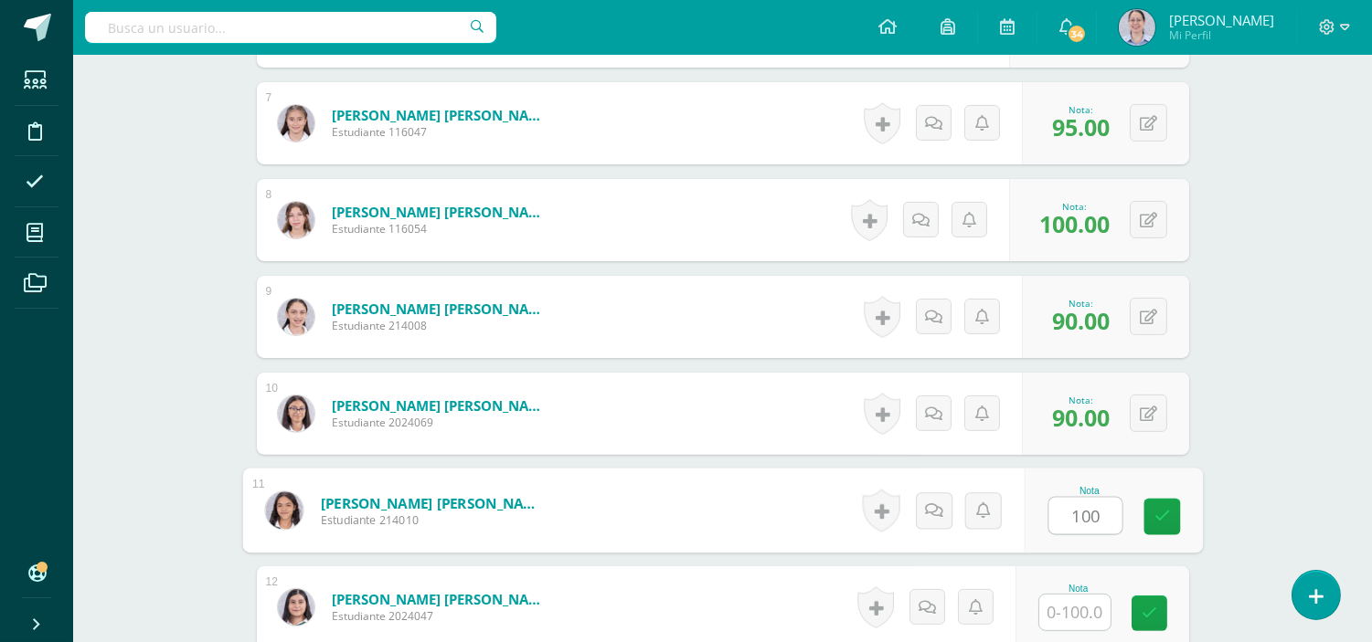
type input "100"
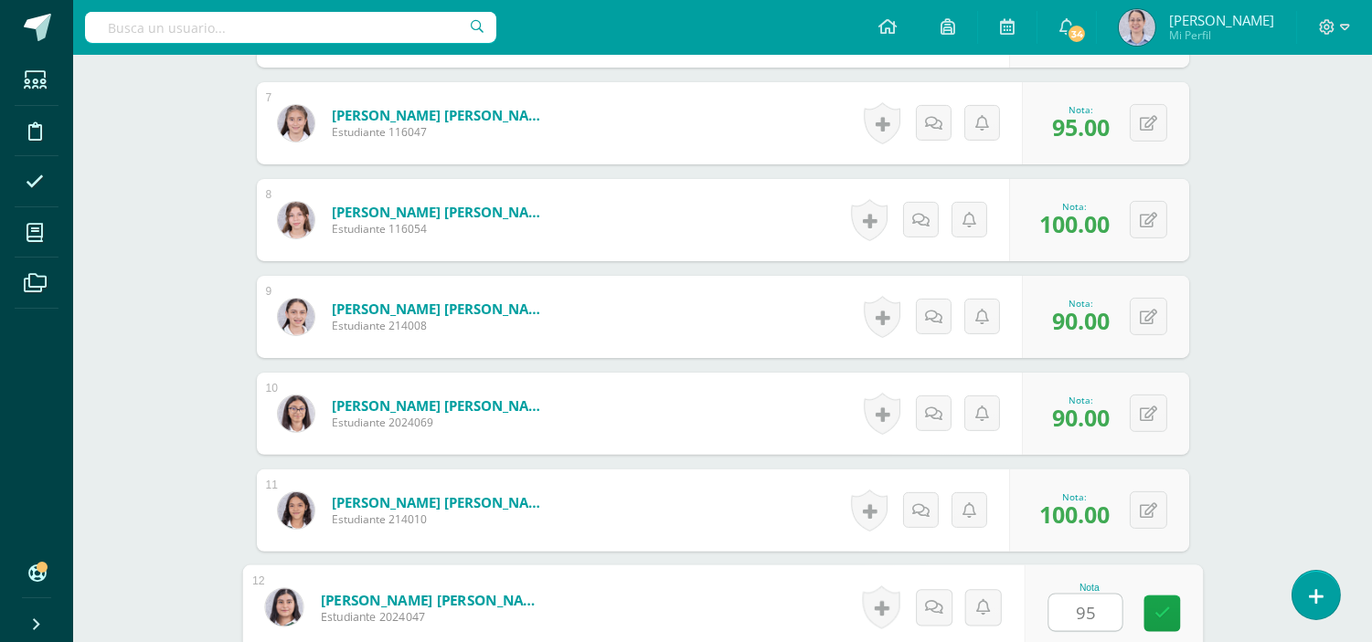
type input "95"
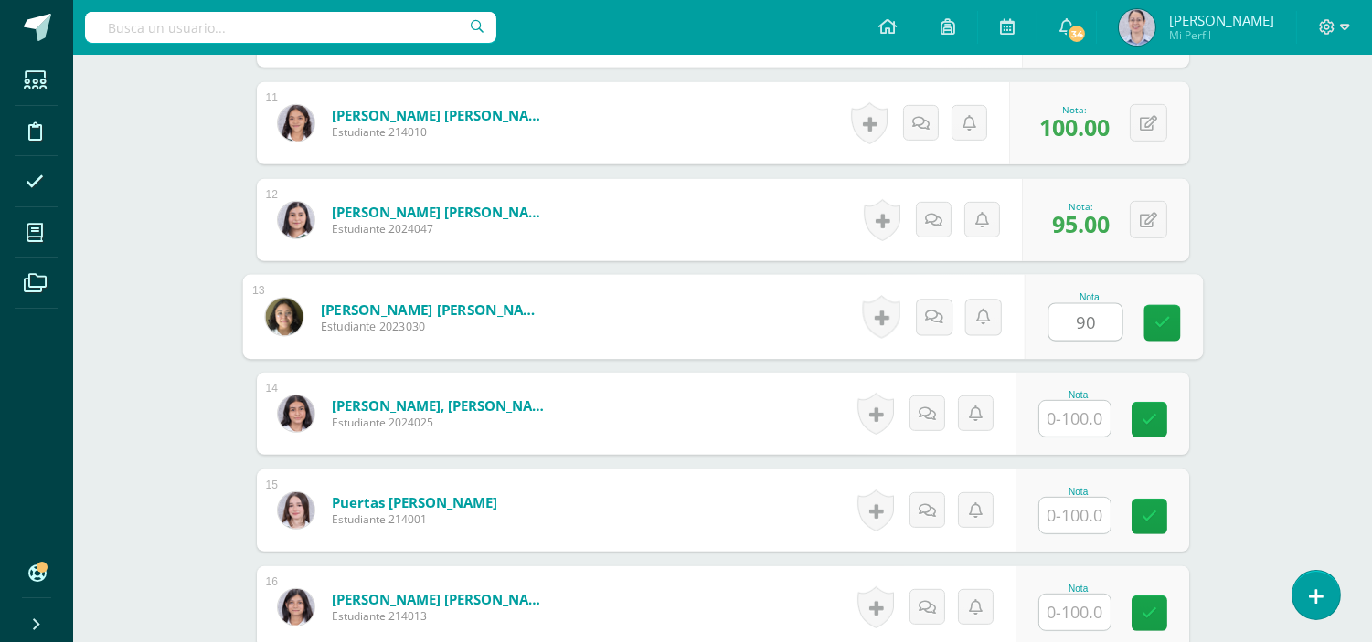
type input "90"
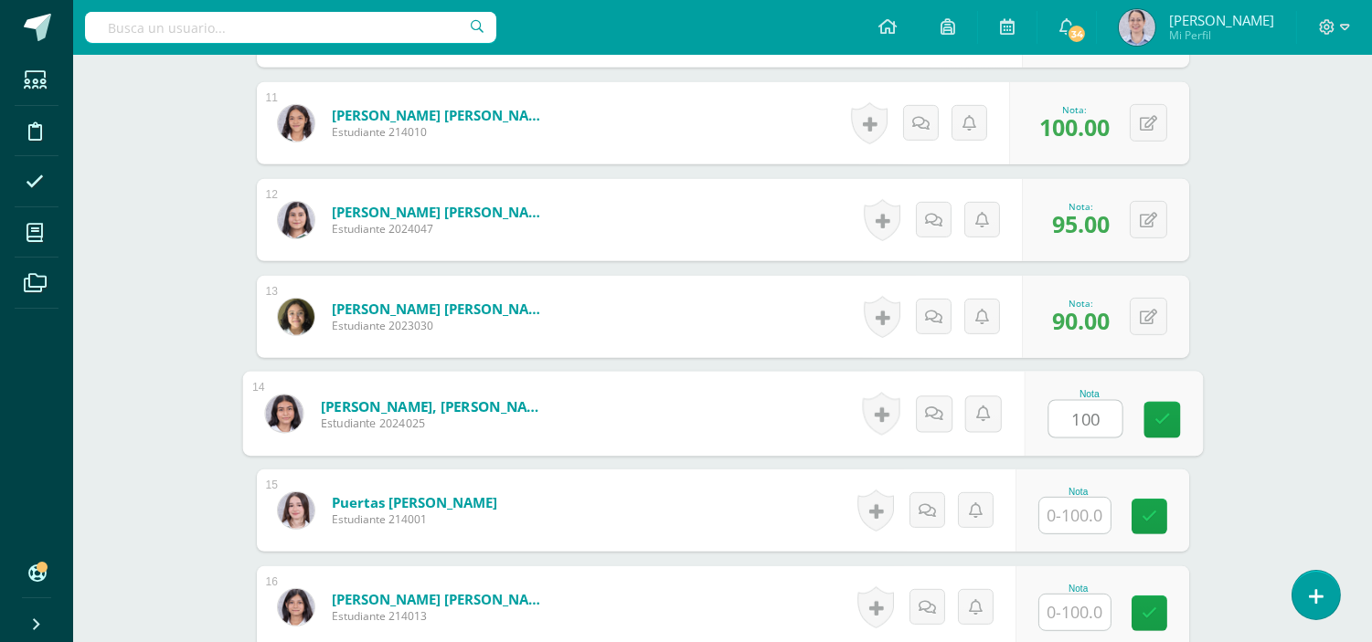
type input "100"
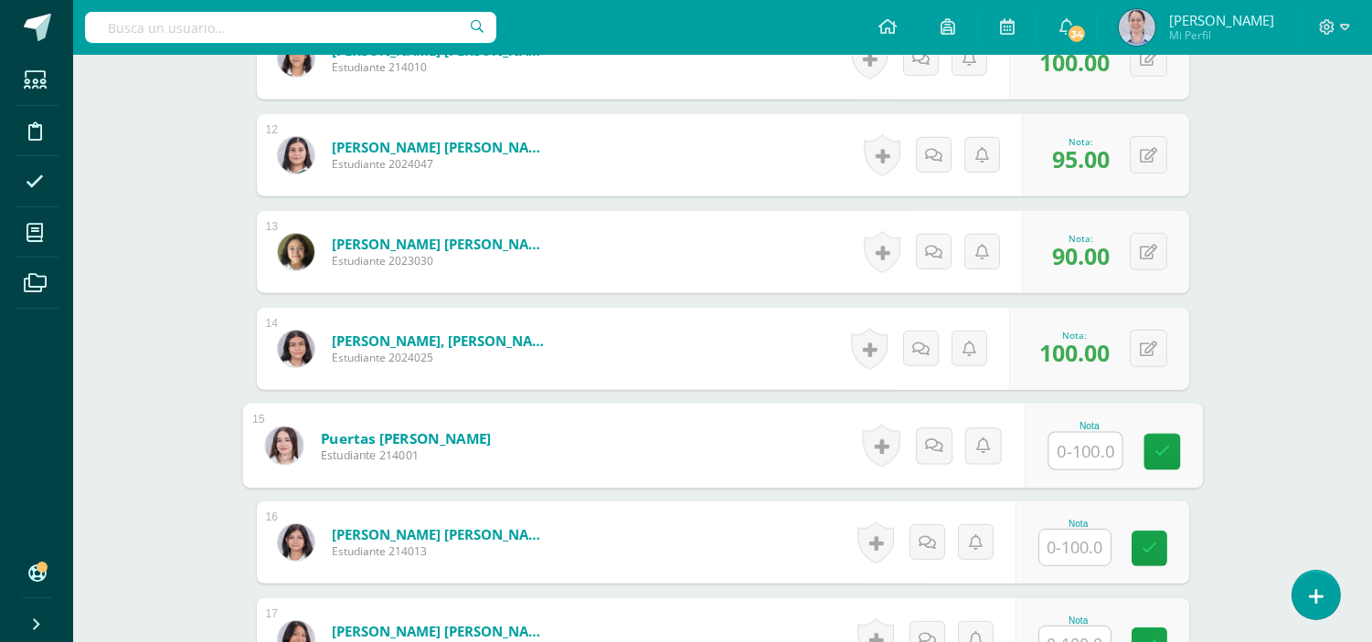
scroll to position [1640, 0]
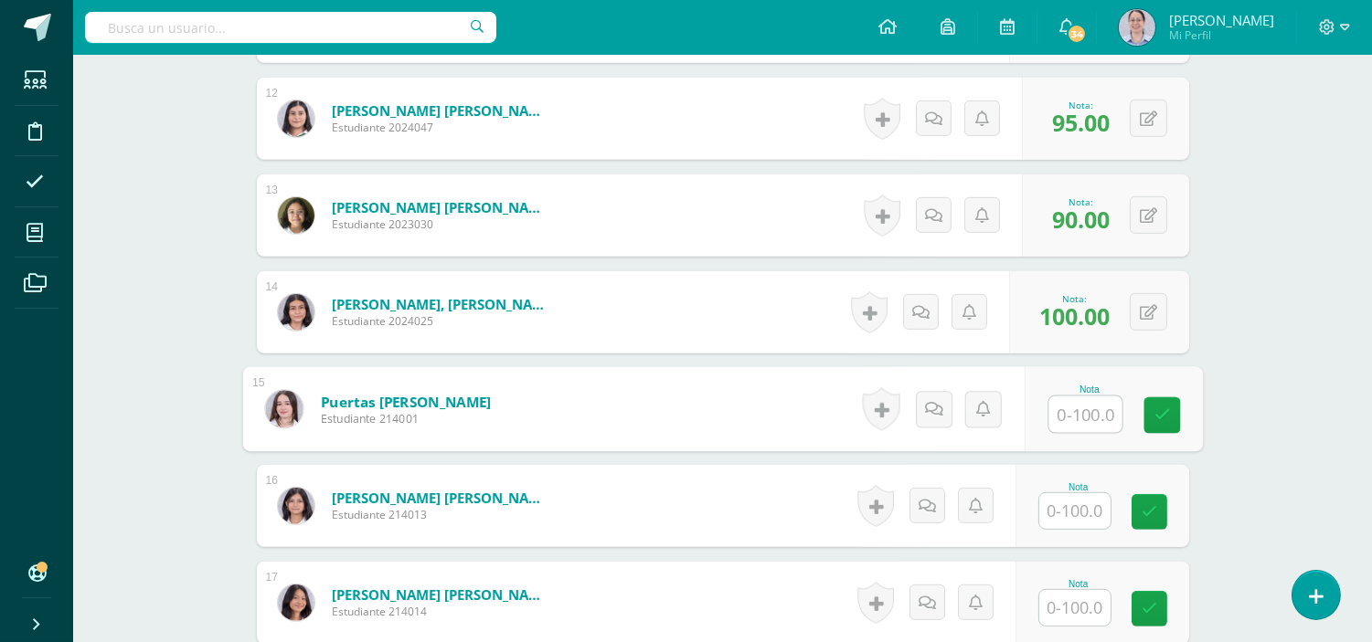
click at [1073, 517] on input "text" at bounding box center [1074, 512] width 71 height 36
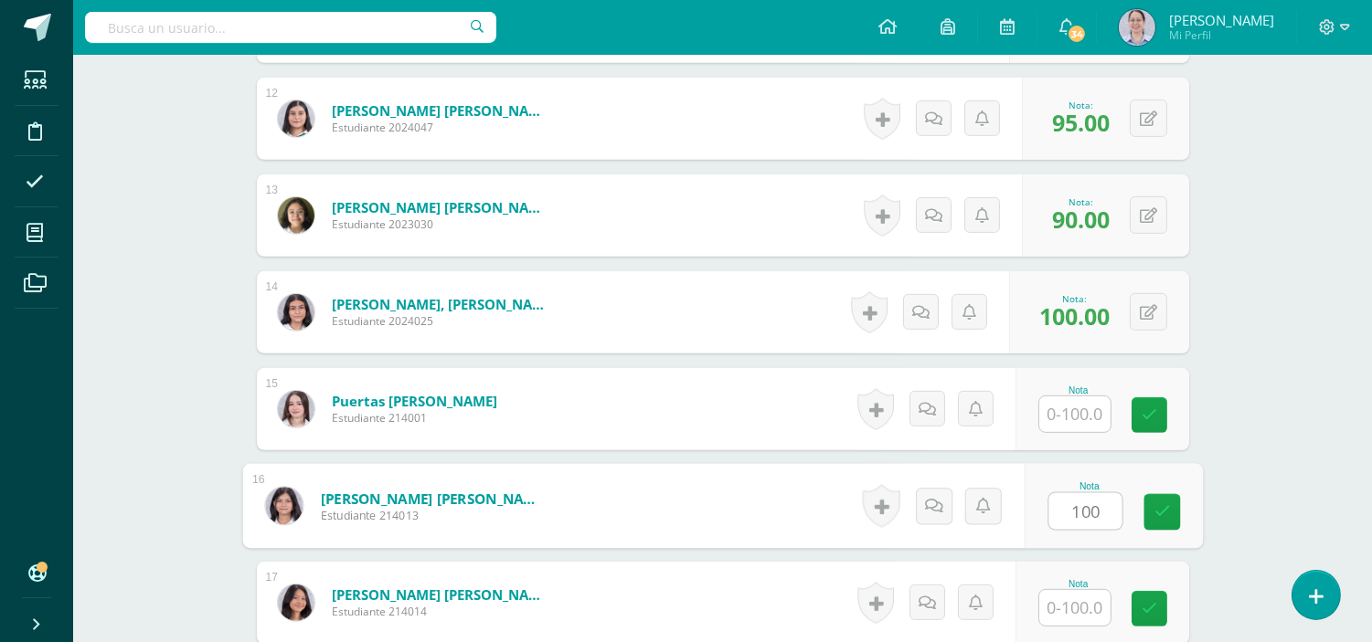
type input "100"
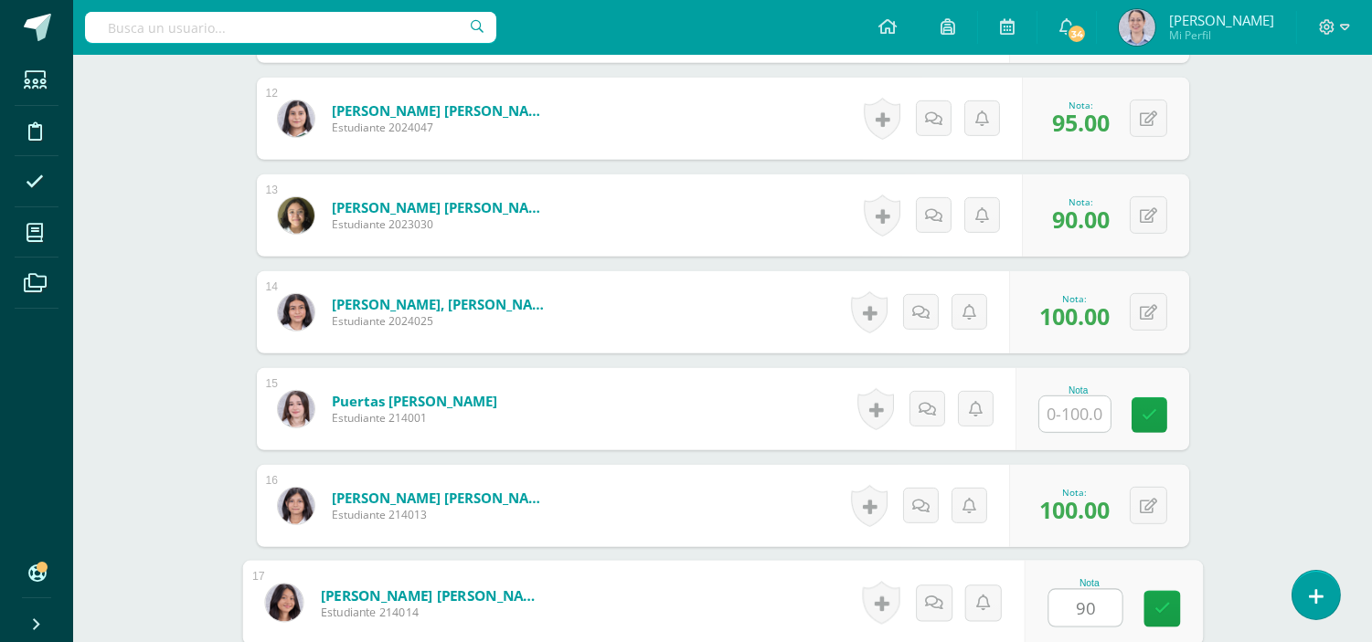
type input "90"
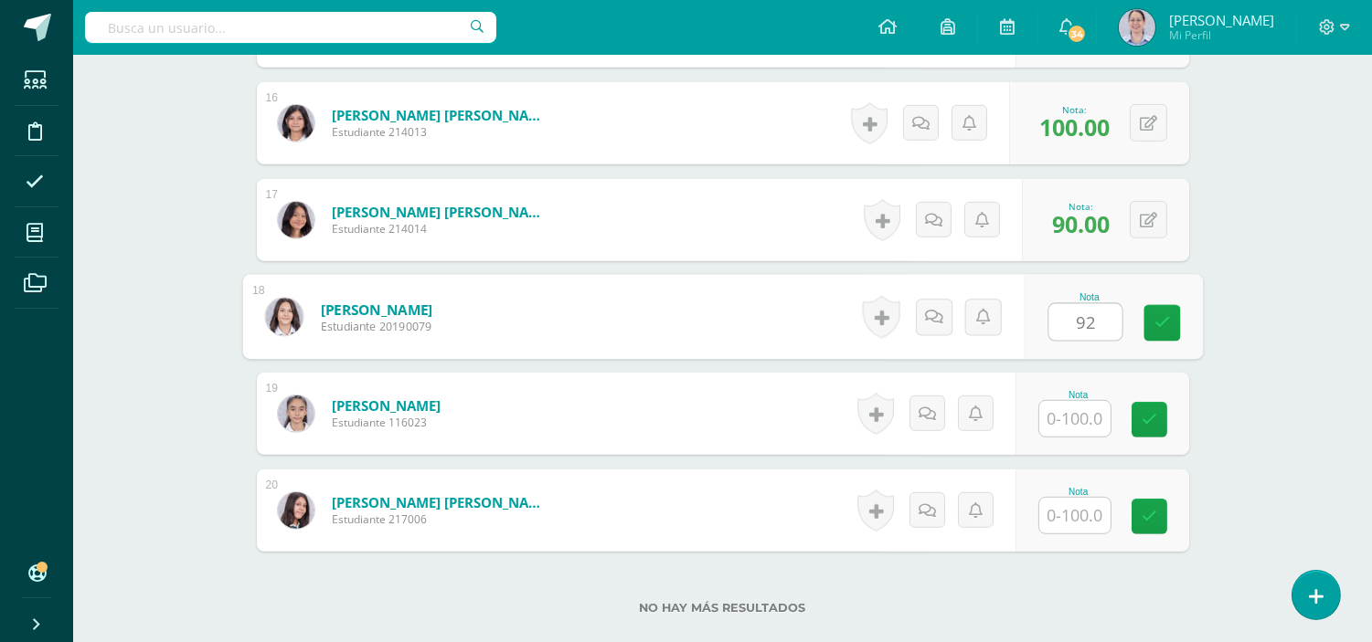
type input "92"
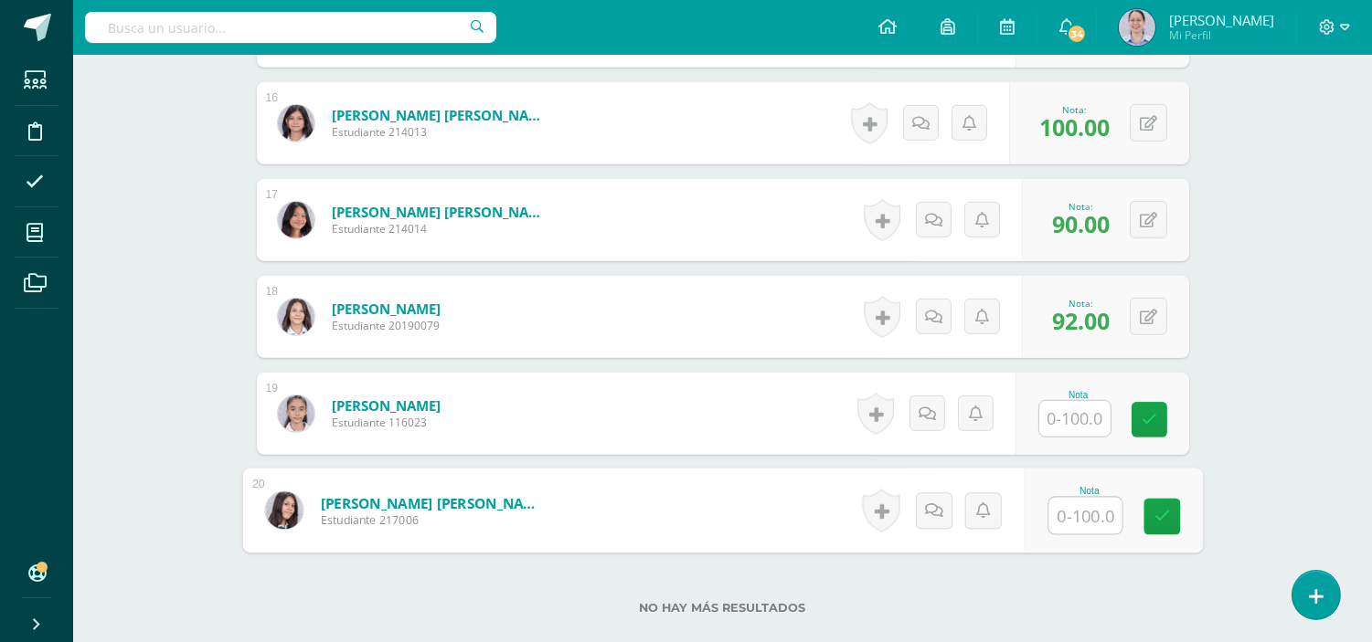
click at [1073, 517] on input "text" at bounding box center [1084, 516] width 73 height 37
type input "75"
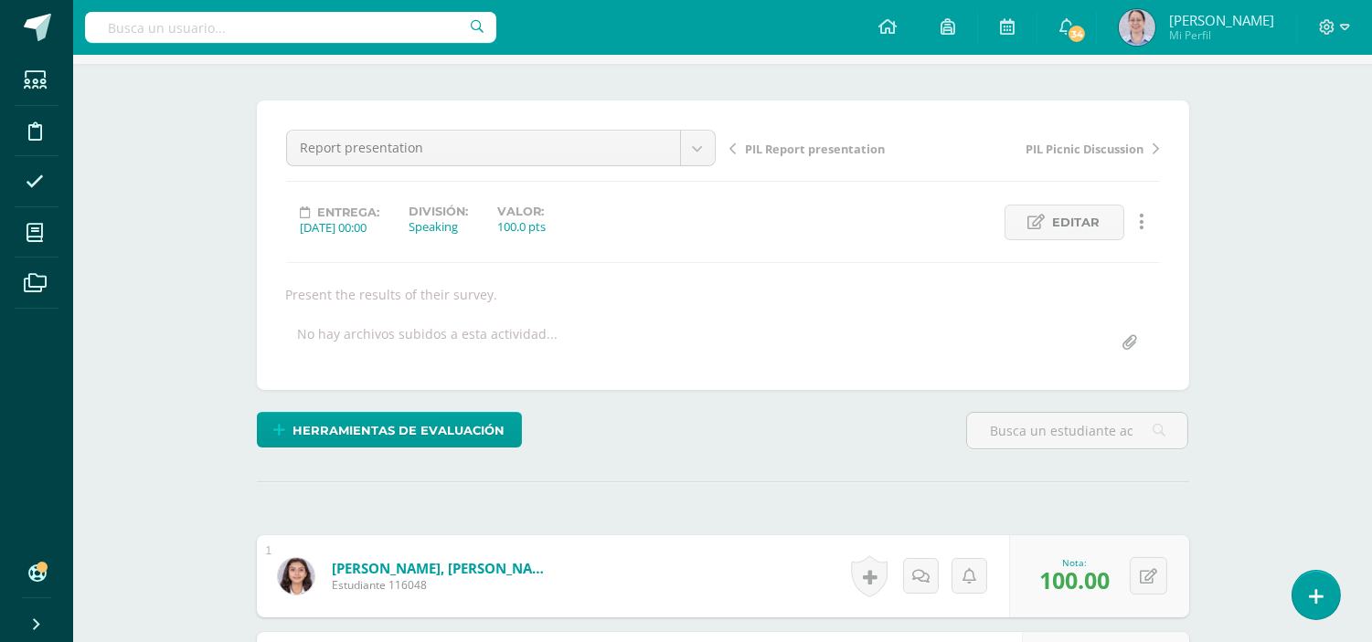
scroll to position [0, 0]
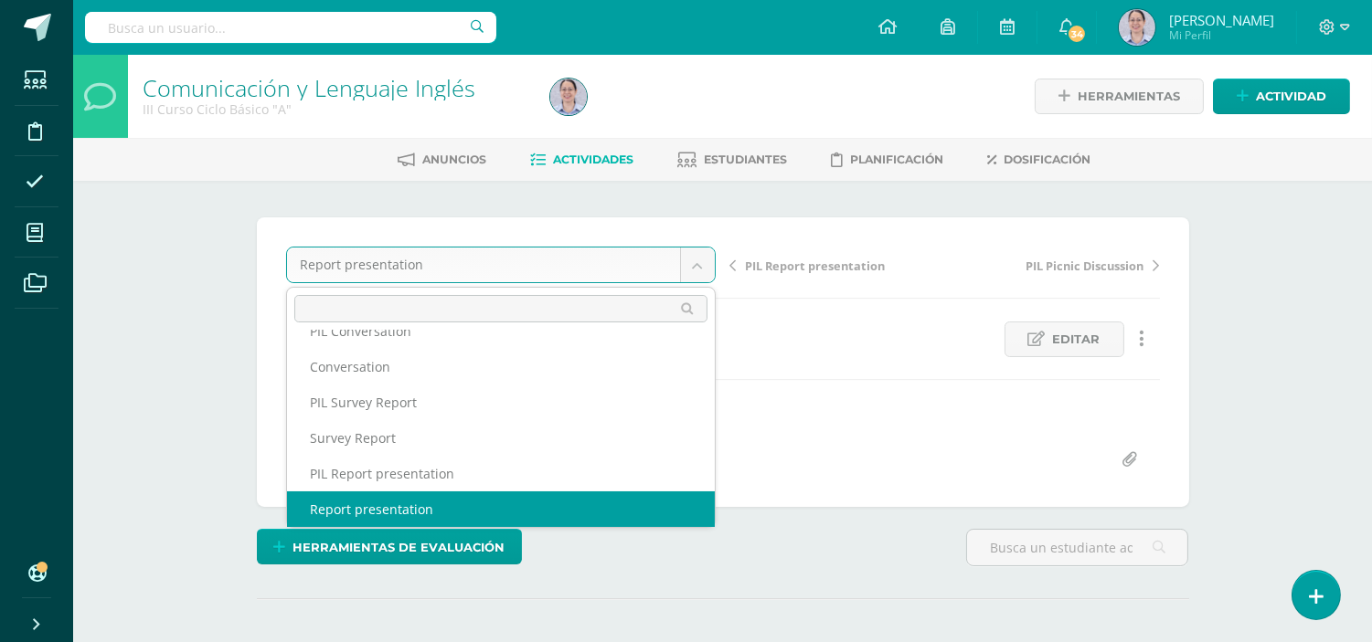
scroll to position [78, 0]
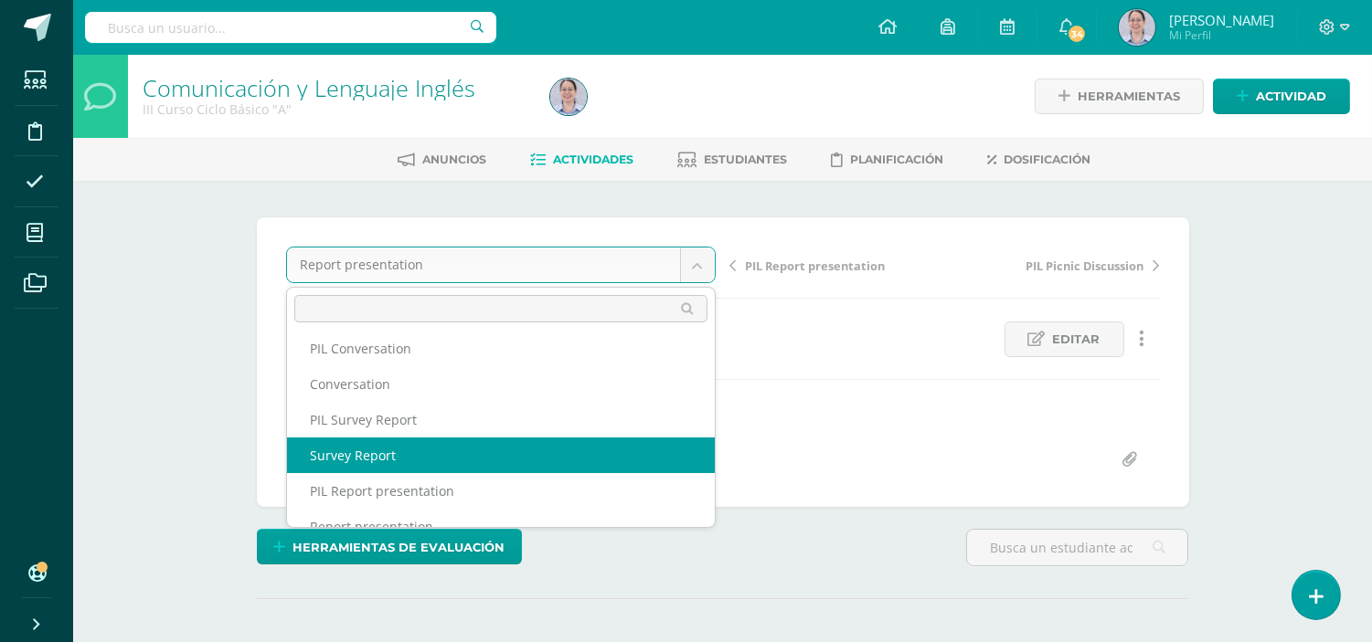
select select "/dashboard/teacher/grade-activity/255305/"
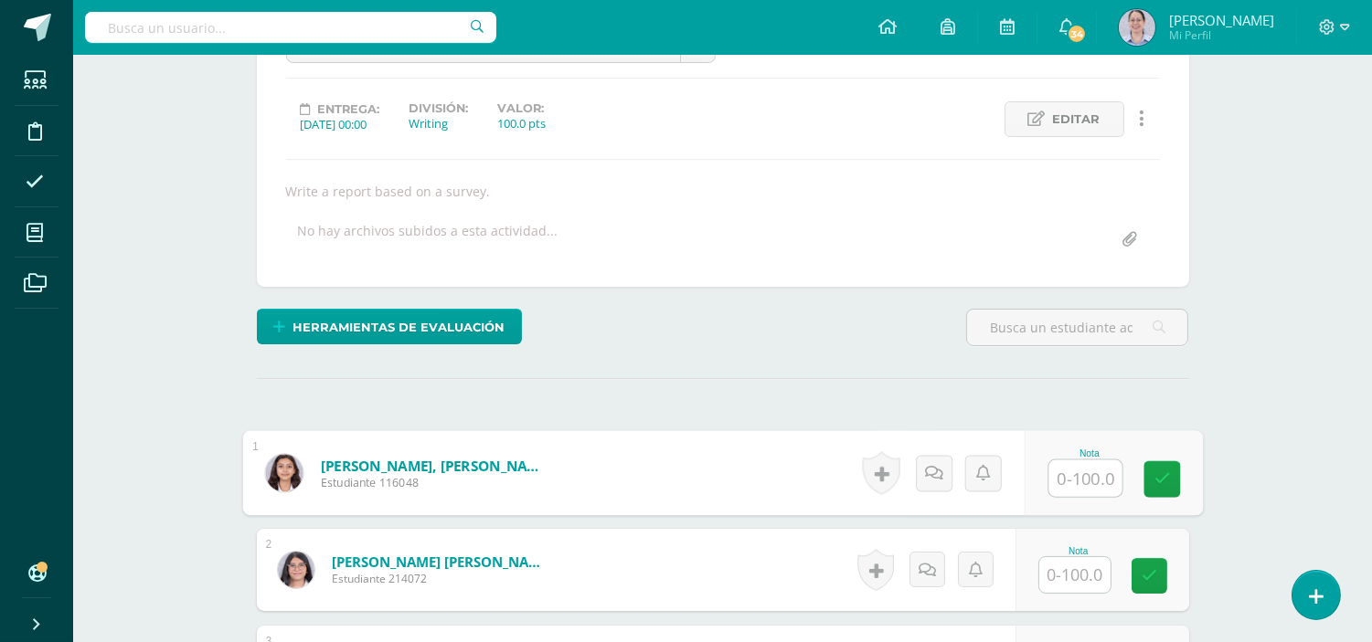
click at [1052, 476] on input "text" at bounding box center [1084, 479] width 73 height 37
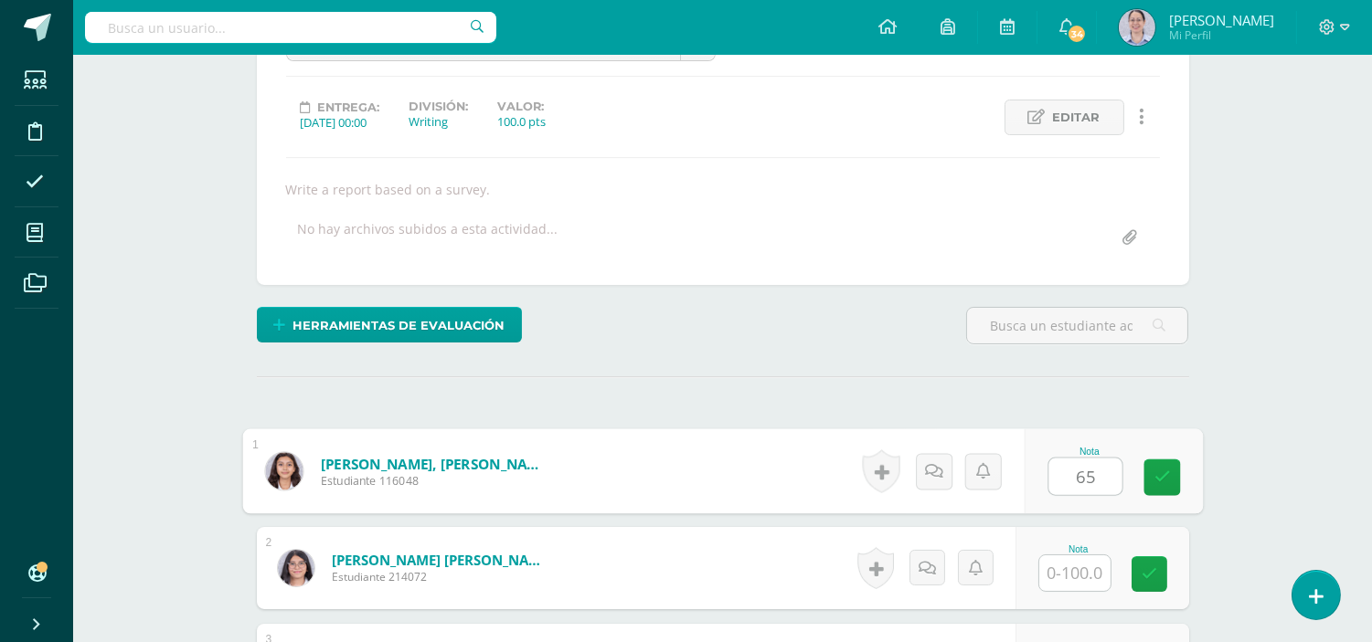
type input "65"
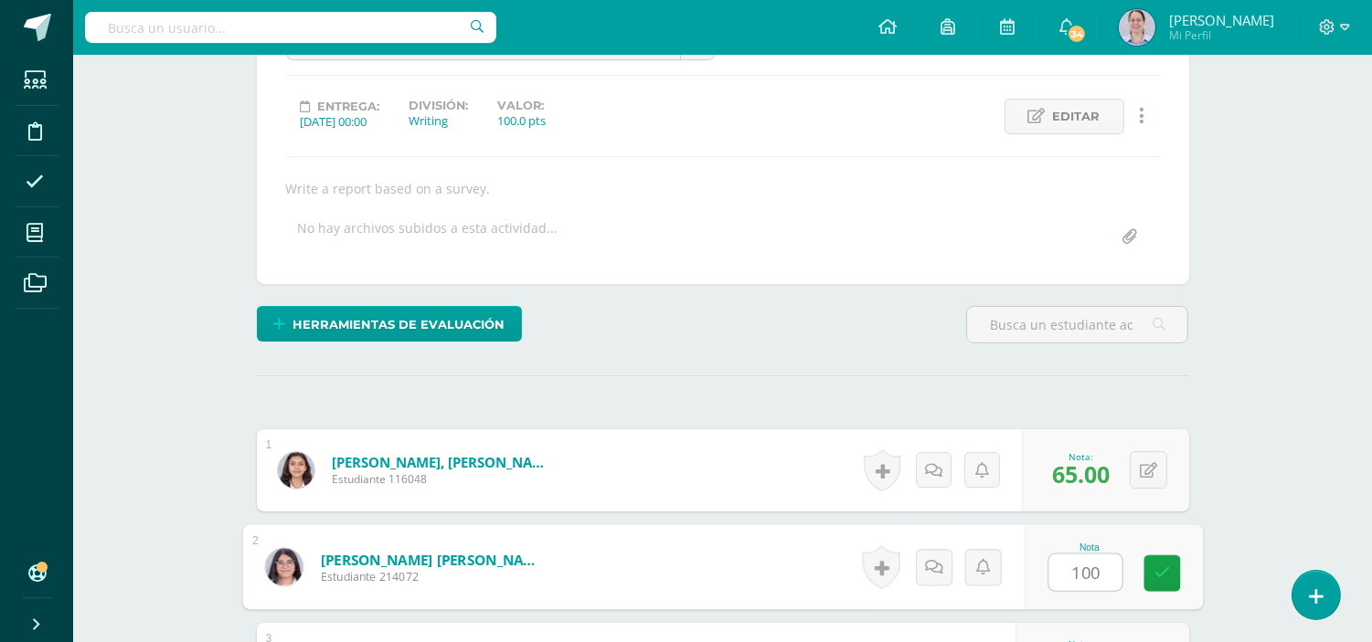
type input "100"
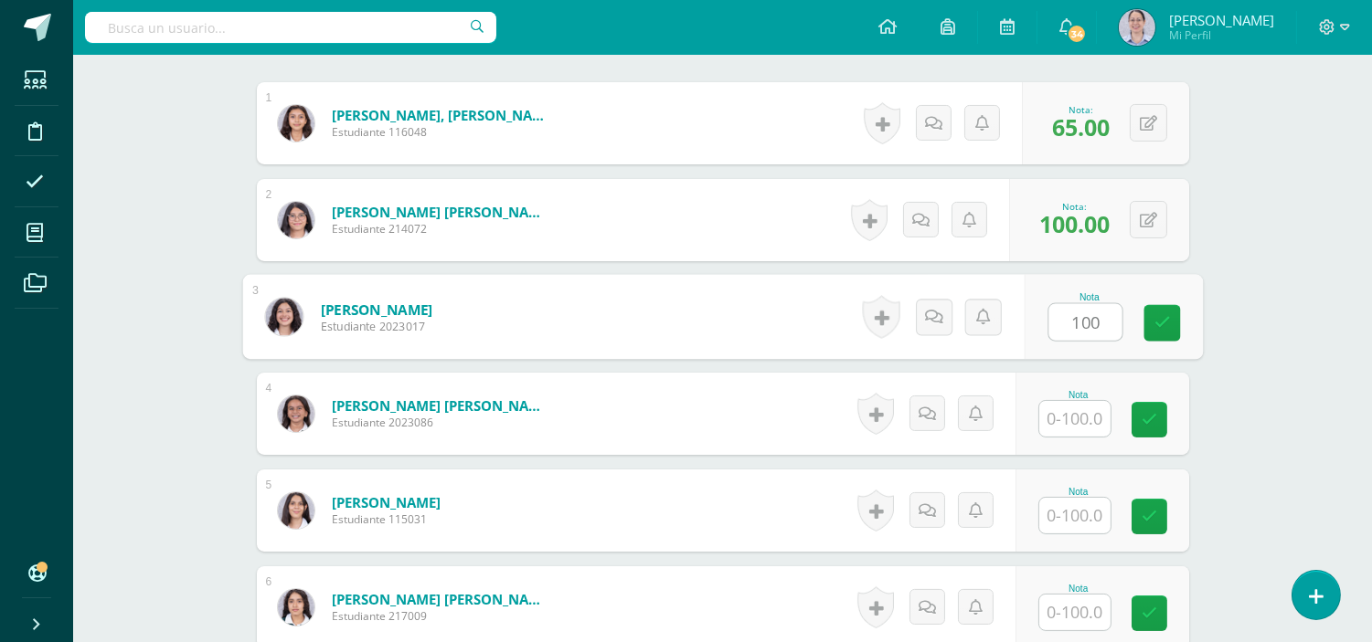
type input "100"
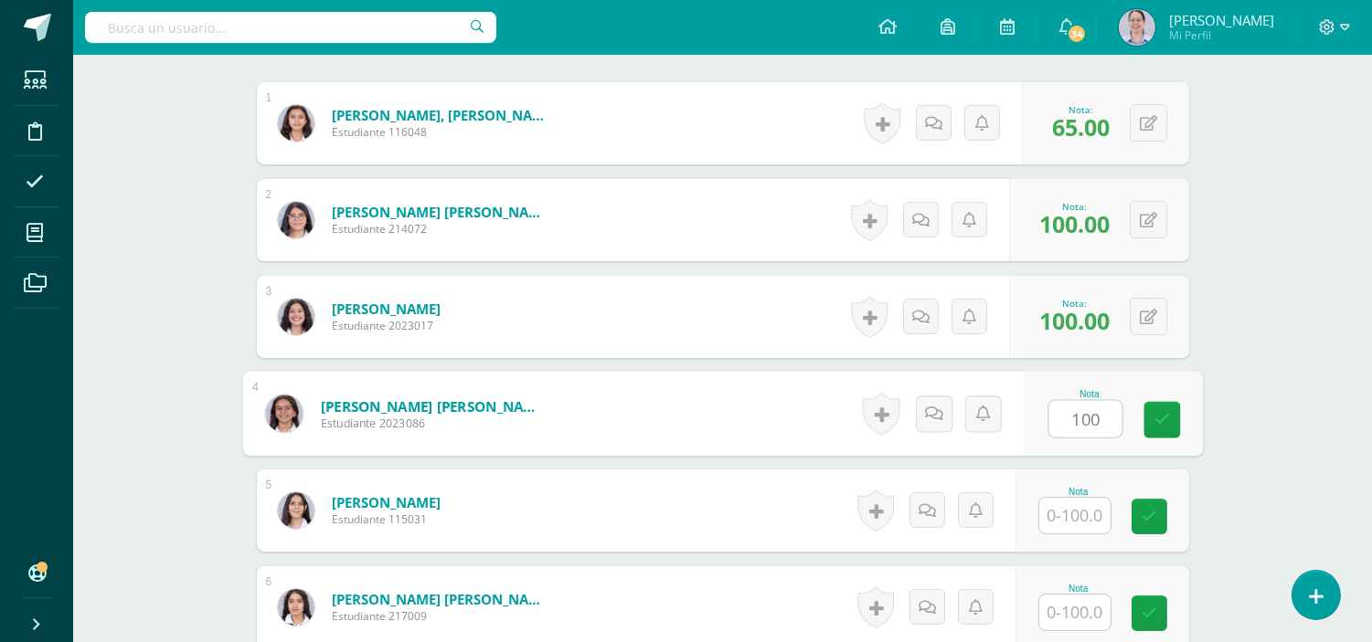
type input "100"
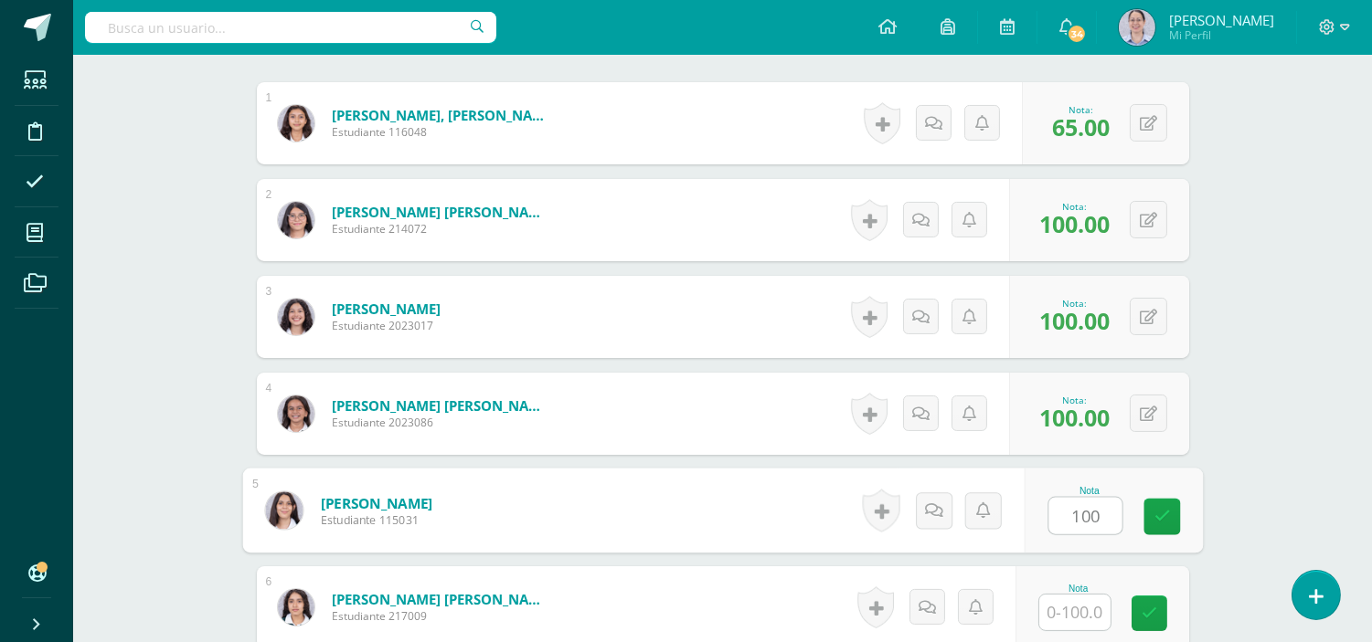
type input "100"
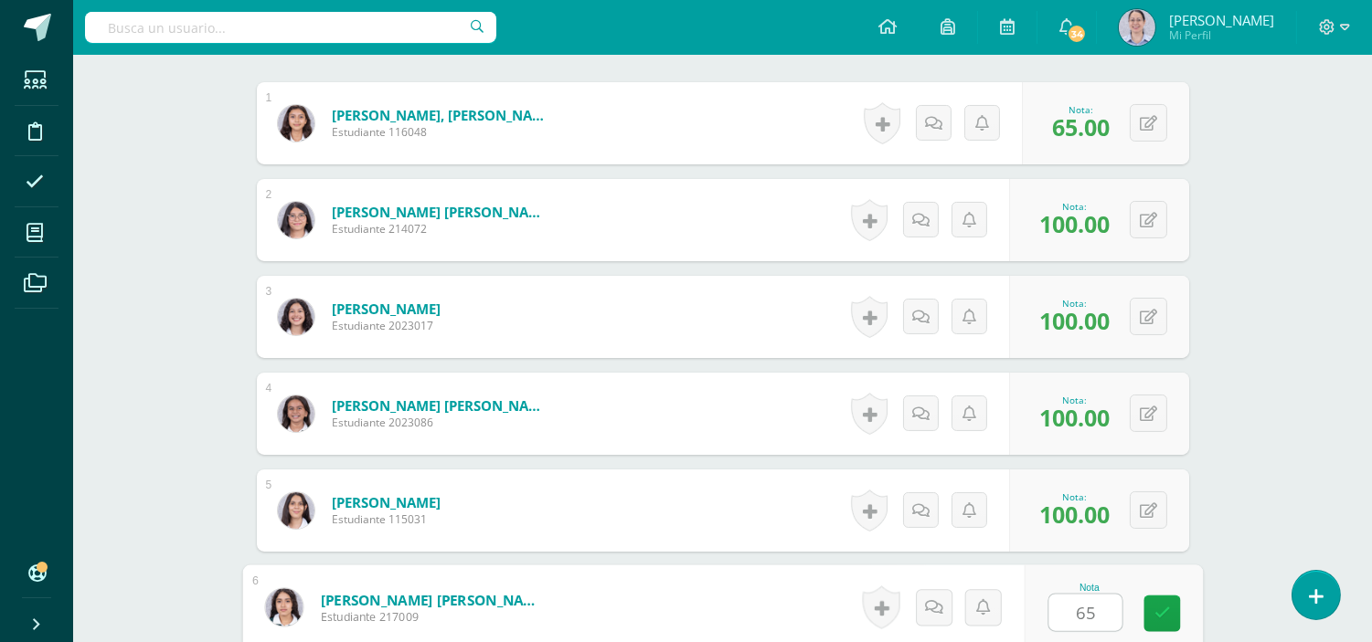
type input "65"
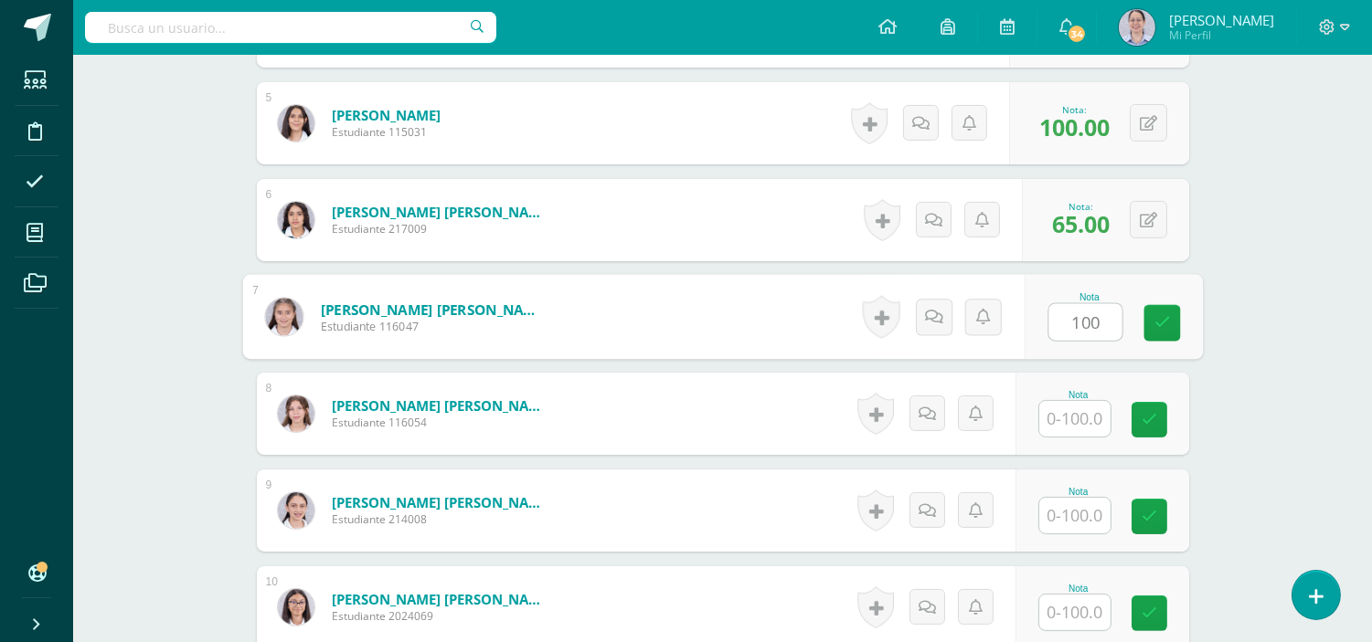
type input "100"
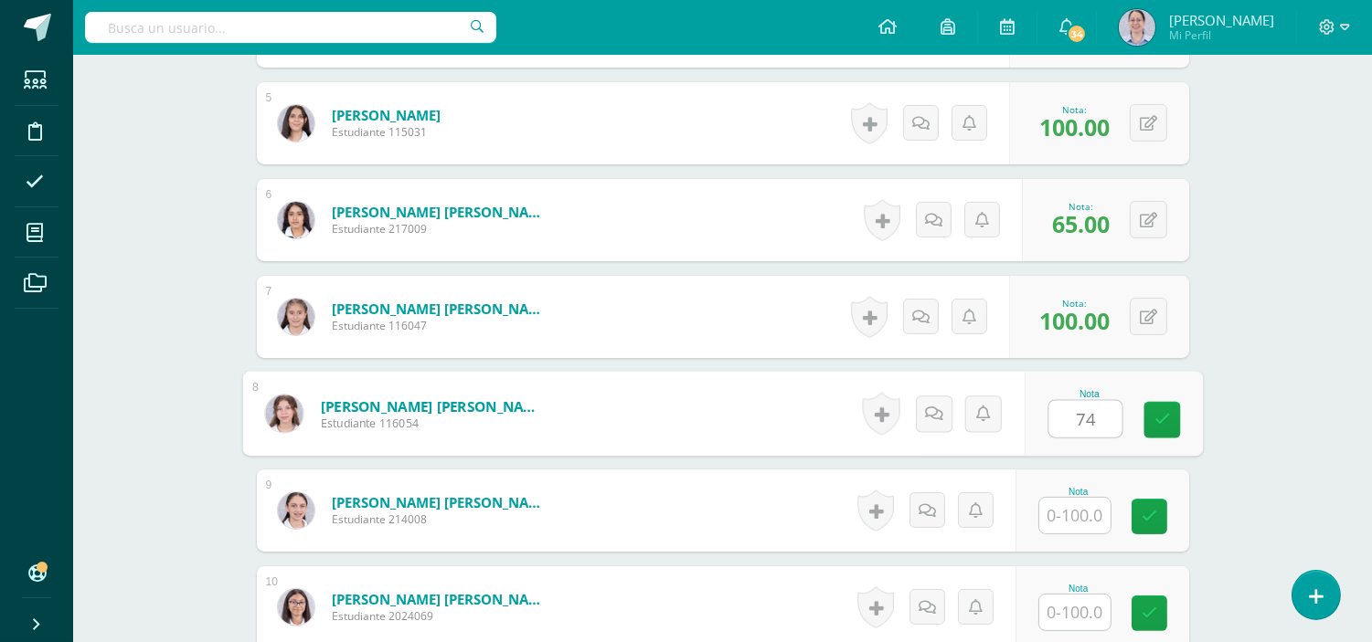
type input "74"
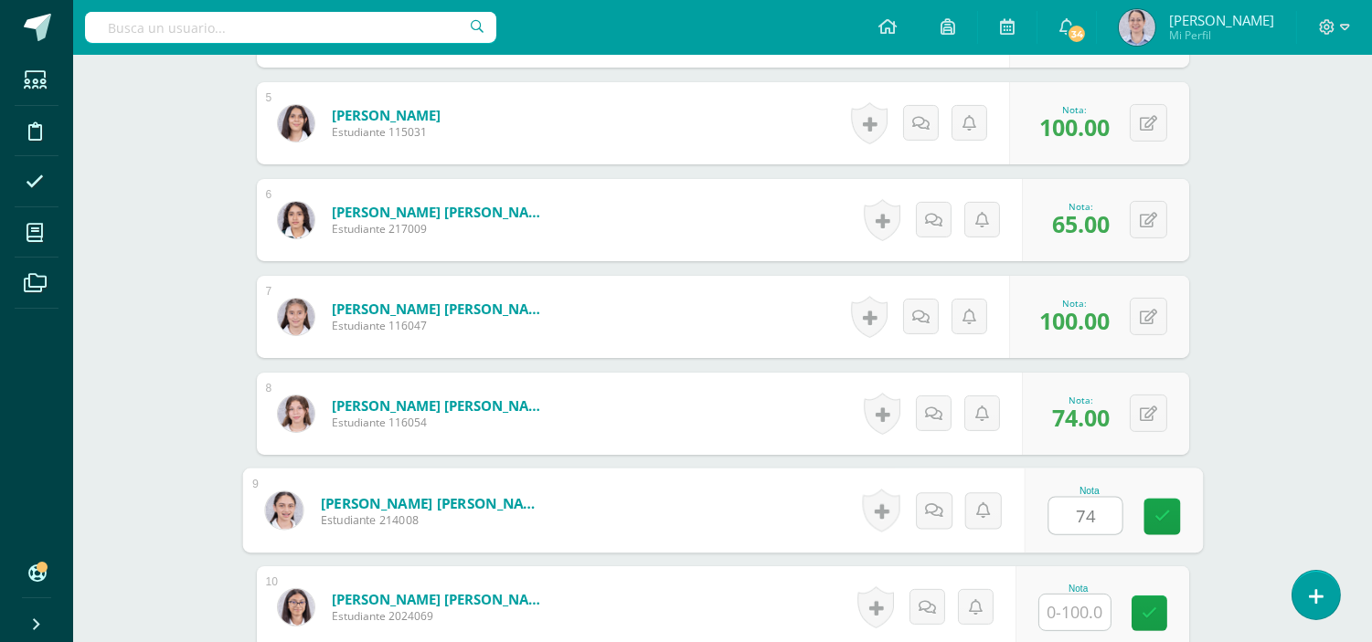
type input "74"
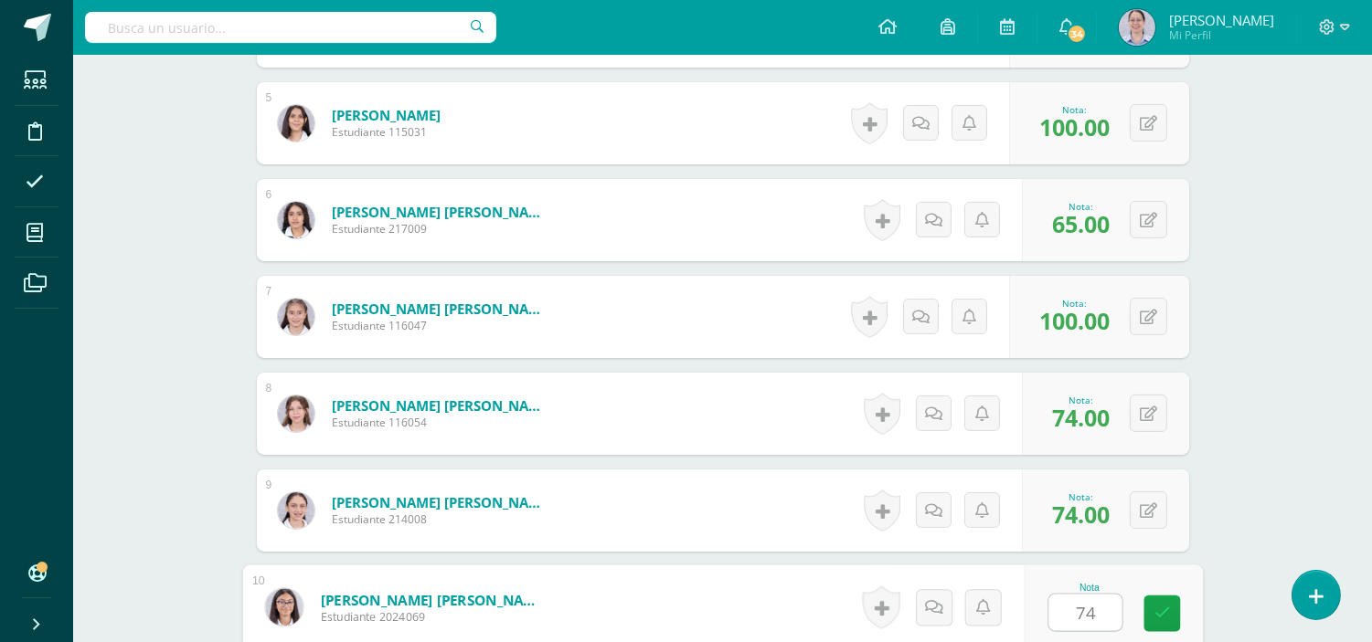
type input "74"
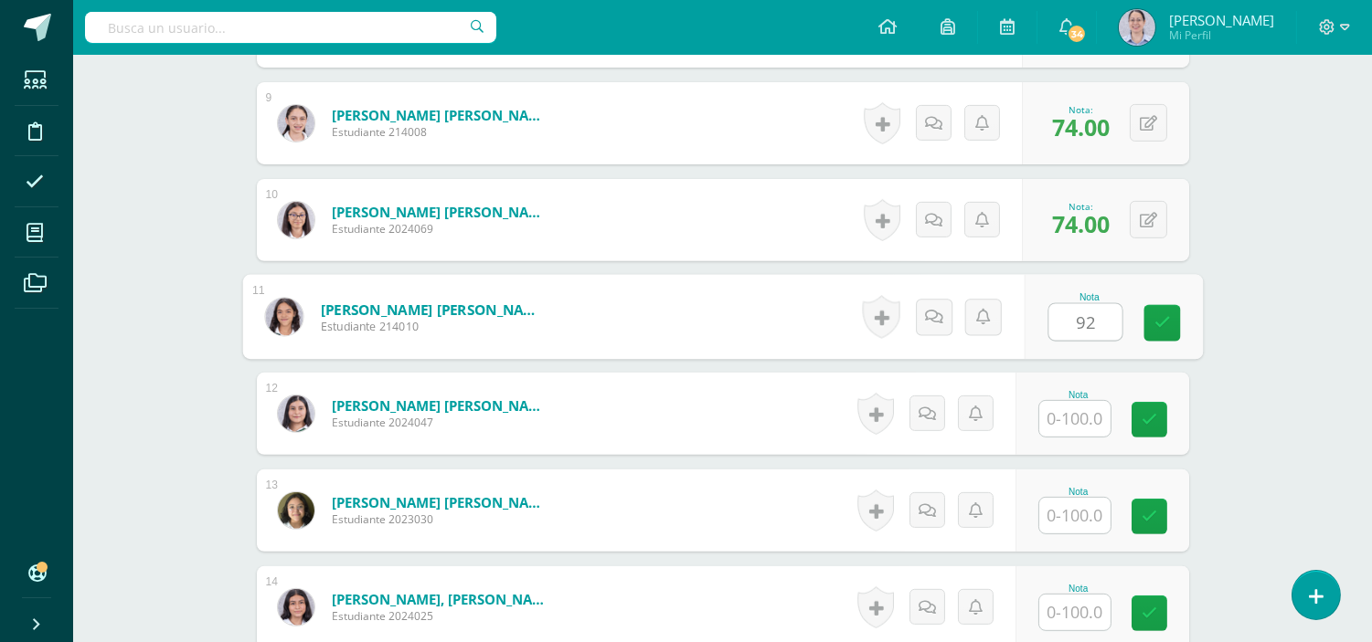
type input "92"
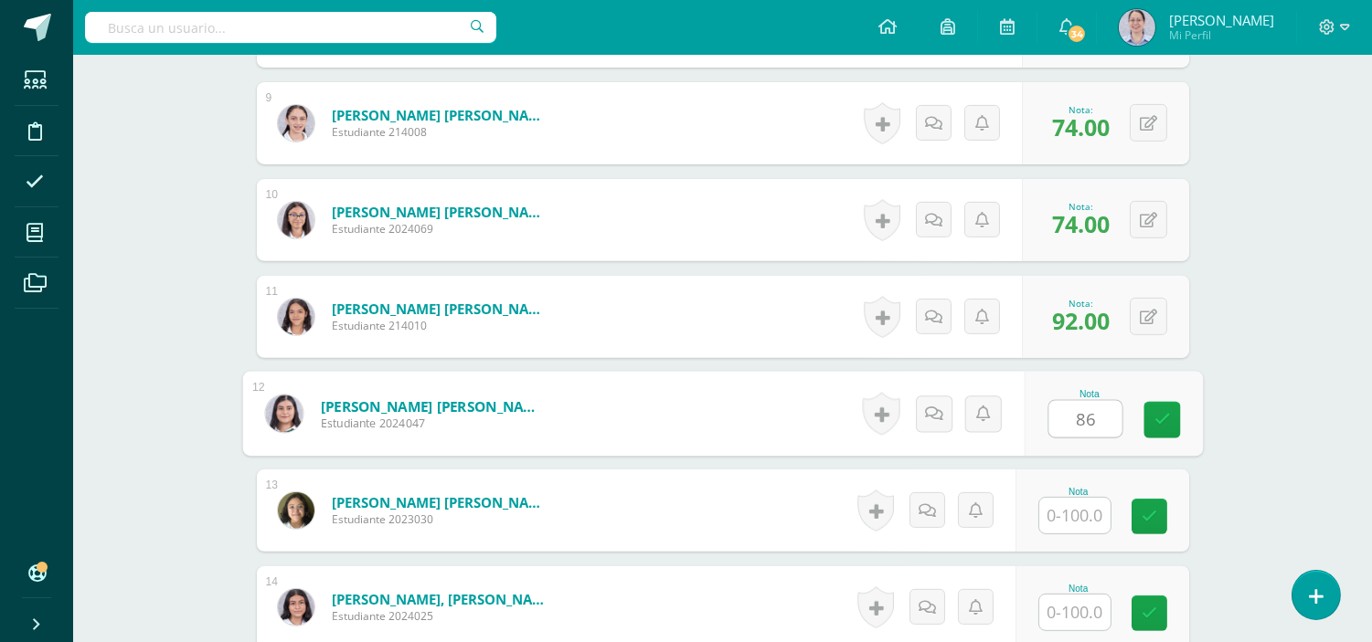
type input "86"
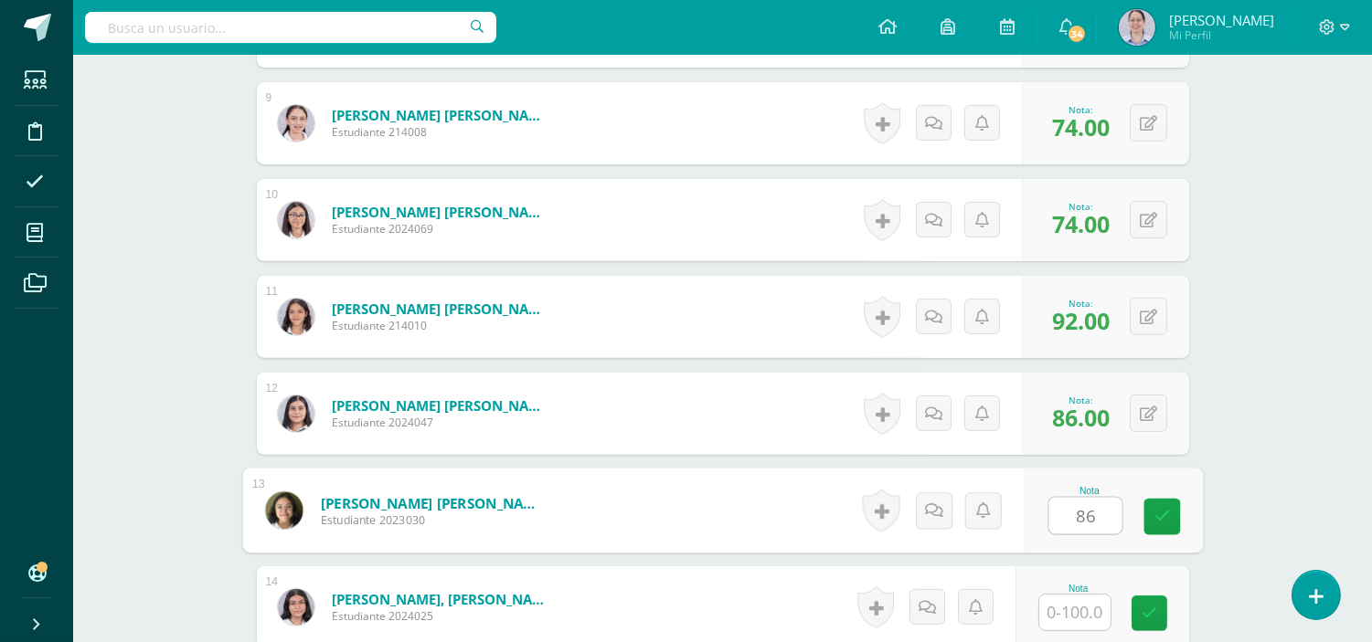
type input "86"
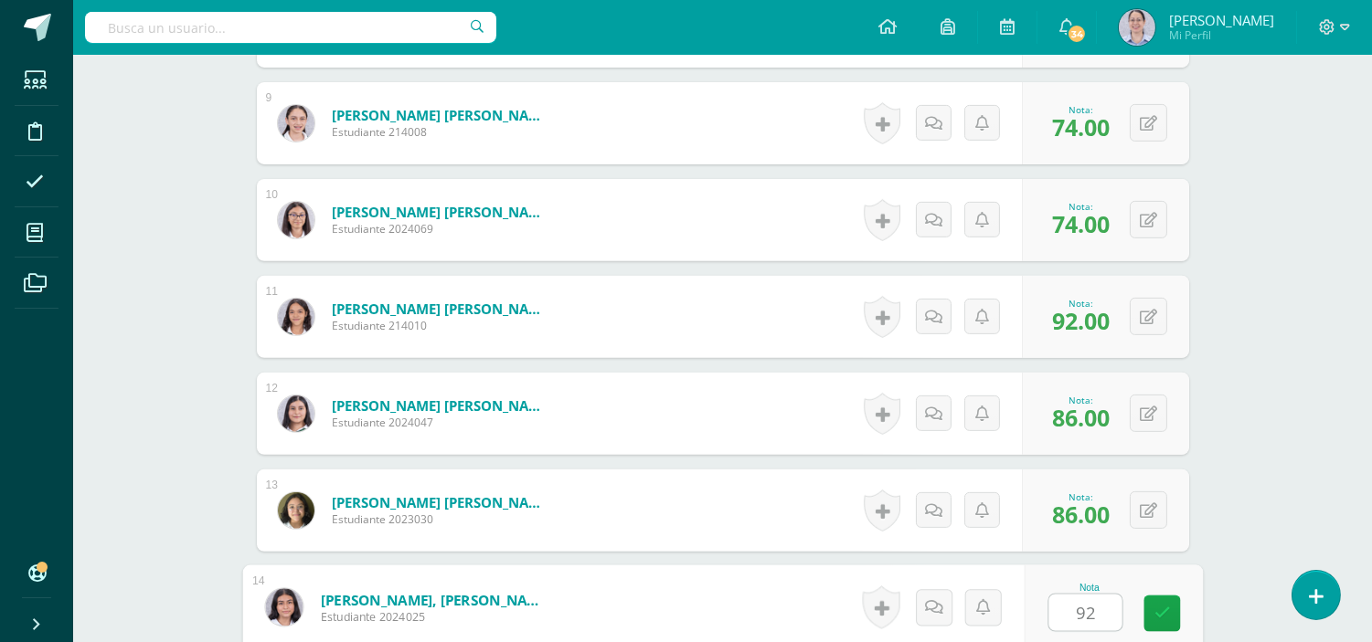
type input "92"
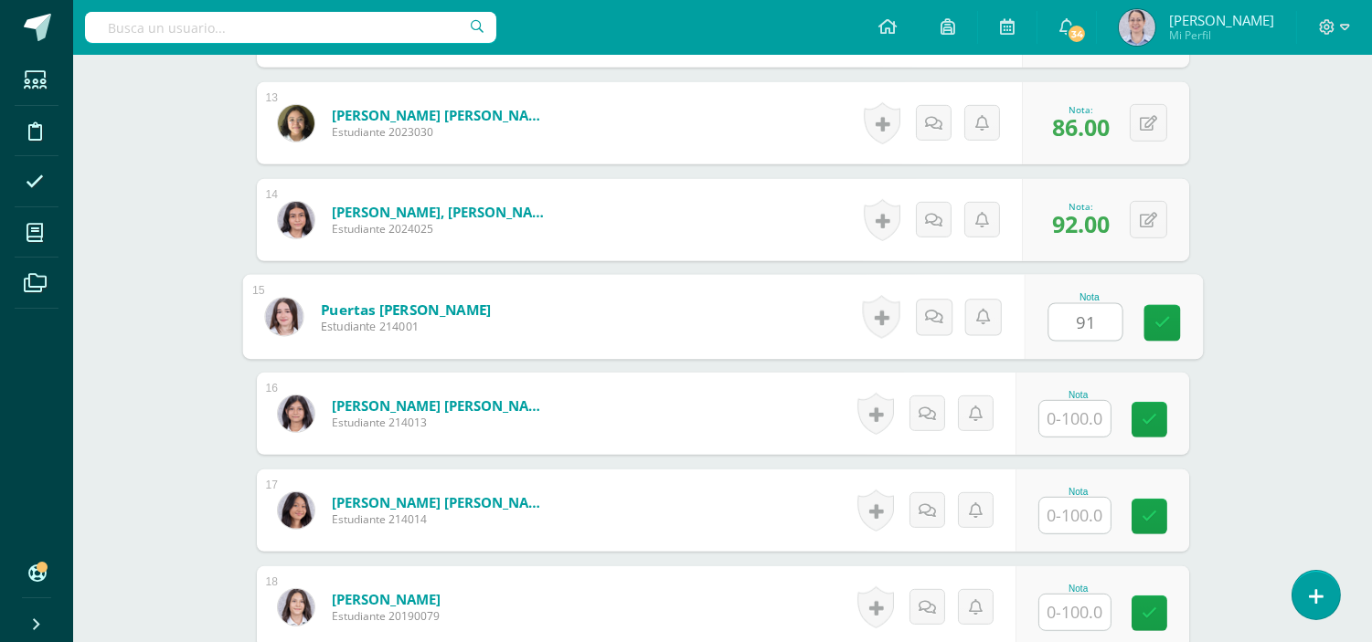
type input "91"
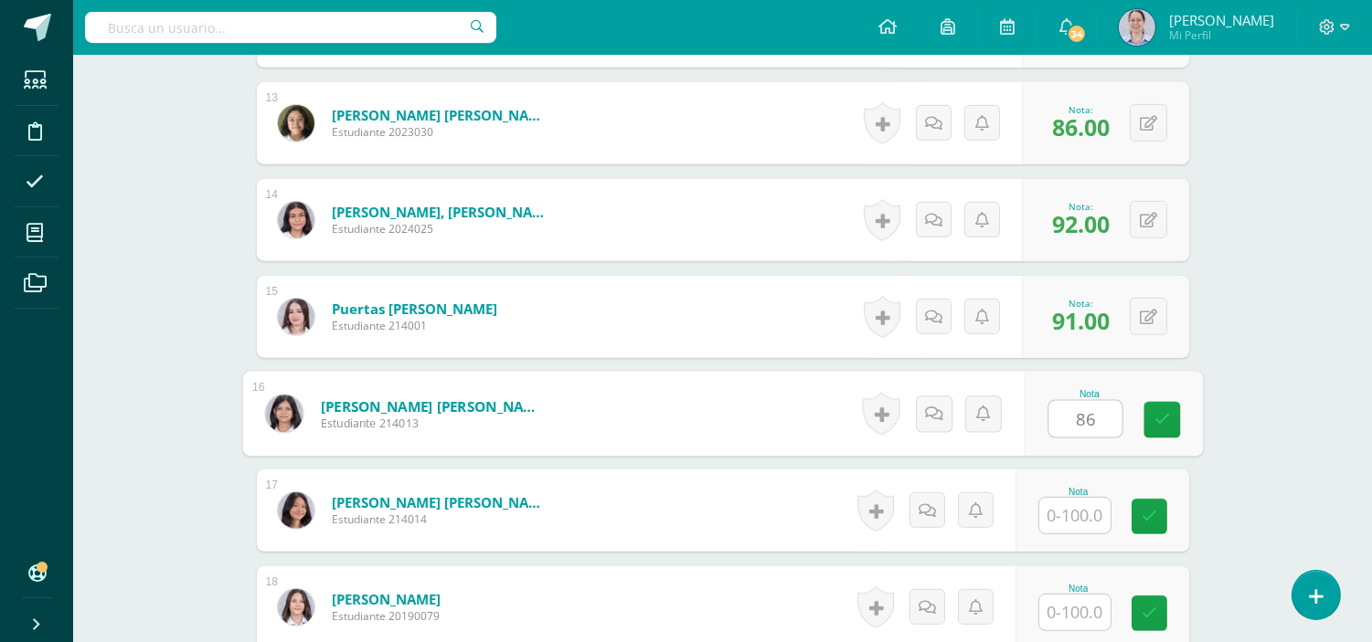
type input "86"
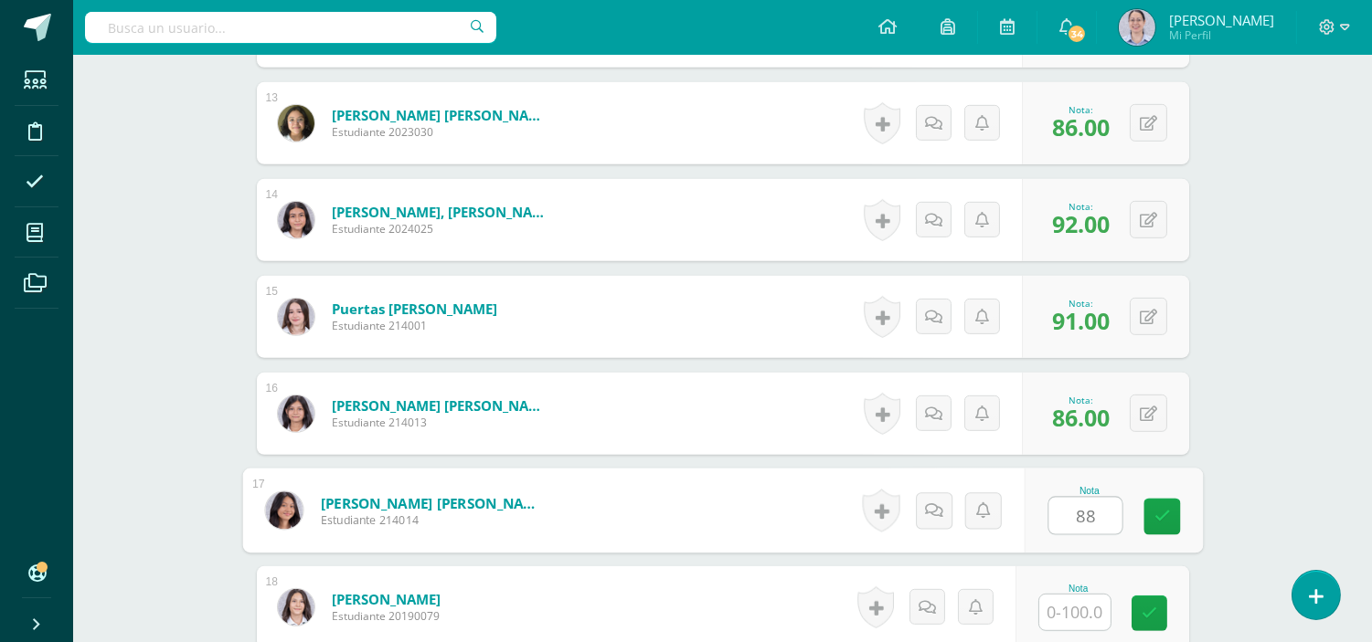
type input "88"
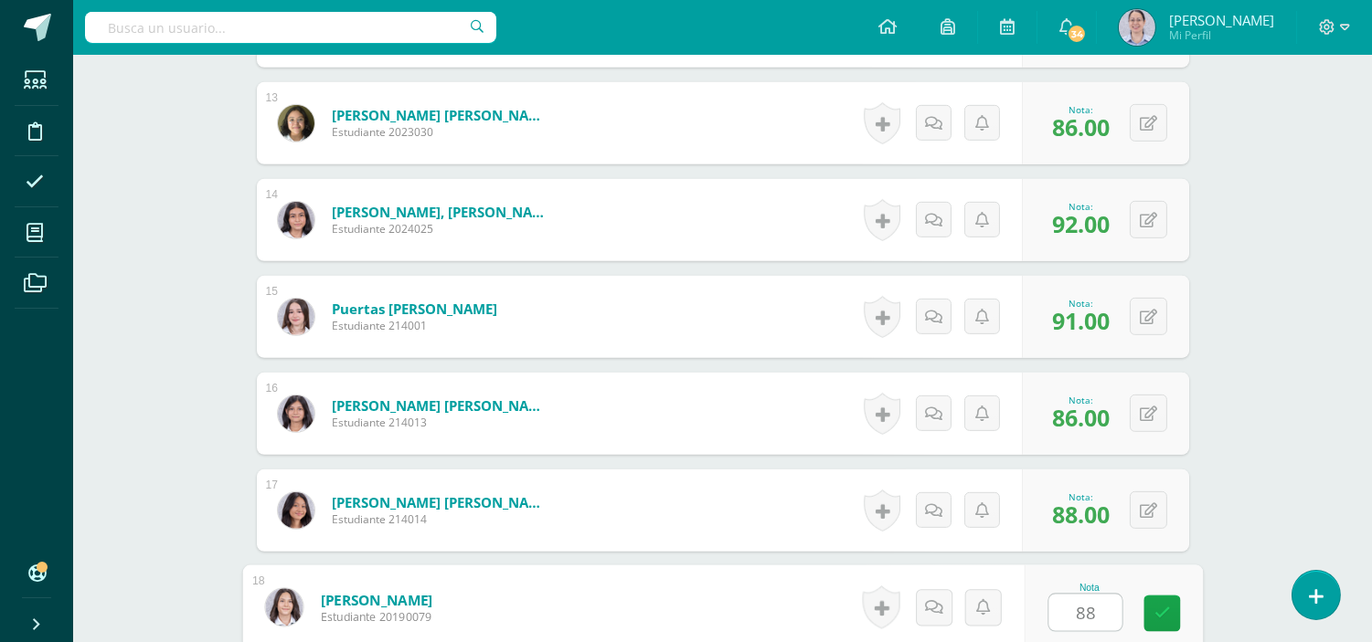
type input "88"
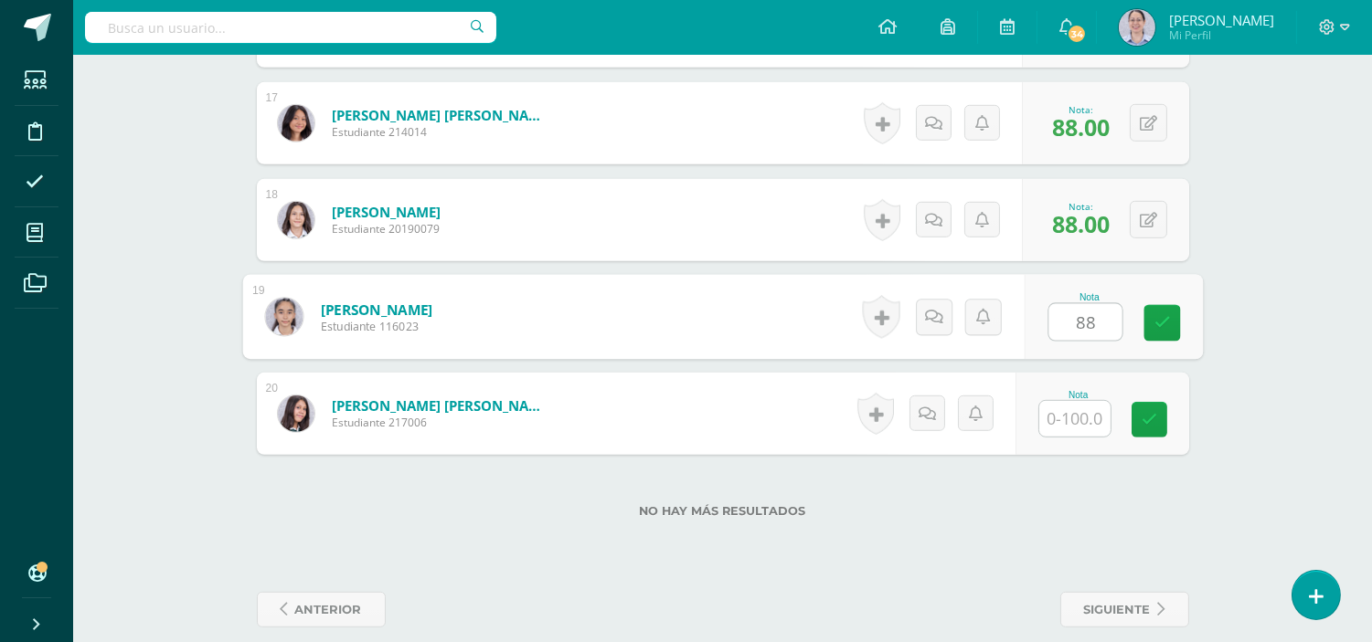
type input "88"
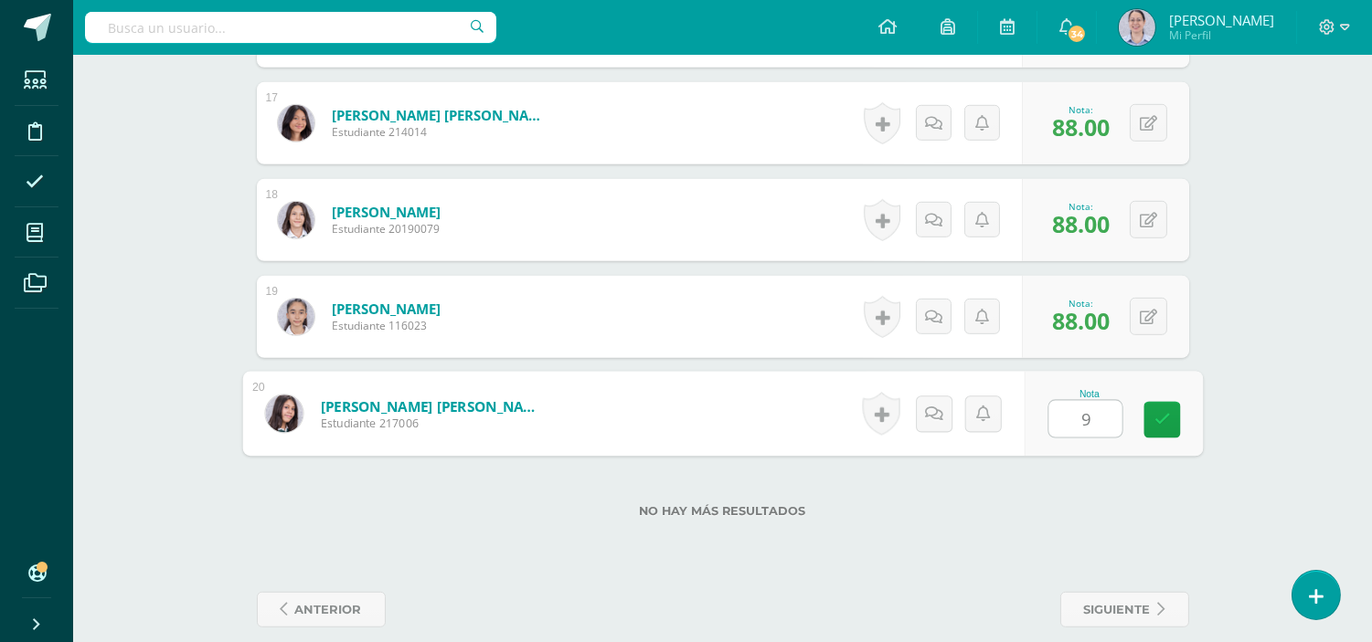
type input "92"
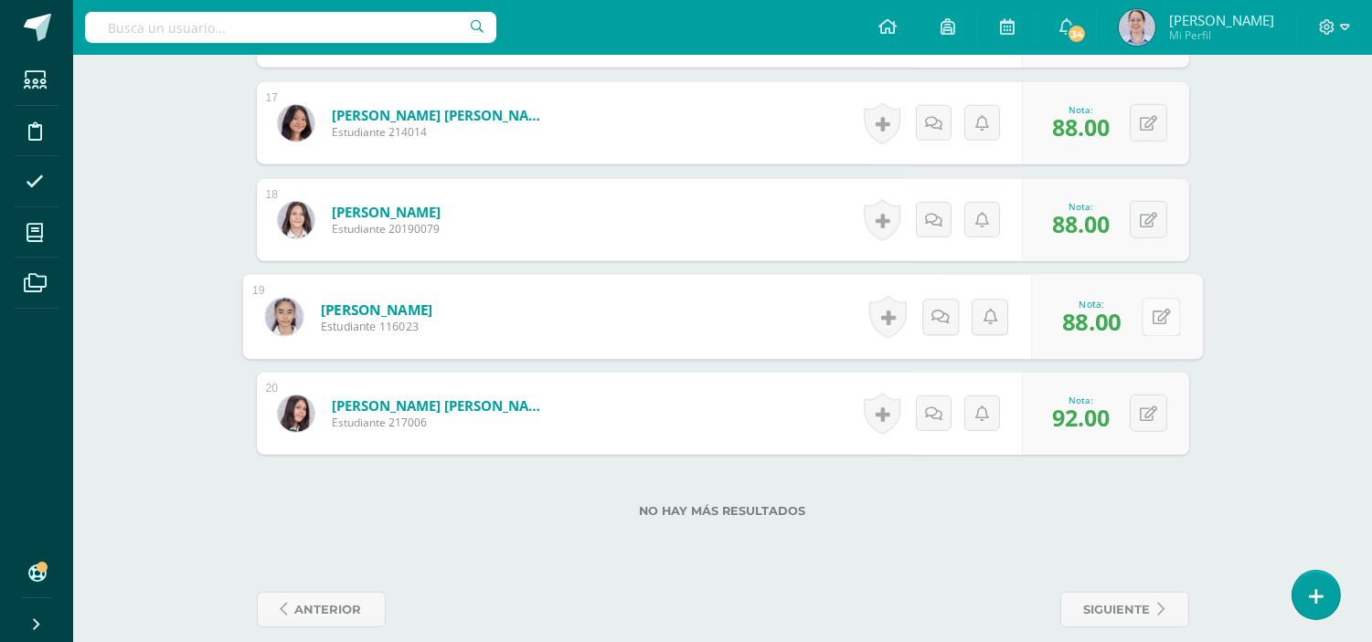
click at [1143, 318] on button at bounding box center [1160, 317] width 38 height 38
type input "92"
click at [1152, 414] on icon at bounding box center [1148, 415] width 17 height 16
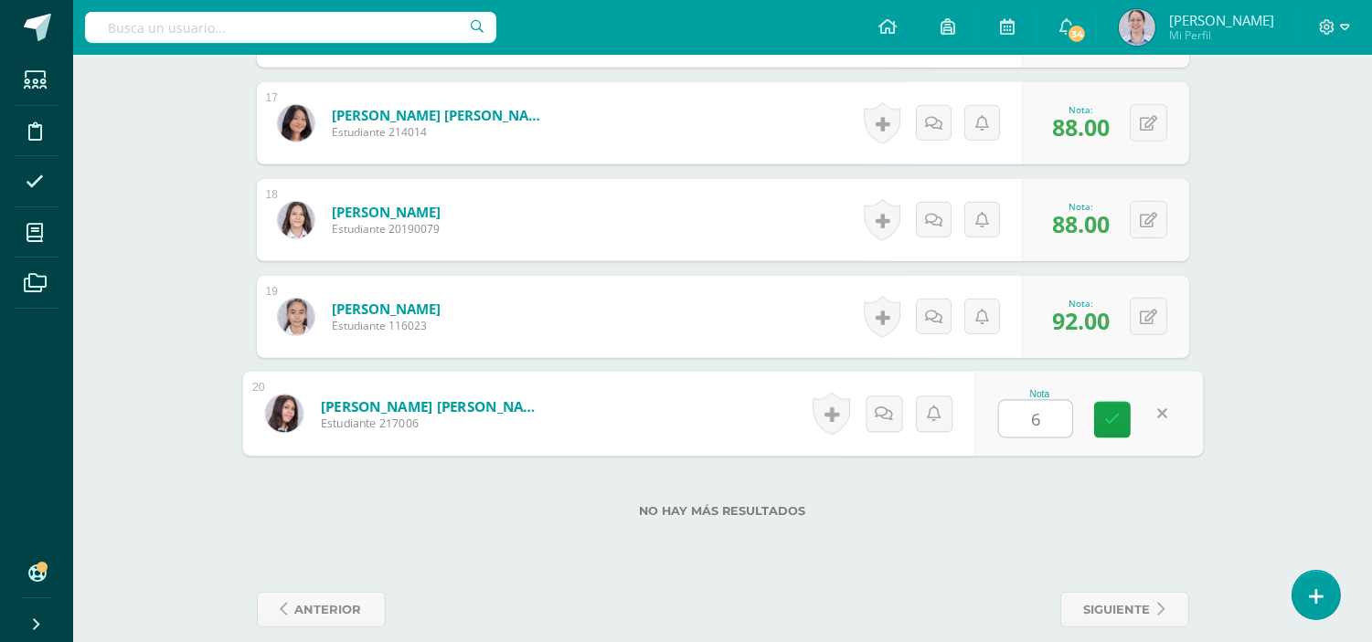
type input "65"
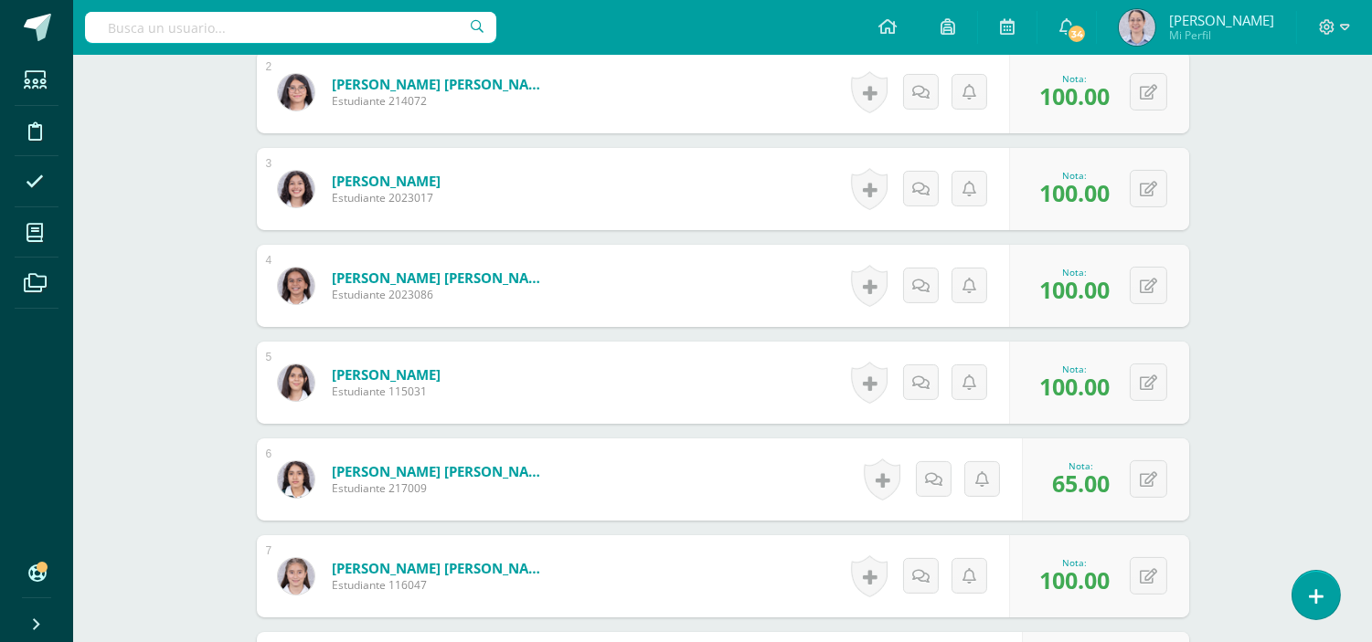
scroll to position [0, 0]
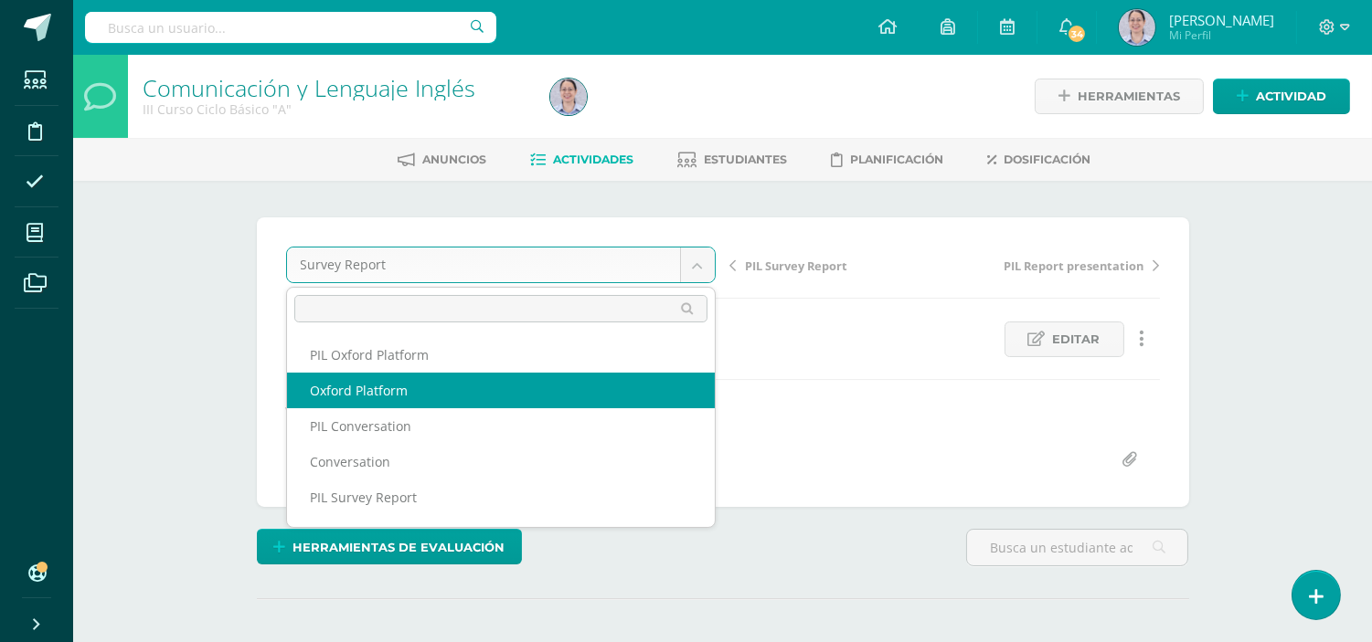
select select "/dashboard/teacher/grade-activity/255380/"
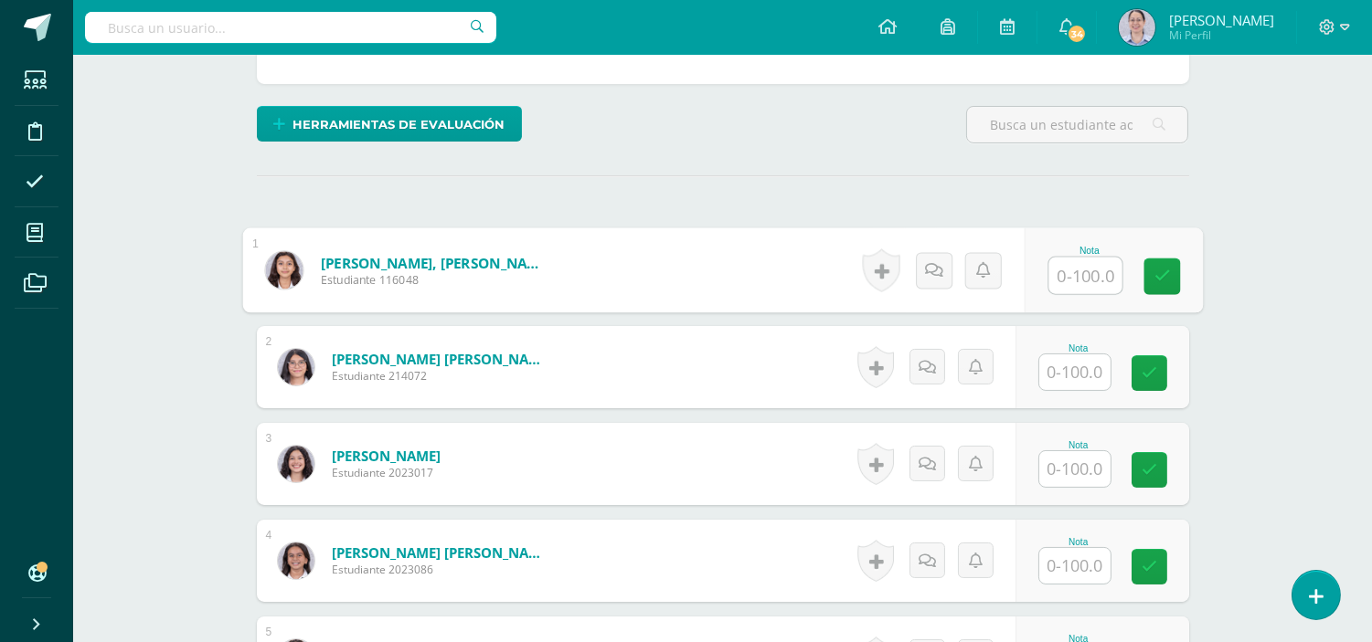
scroll to position [424, 0]
click at [1089, 280] on input "text" at bounding box center [1084, 275] width 73 height 37
type input "0"
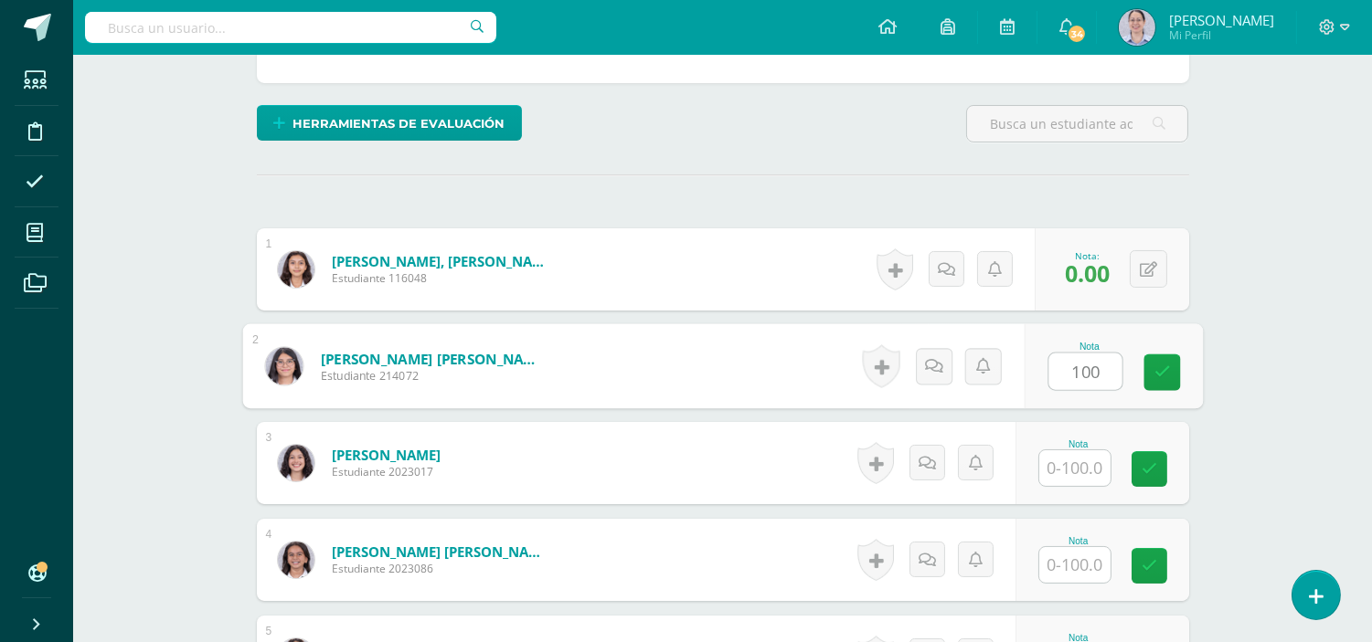
type input "100"
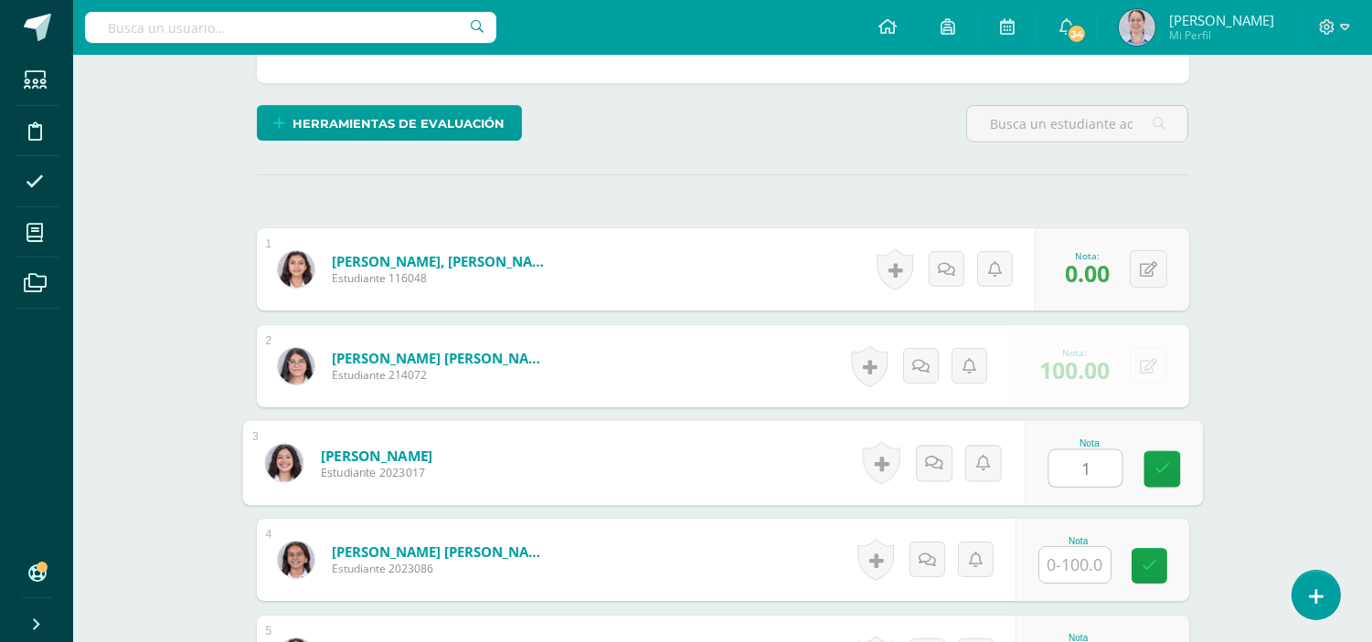
scroll to position [425, 0]
type input "100"
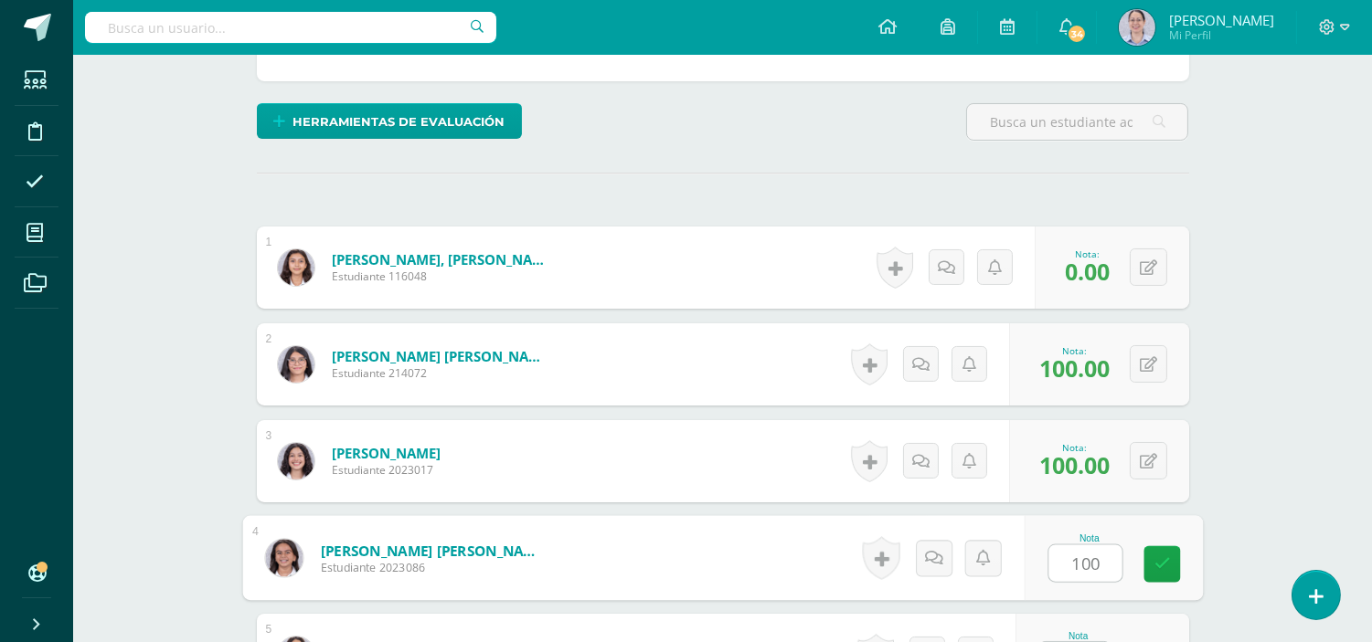
type input "100"
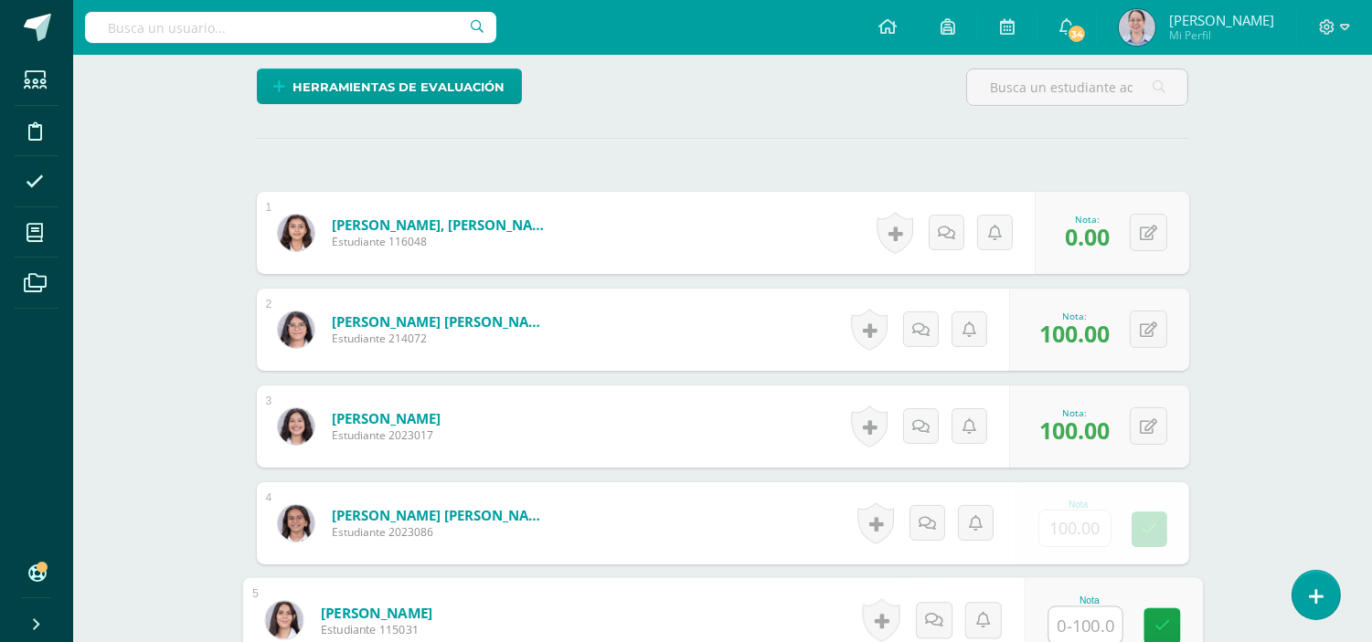
type input "8"
type input "20"
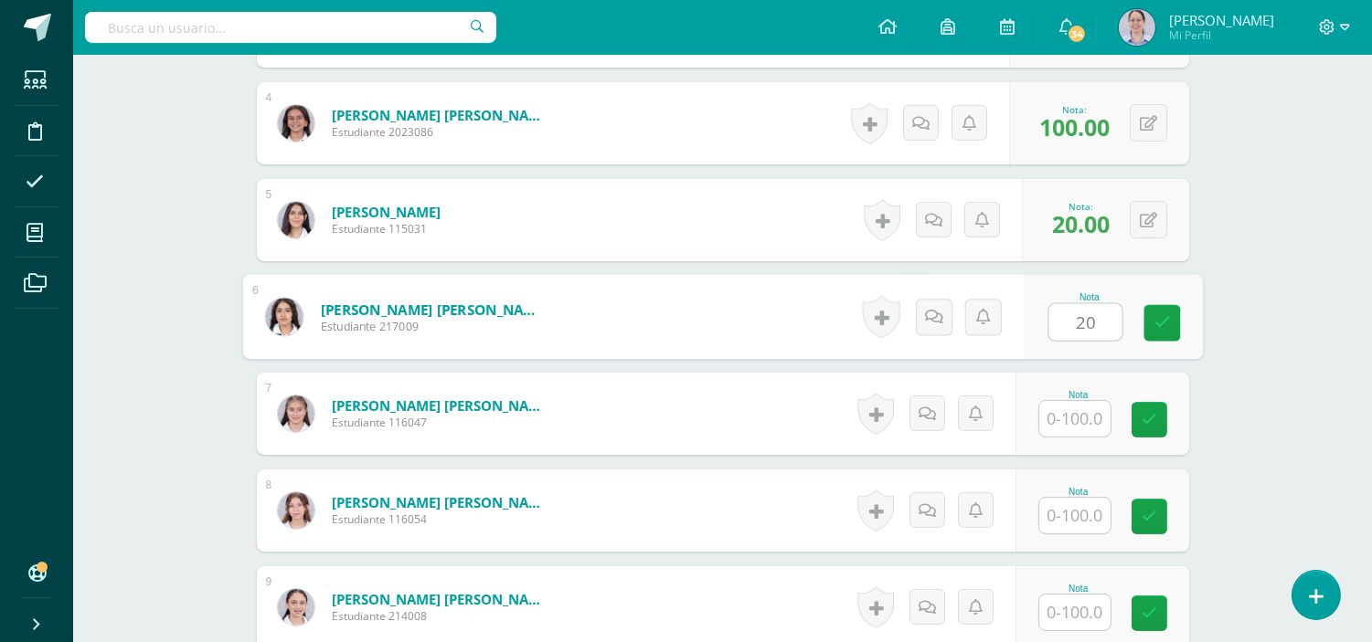
type input "20"
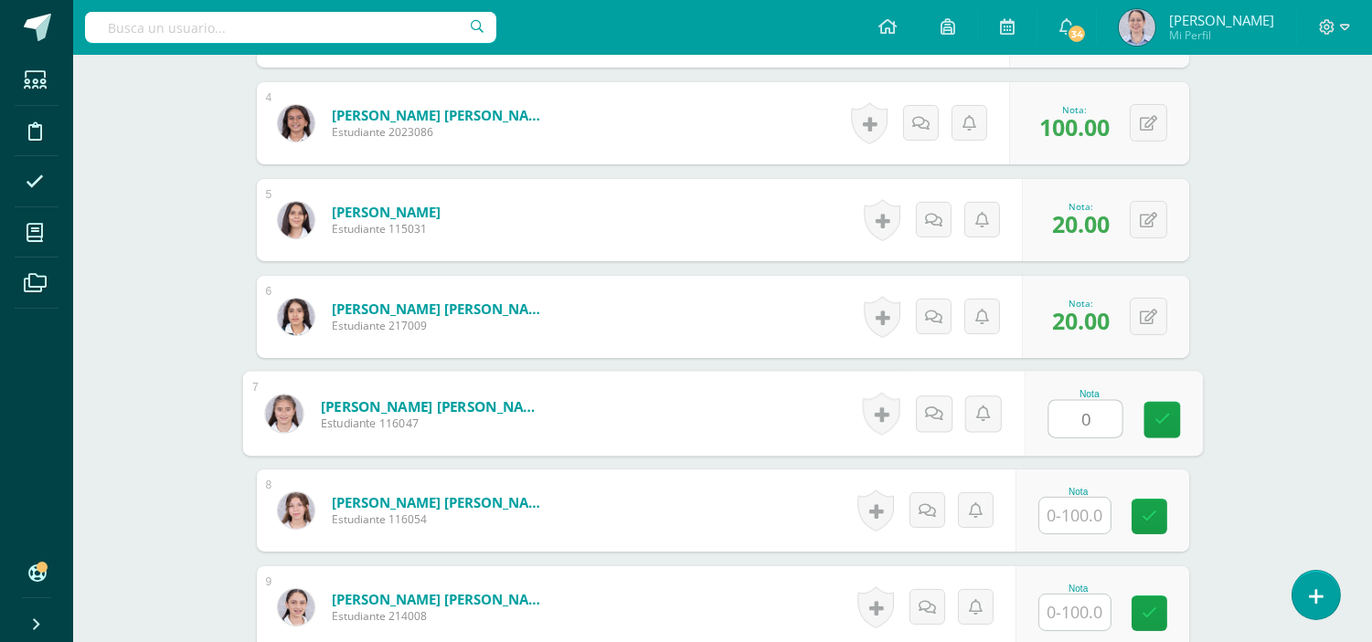
type input "0"
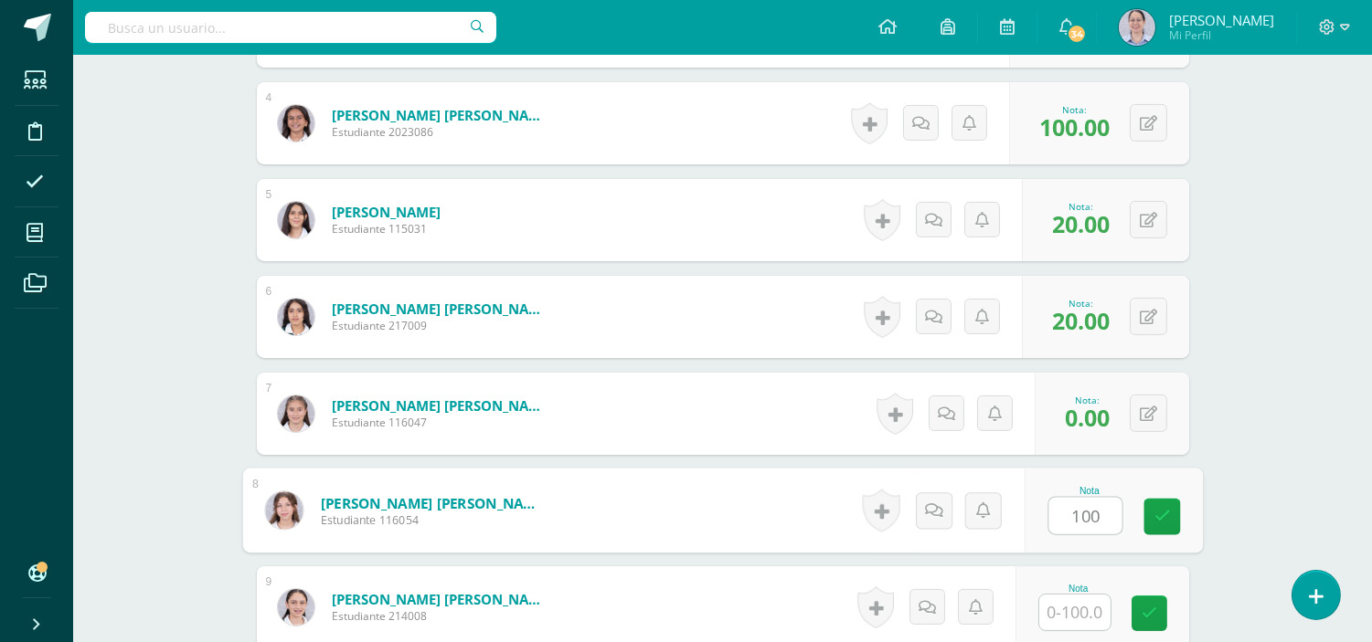
type input "100"
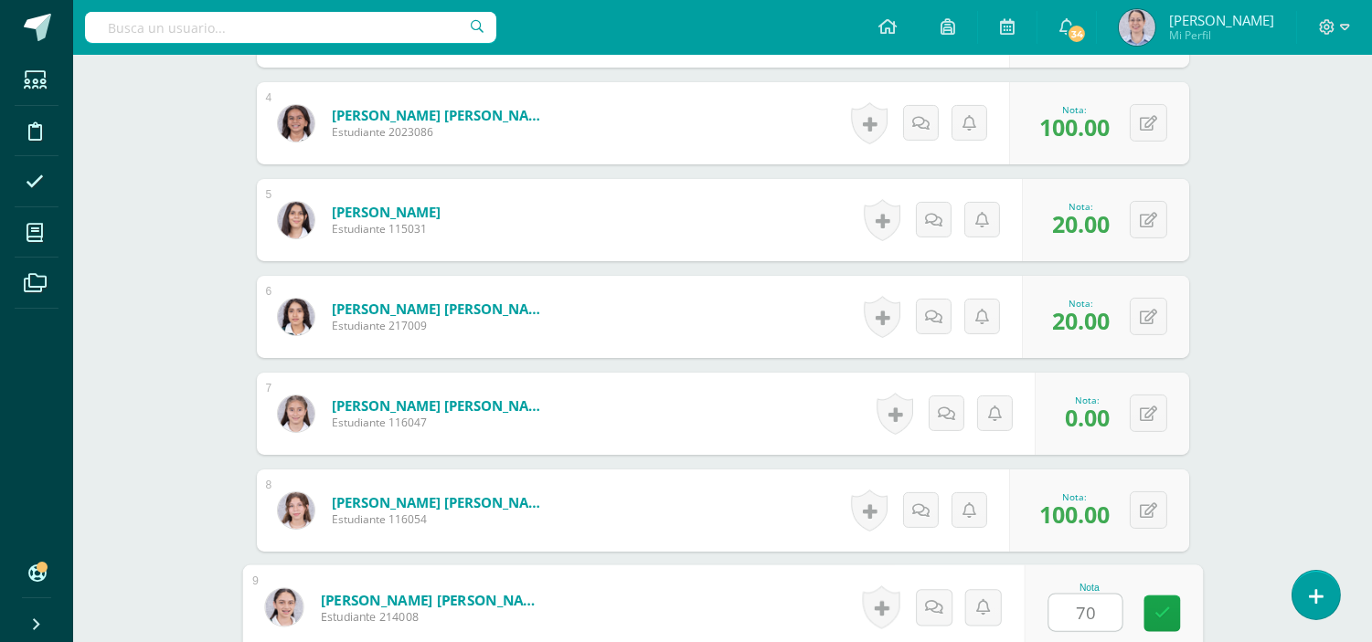
type input "70"
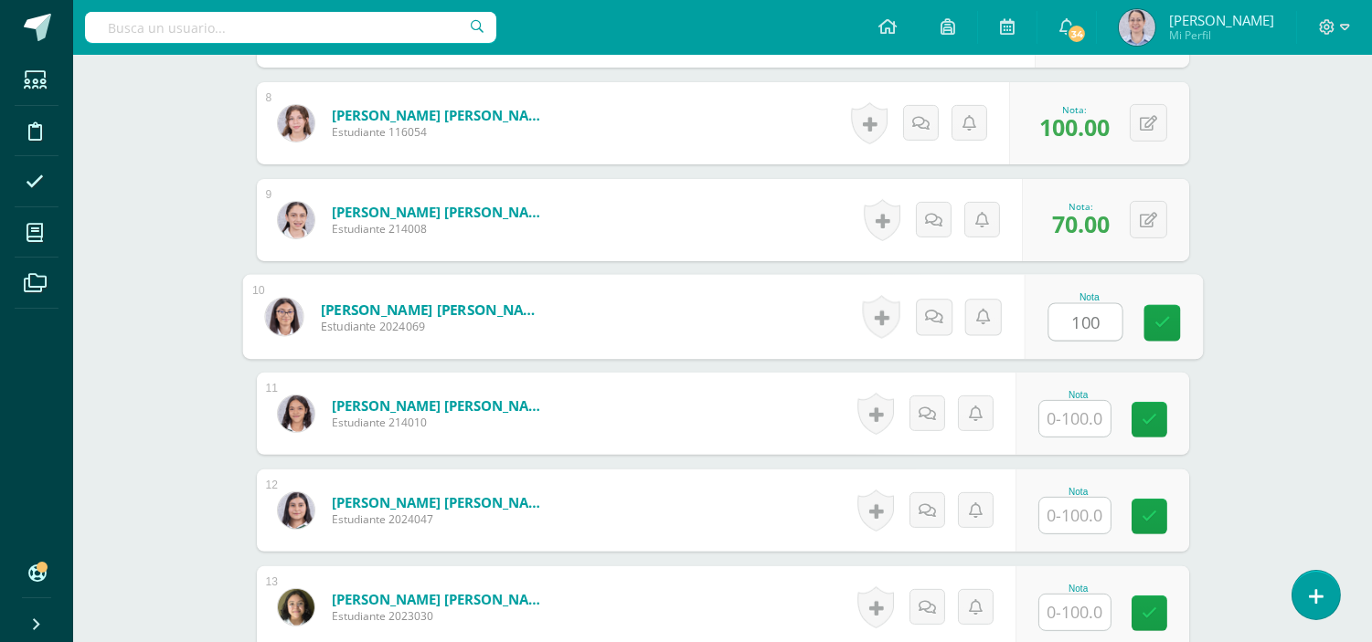
type input "100"
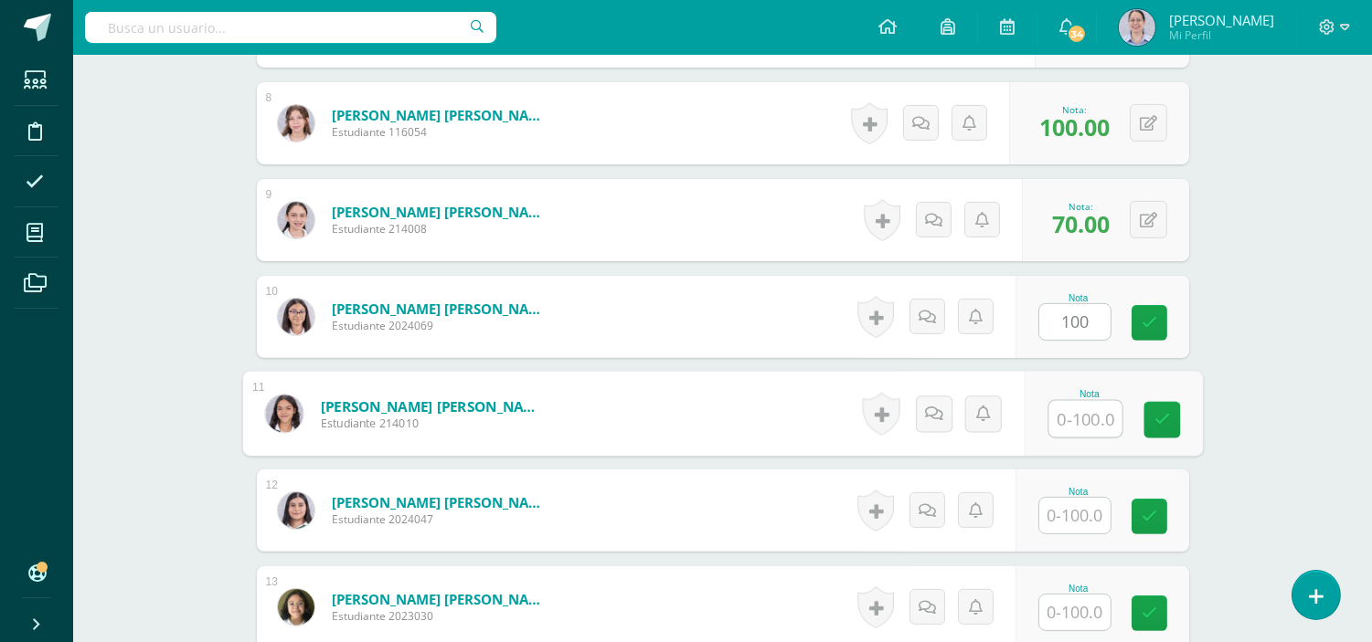
type input "1"
type input "80"
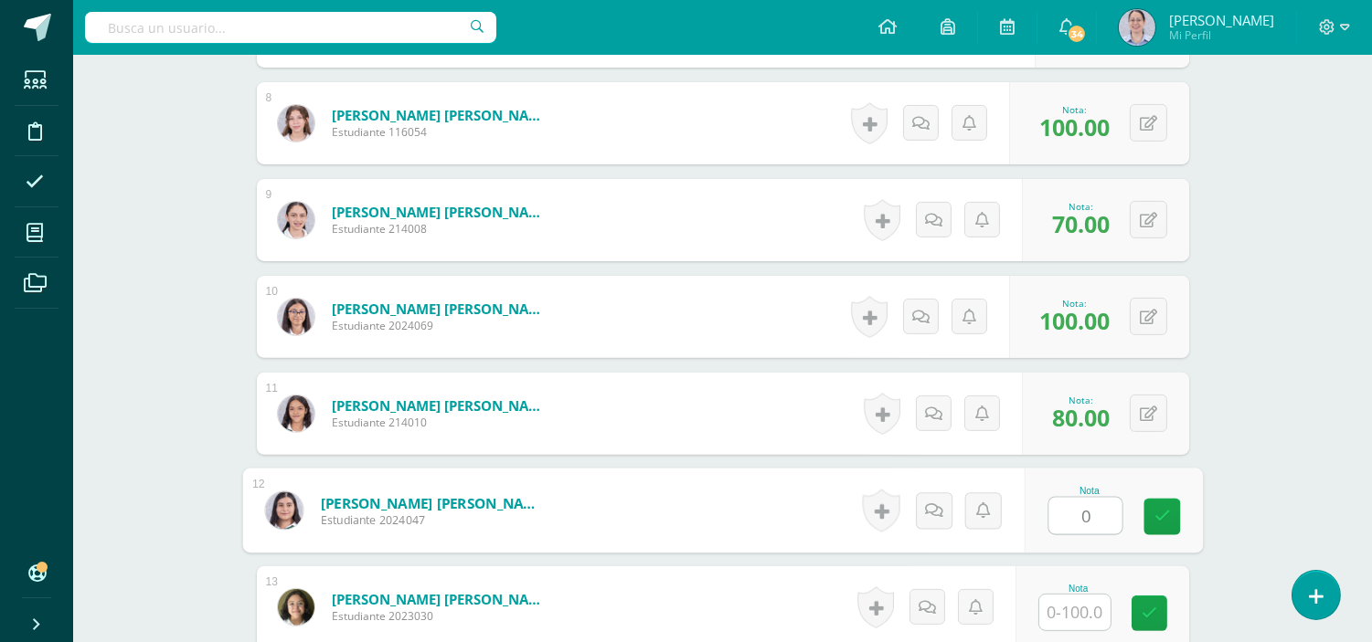
type input "0"
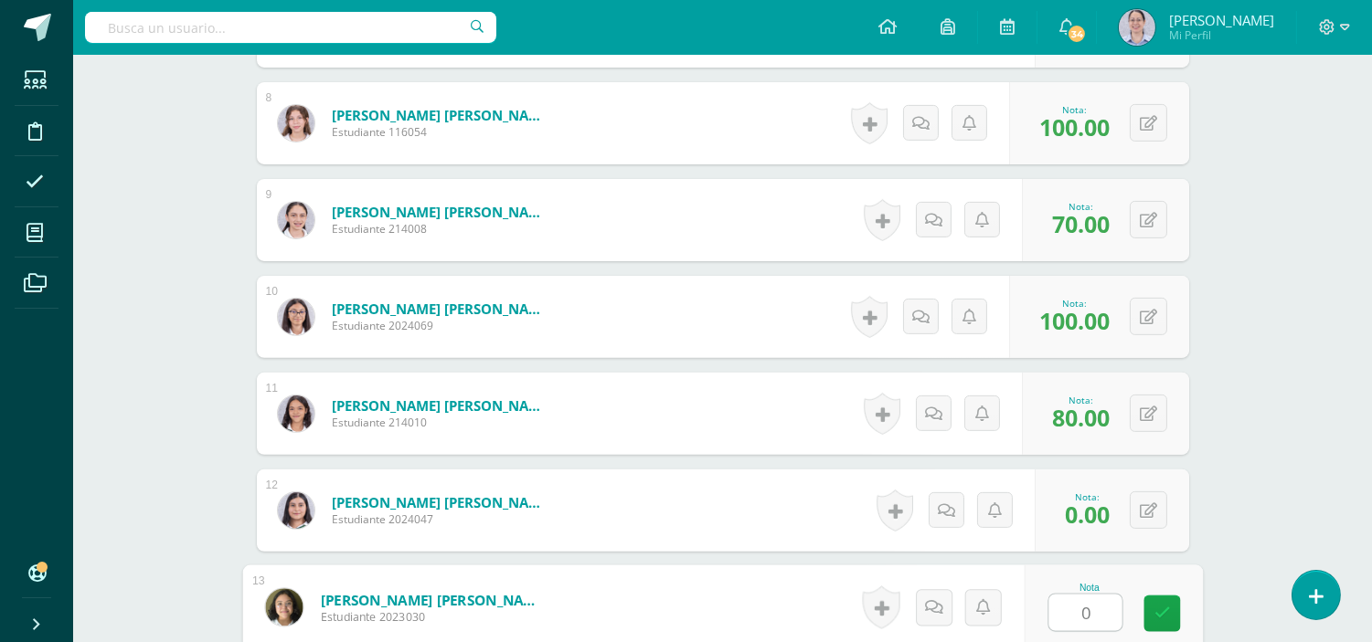
type input "0"
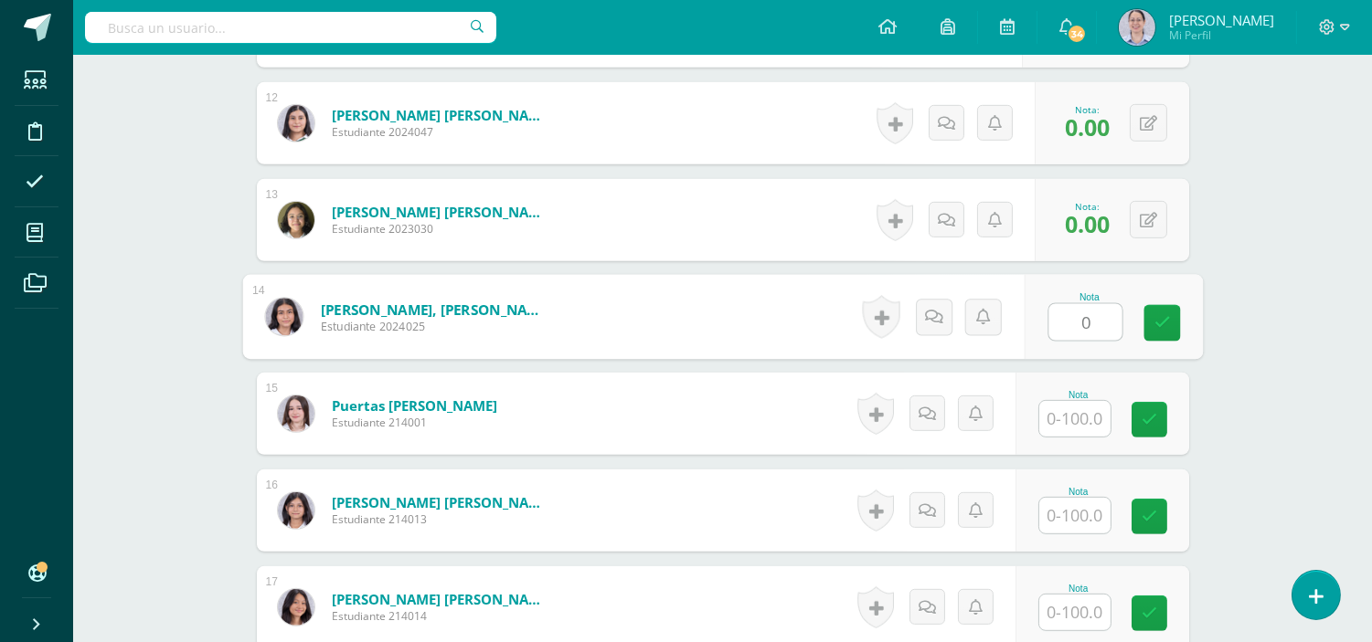
type input "0"
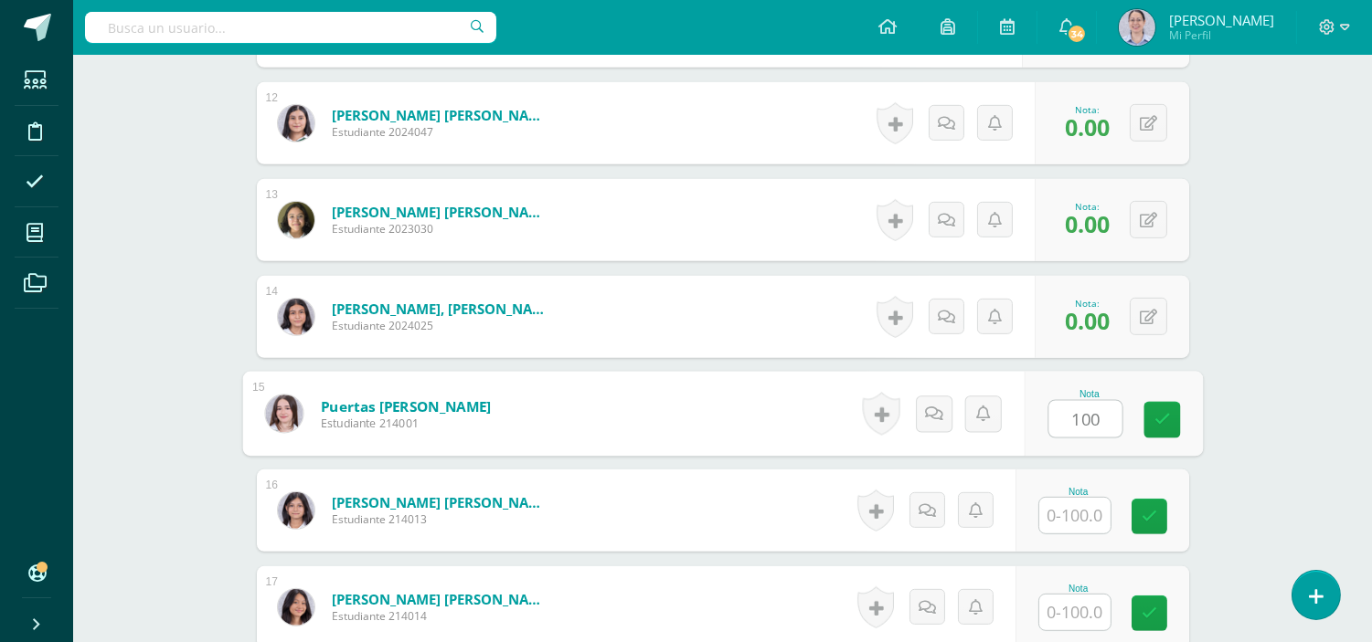
type input "100"
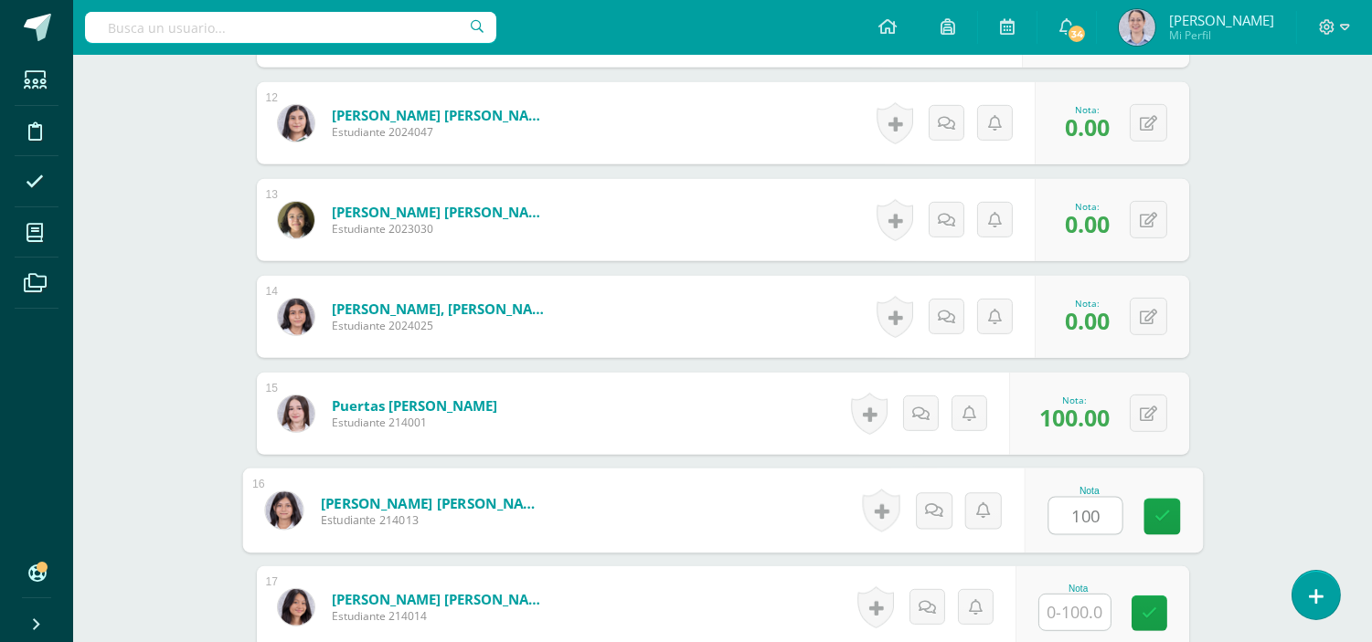
type input "100"
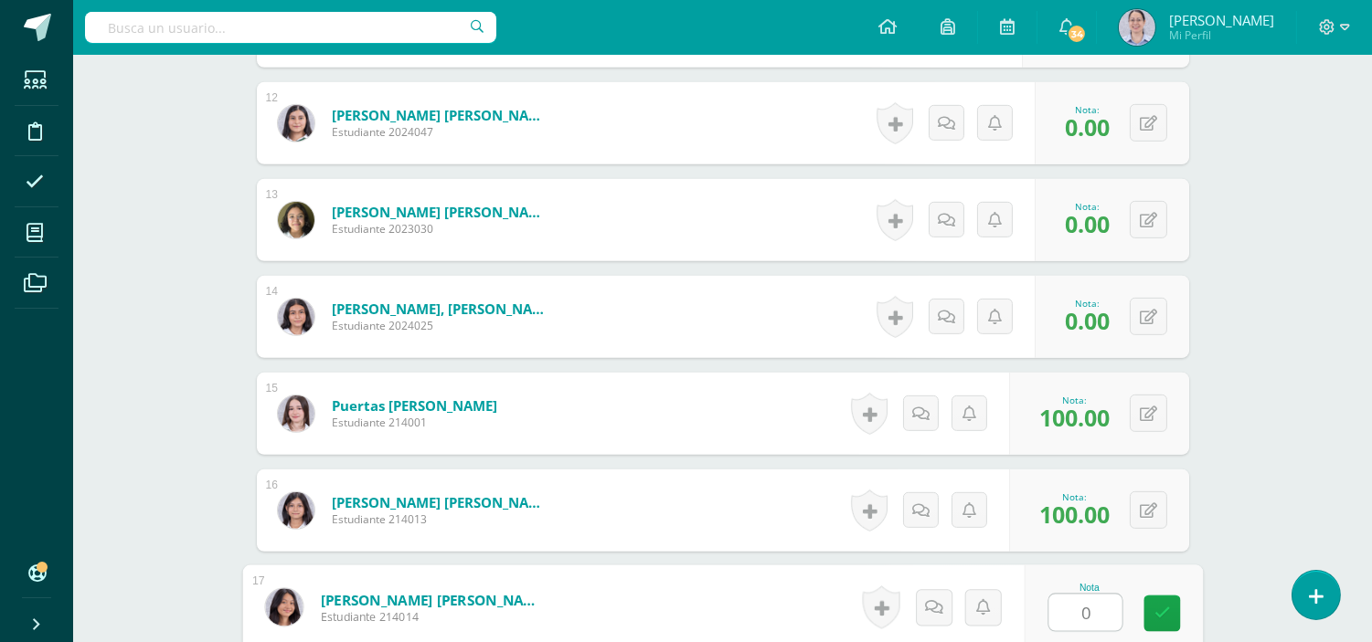
type input "0"
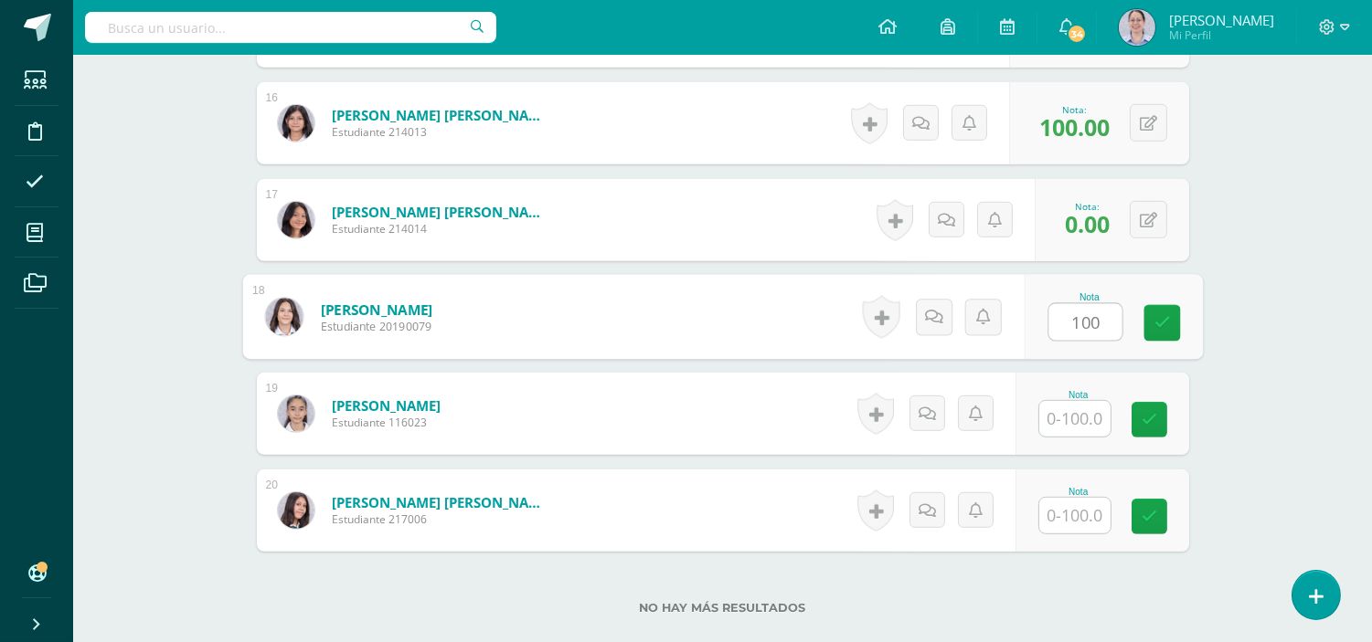
type input "100"
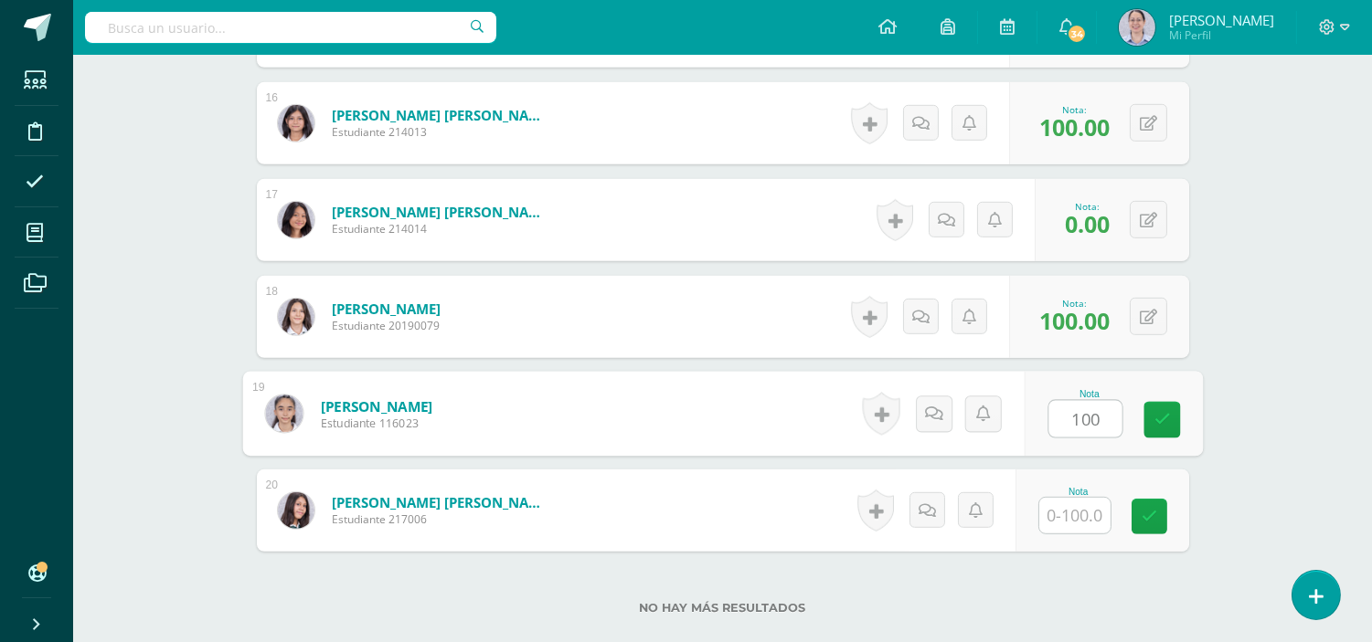
type input "100"
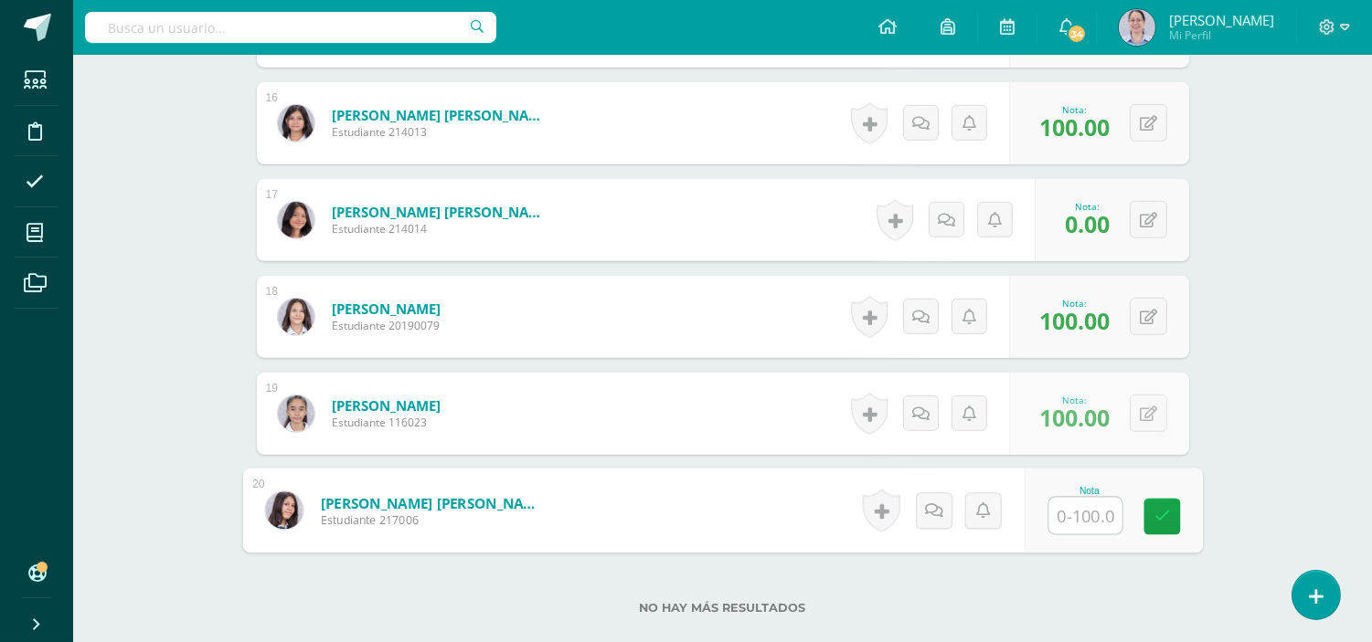
type input "0"
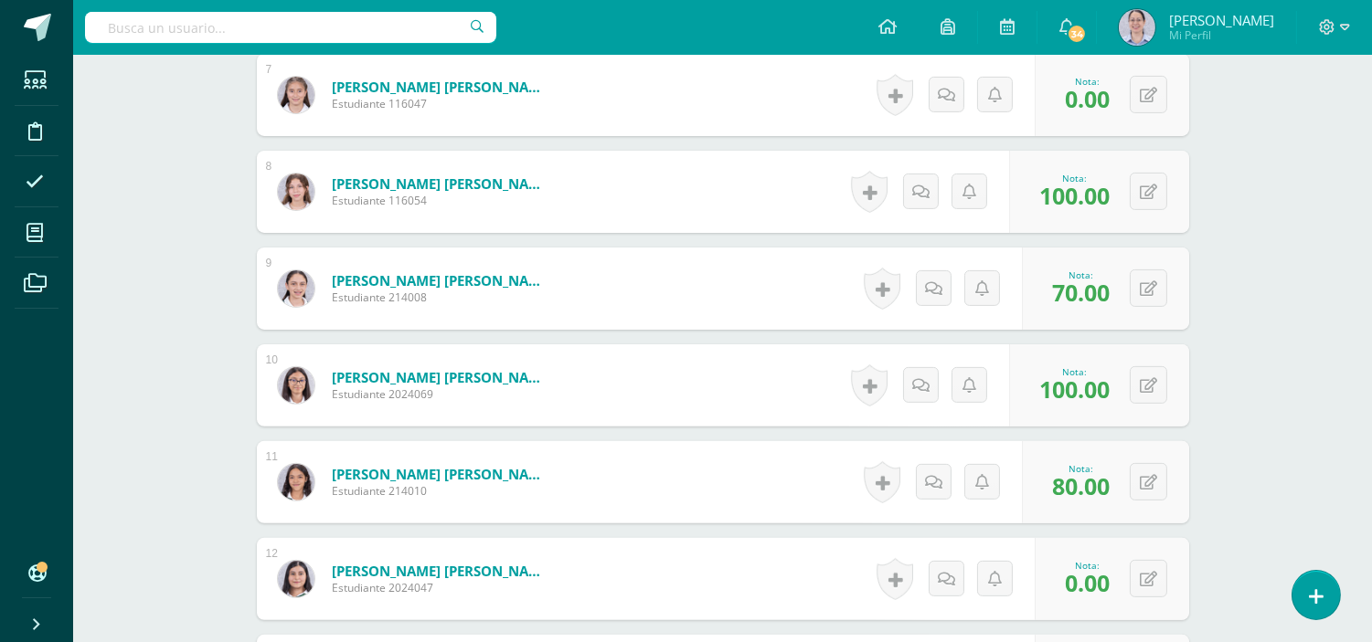
scroll to position [907, 0]
